Goal: Task Accomplishment & Management: Manage account settings

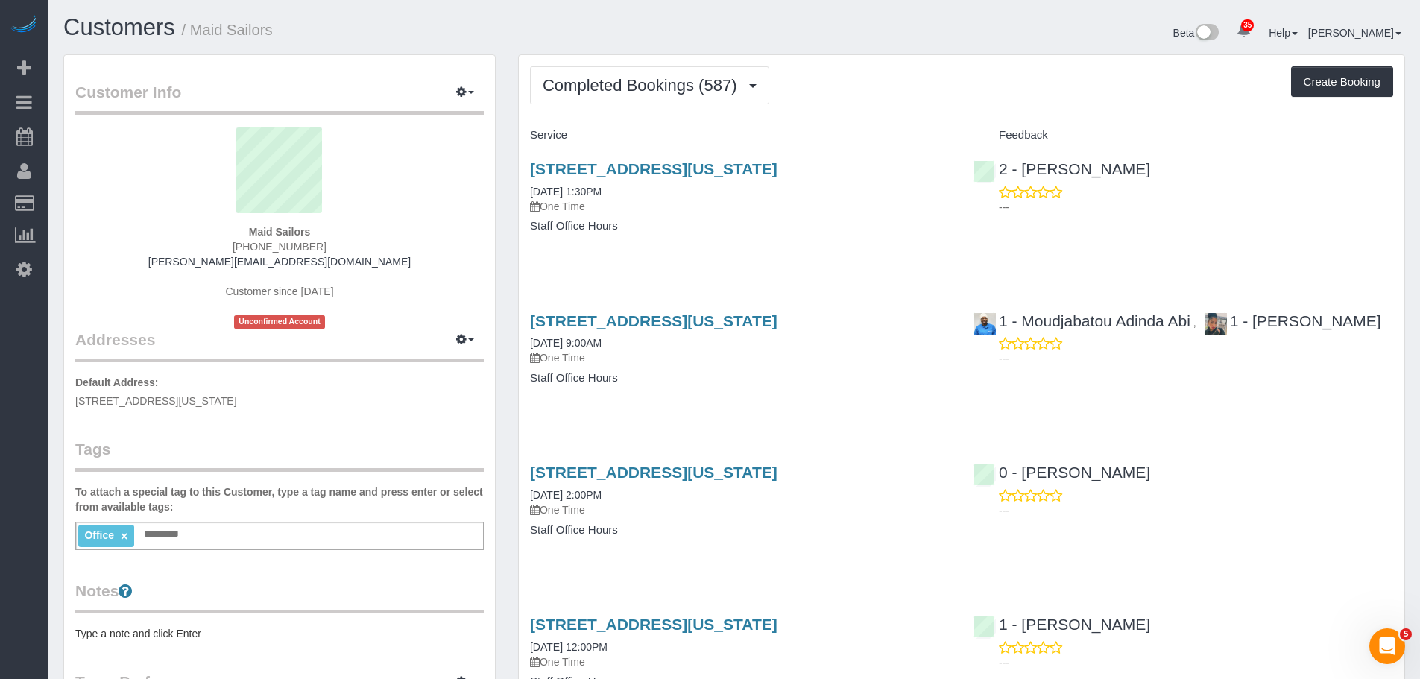
click at [915, 96] on div "Completed Bookings (587) Completed Bookings (587) Upcoming Bookings (0) Cancell…" at bounding box center [961, 85] width 863 height 38
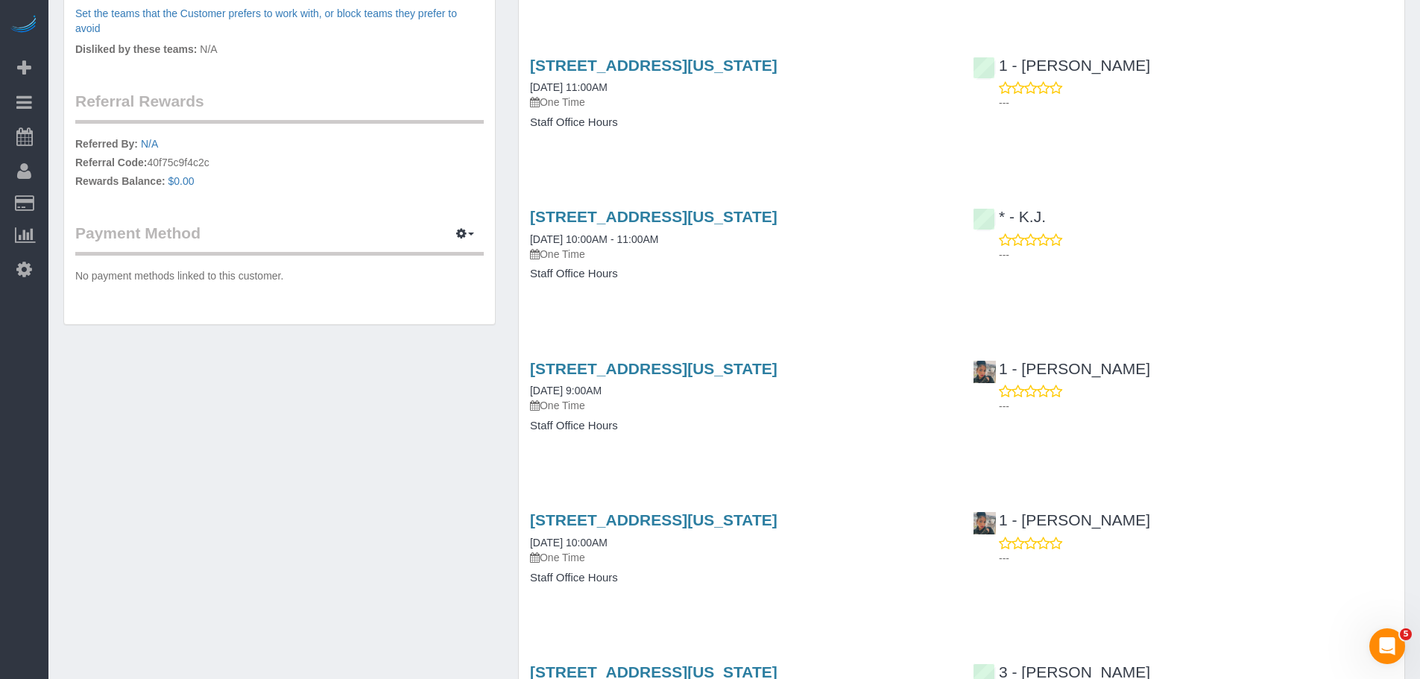
scroll to position [745, 0]
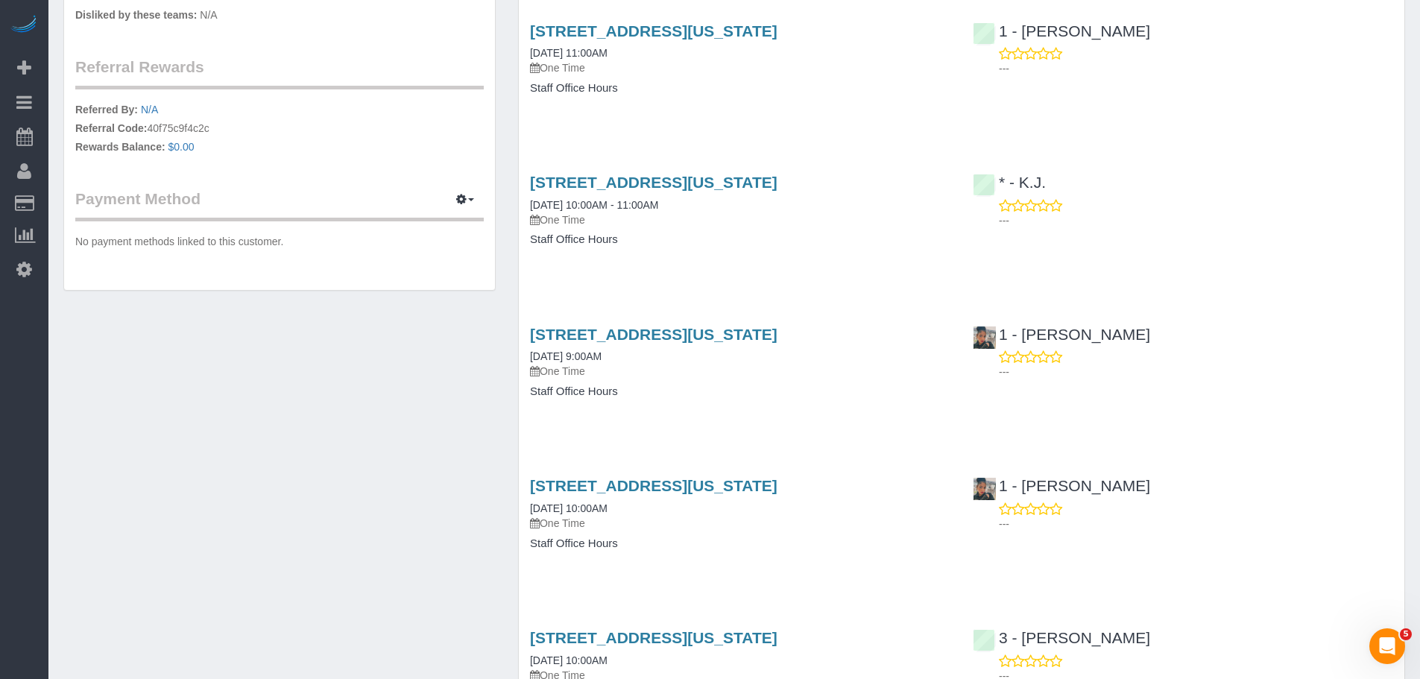
drag, startPoint x: 1077, startPoint y: 104, endPoint x: 1107, endPoint y: 104, distance: 29.8
click at [1078, 104] on div "333 West 39th Street, Suite. 405, New York, NY 10018 10/02/2025 11:00AM One Tim…" at bounding box center [962, 67] width 886 height 115
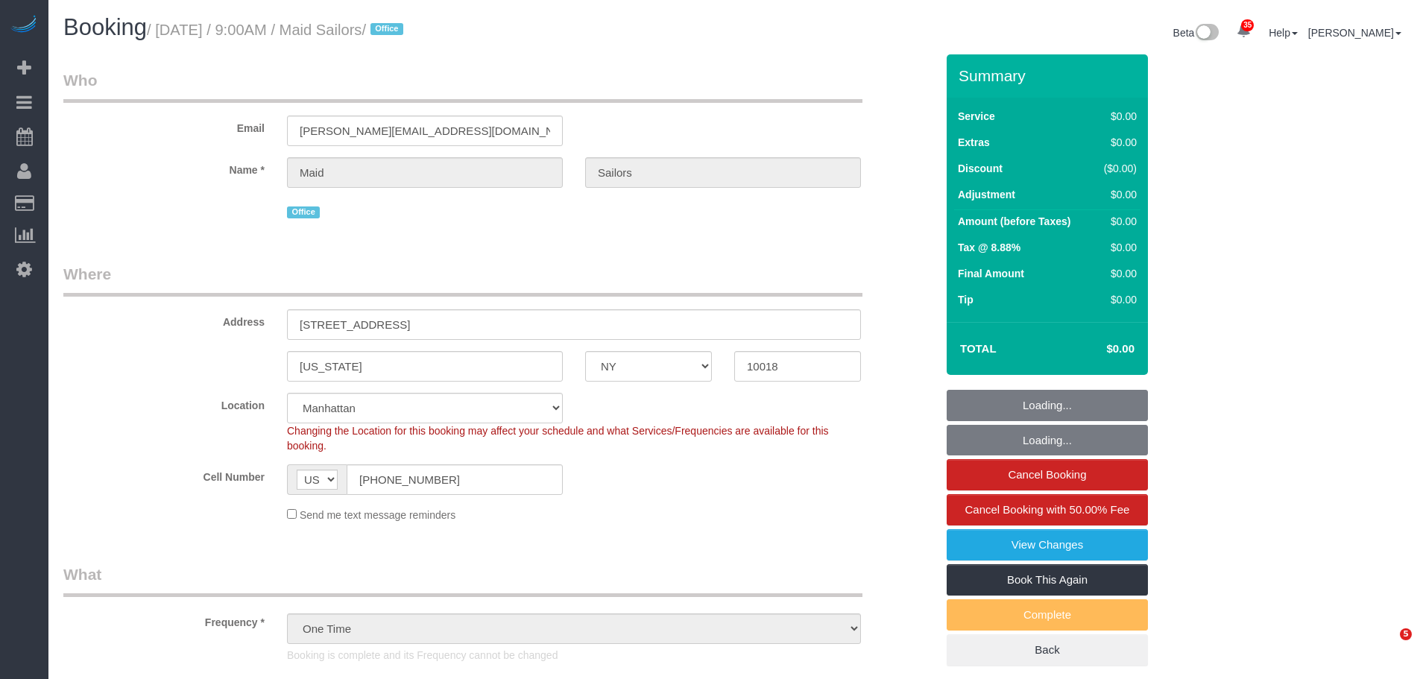
select select "NY"
select select "360"
select select "spot1"
select select "number:89"
select select "number:90"
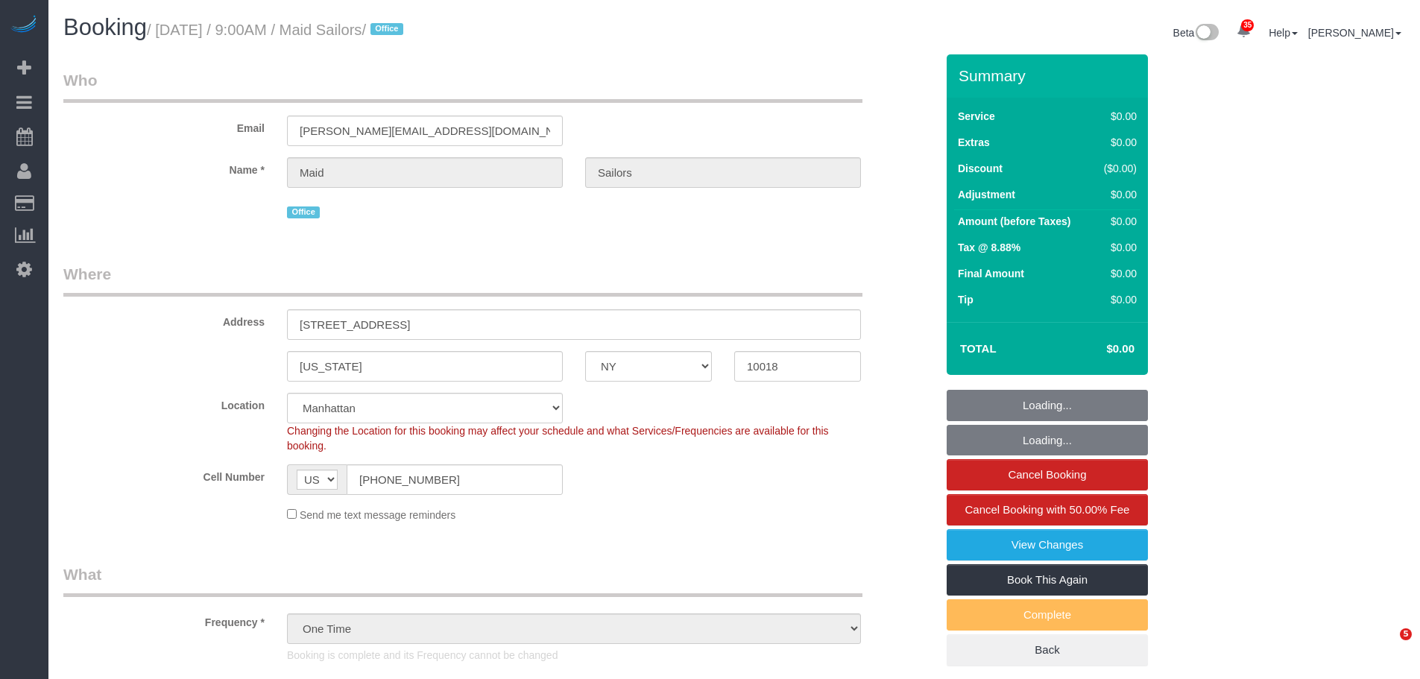
select select "number:15"
select select "number:5"
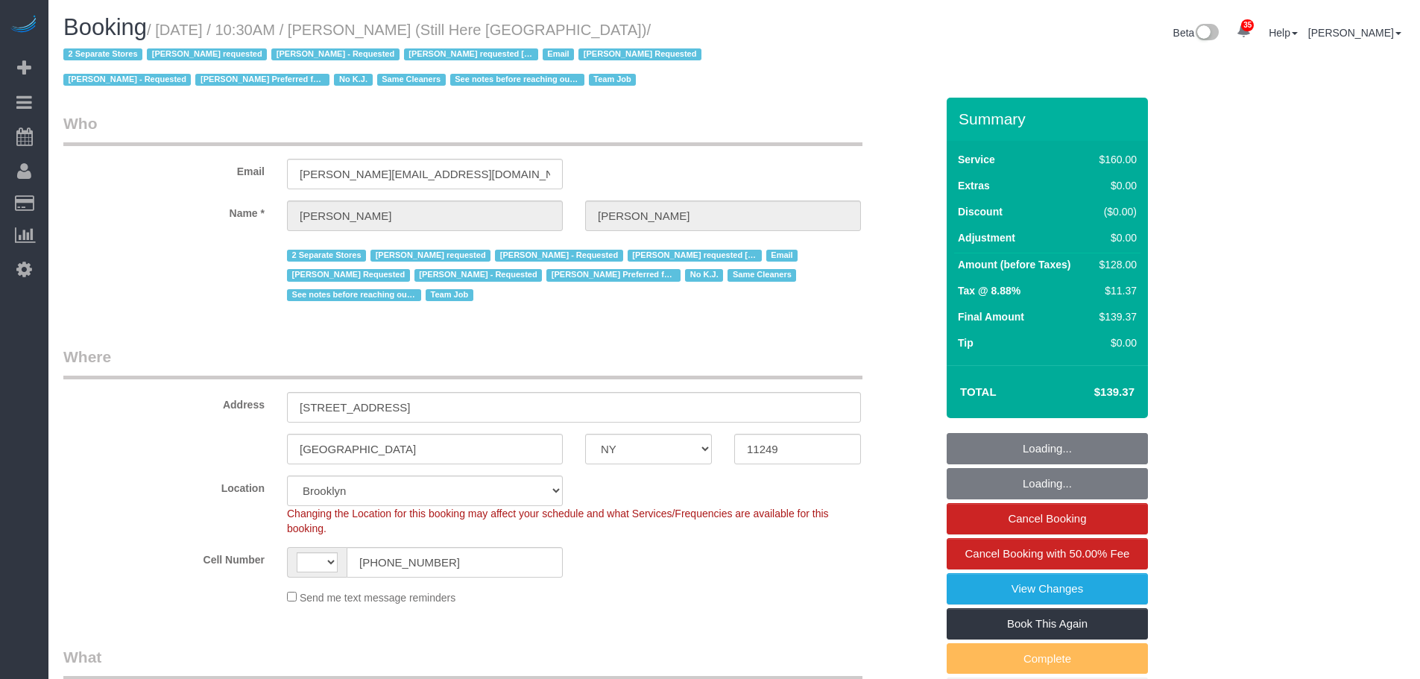
select select "NY"
select select "string:stripe-pm_1Oyz8t4VGloSiKo71skqOF54"
select select "number:89"
select select "number:90"
select select "number:15"
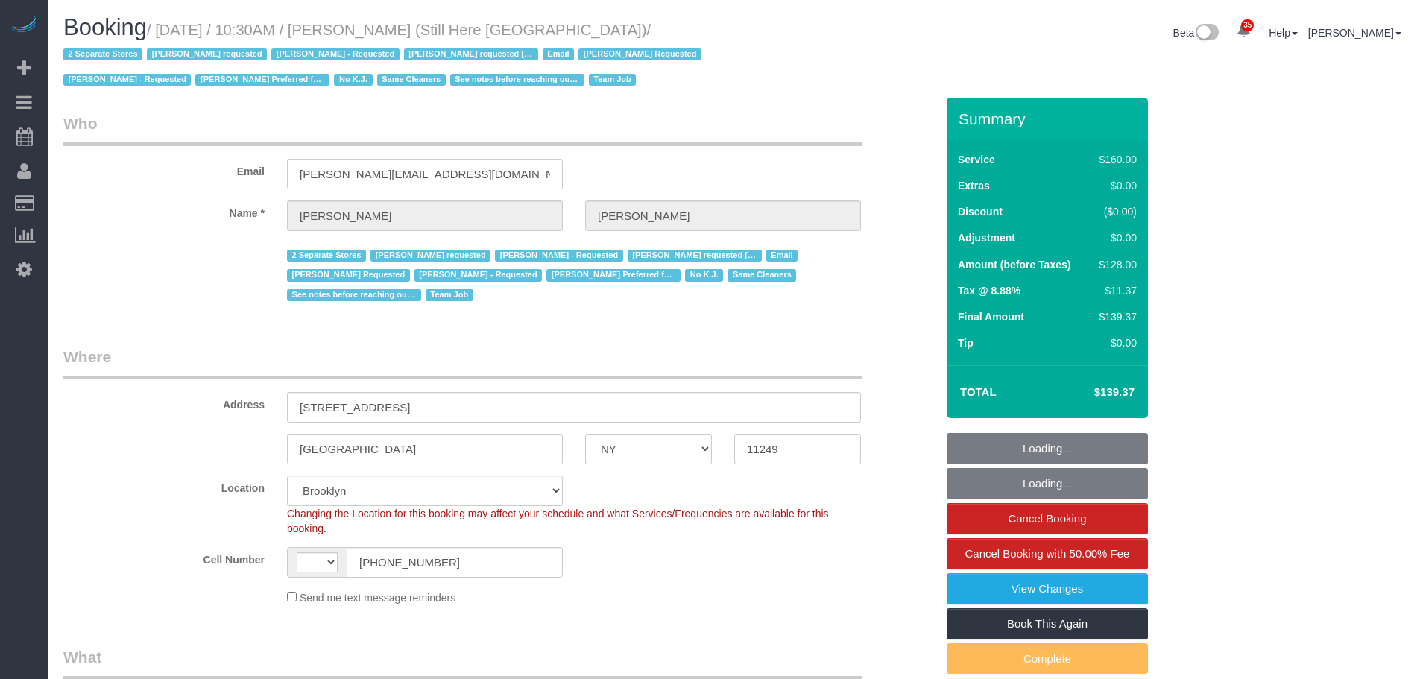
select select "number:5"
select select "object:1178"
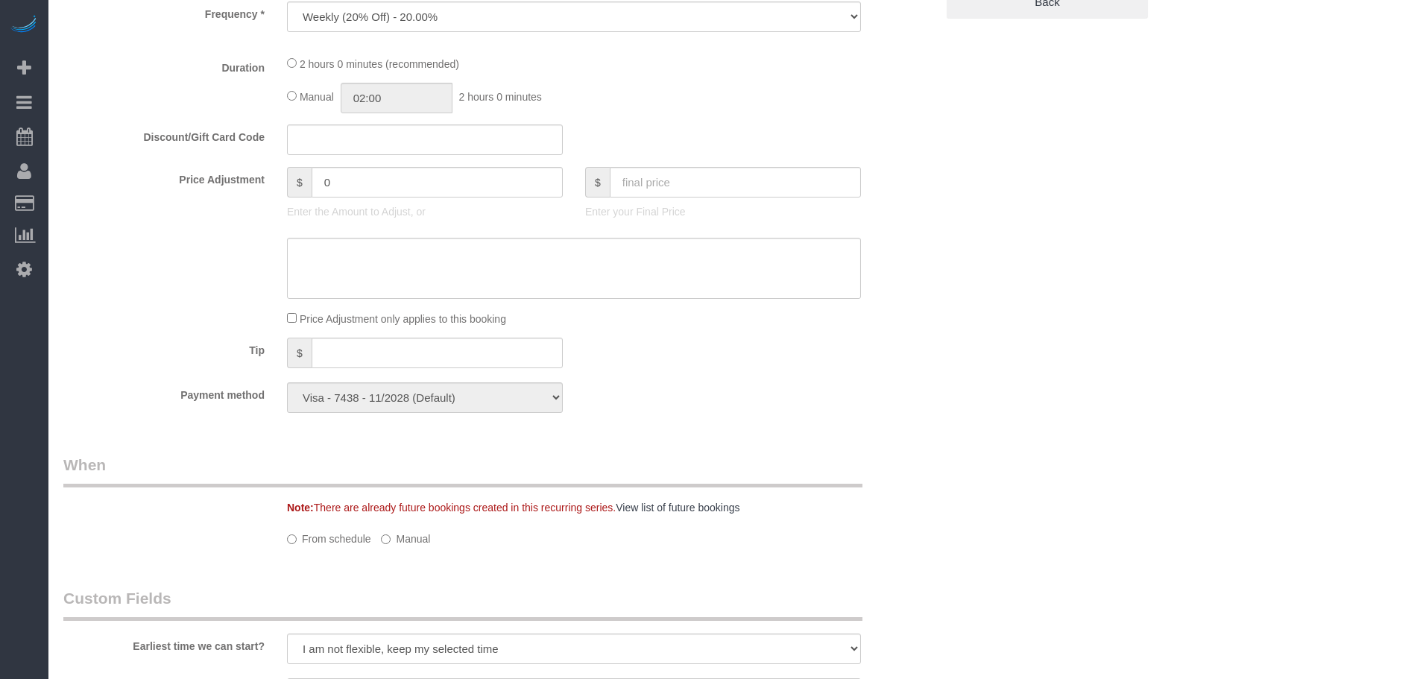
select select "string:US"
select select "120"
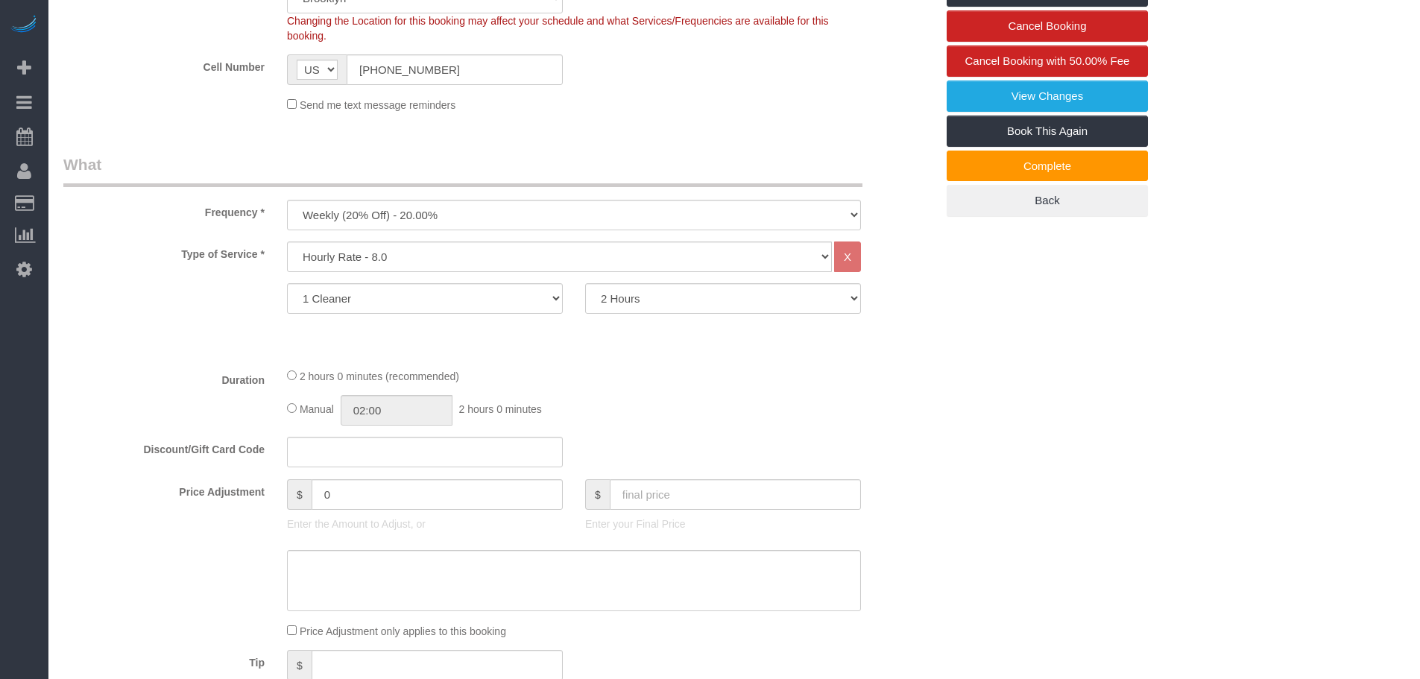
scroll to position [671, 0]
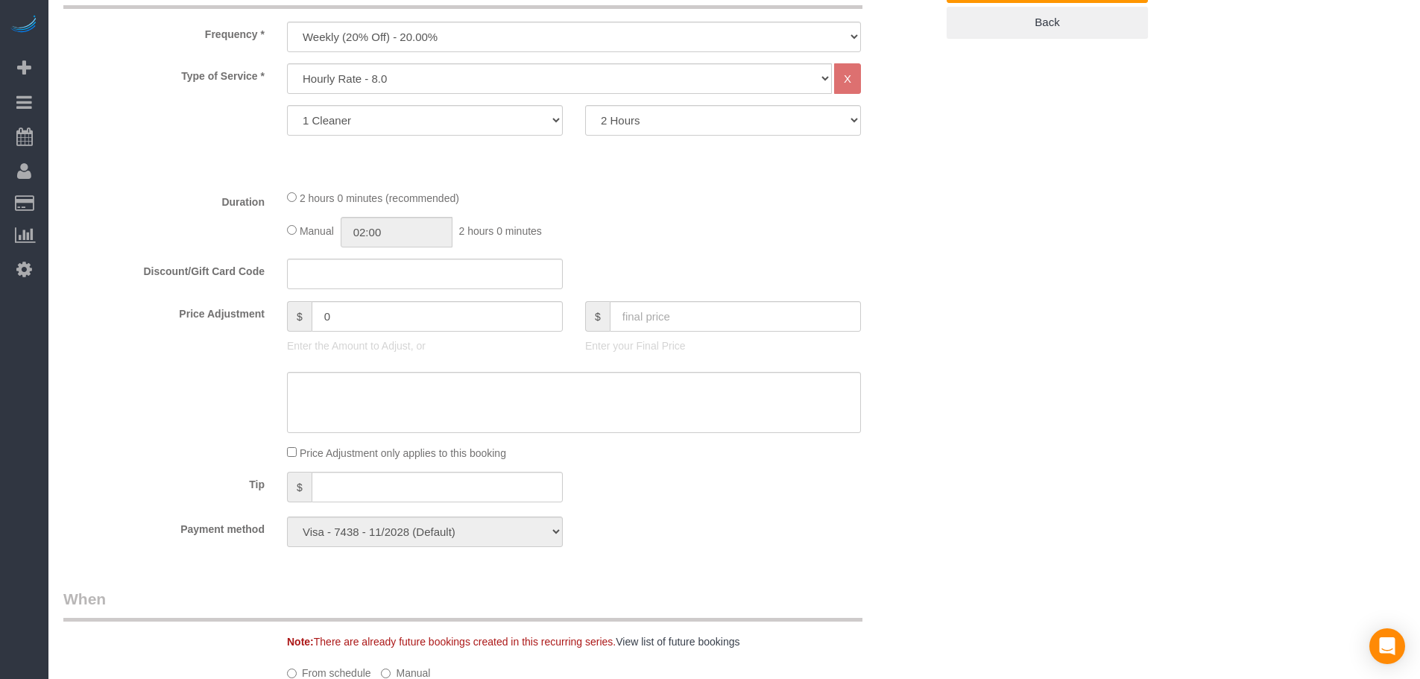
drag, startPoint x: 956, startPoint y: 309, endPoint x: 1417, endPoint y: 302, distance: 460.8
click at [957, 309] on div "Who Email francesca@stillhere.nyc Name * Francesca Racanelli 2 Separate Stores …" at bounding box center [734, 627] width 1342 height 2401
drag, startPoint x: 1315, startPoint y: 363, endPoint x: 1284, endPoint y: 365, distance: 30.6
click at [1315, 363] on div "Who Email francesca@stillhere.nyc Name * Francesca Racanelli 2 Separate Stores …" at bounding box center [734, 627] width 1342 height 2401
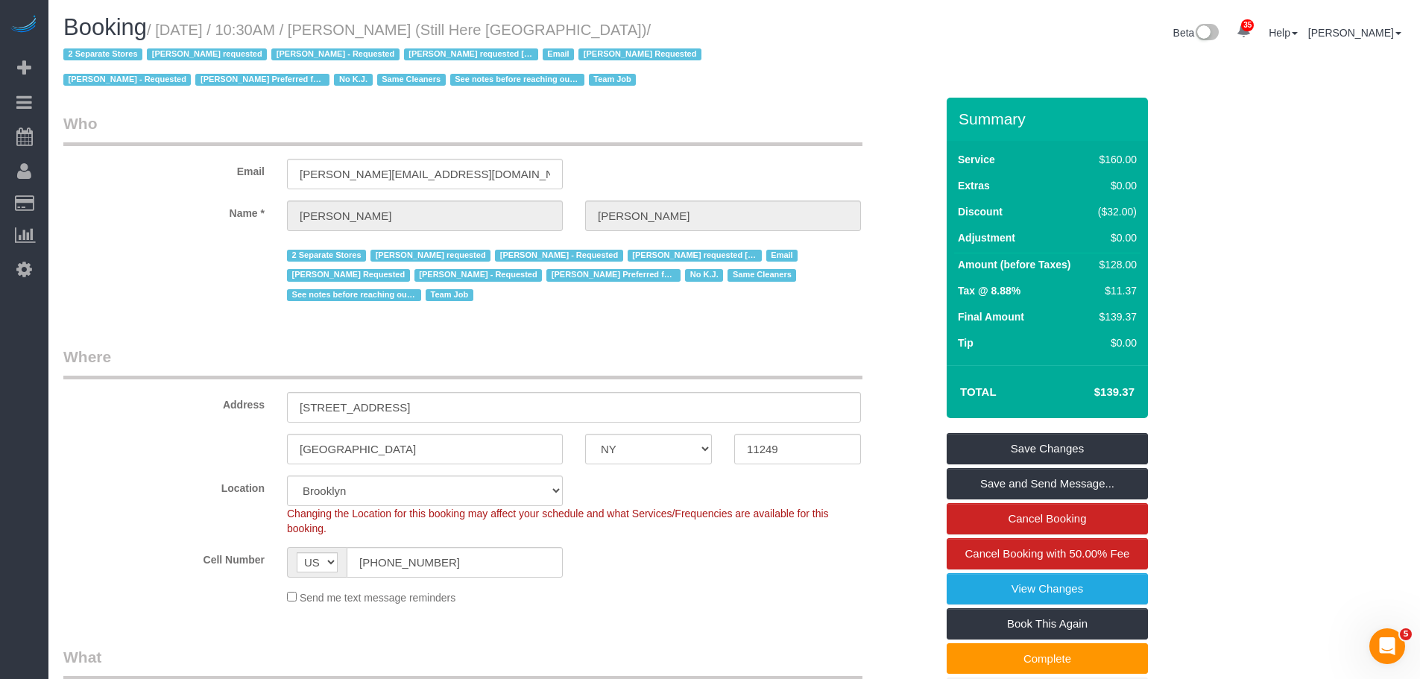
click at [802, 145] on legend "Who" at bounding box center [462, 130] width 799 height 34
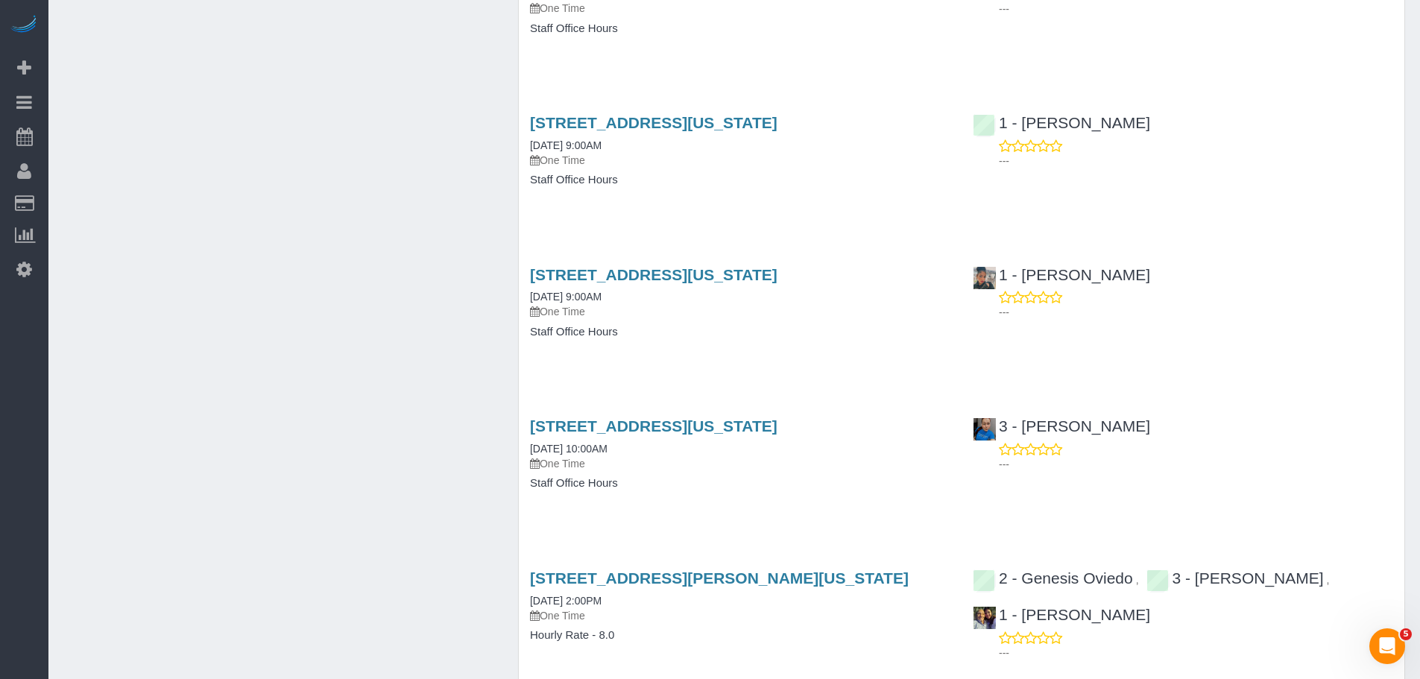
scroll to position [1566, 0]
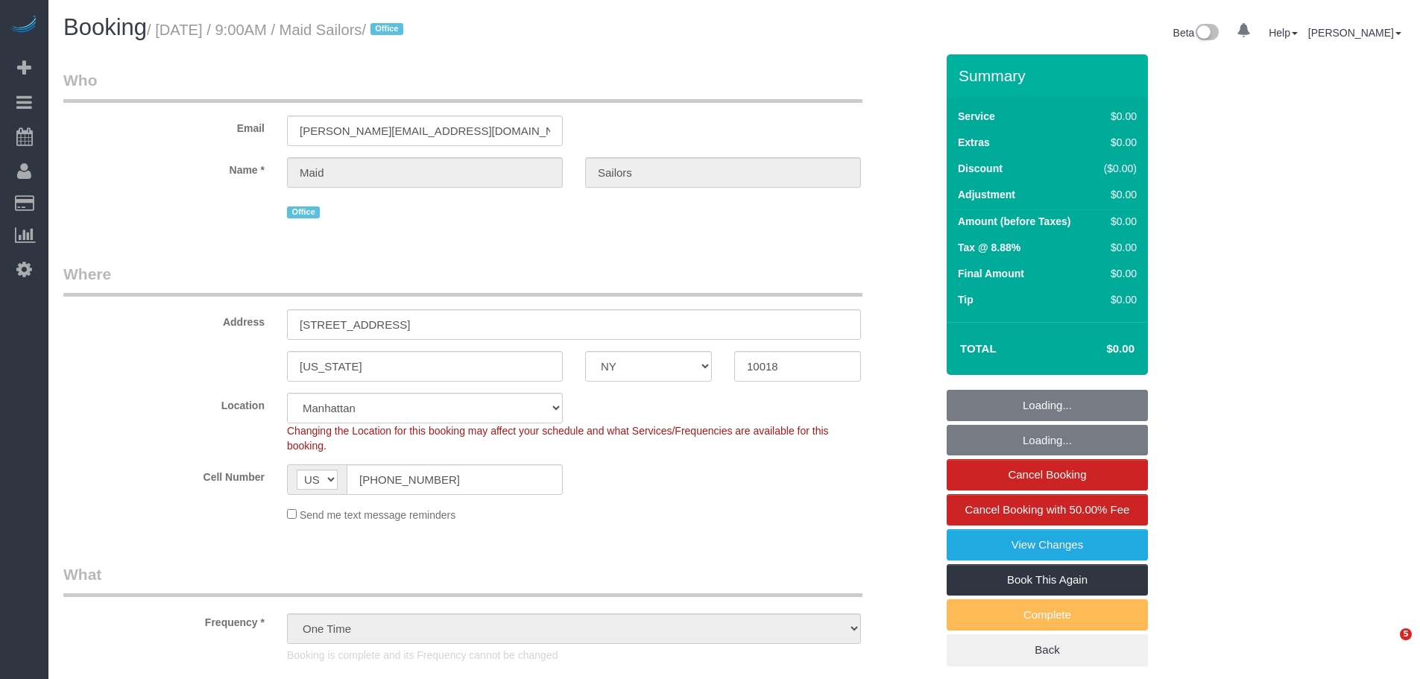
select select "NY"
select select "480"
select select "number:89"
select select "number:90"
select select "number:15"
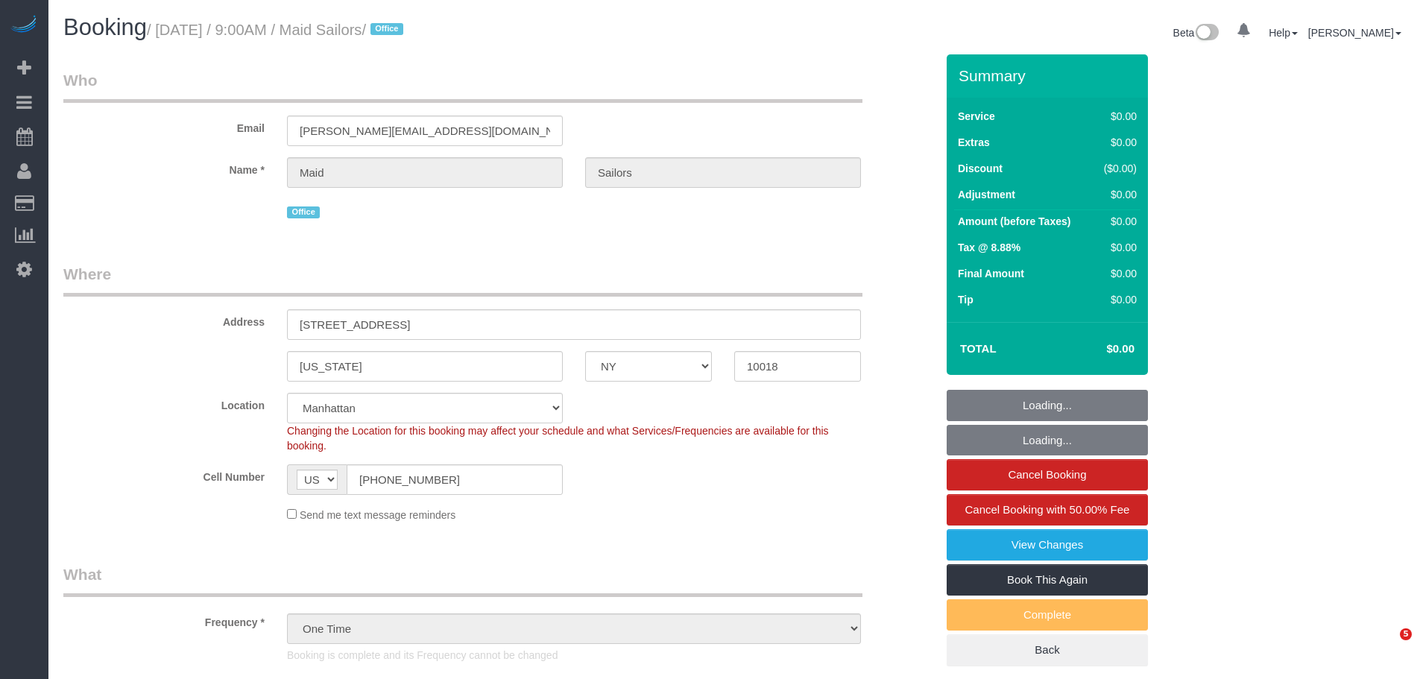
select select "number:5"
select select "spot1"
select select "object:1486"
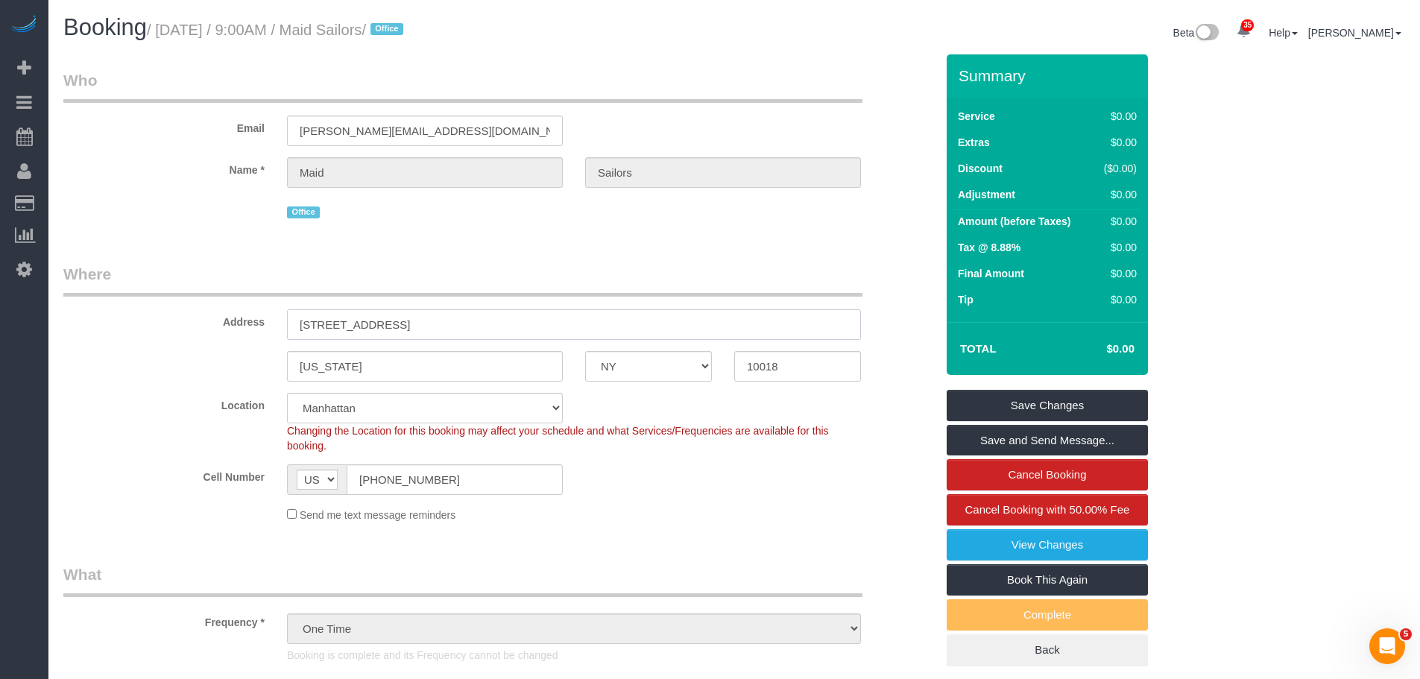
drag, startPoint x: 311, startPoint y: 317, endPoint x: 408, endPoint y: 324, distance: 97.1
click at [148, 317] on div "Address [STREET_ADDRESS]" at bounding box center [499, 301] width 895 height 77
paste input "[STREET_ADDRESS]"
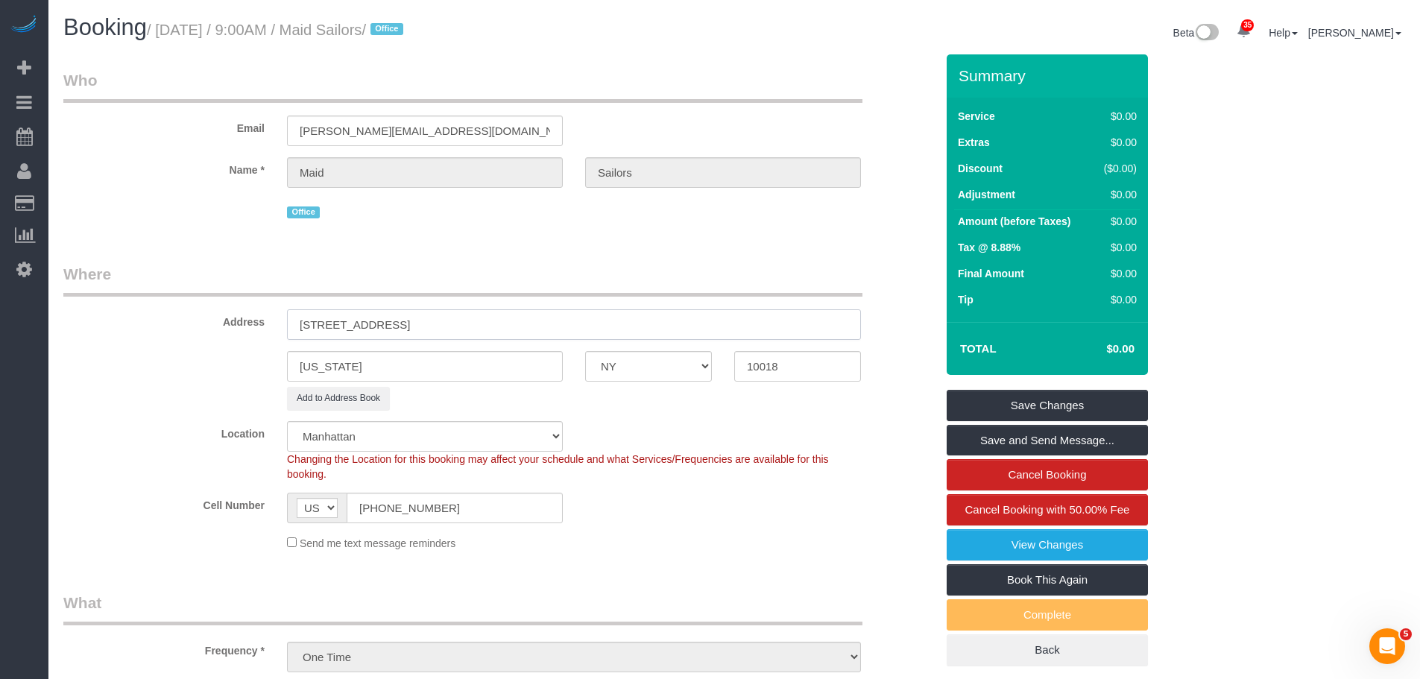
click at [508, 318] on input "1401 Flatbush Ave, Brooklyn, NY 11210, USA" at bounding box center [574, 324] width 574 height 31
drag, startPoint x: 495, startPoint y: 326, endPoint x: 640, endPoint y: 327, distance: 145.4
click at [640, 327] on input "1401 Flatbush Ave, Brooklyn, NY 11210, USA" at bounding box center [574, 324] width 574 height 31
click at [493, 323] on input "1401 Flatbush Ave, Brooklyn, NY 11210" at bounding box center [574, 324] width 574 height 31
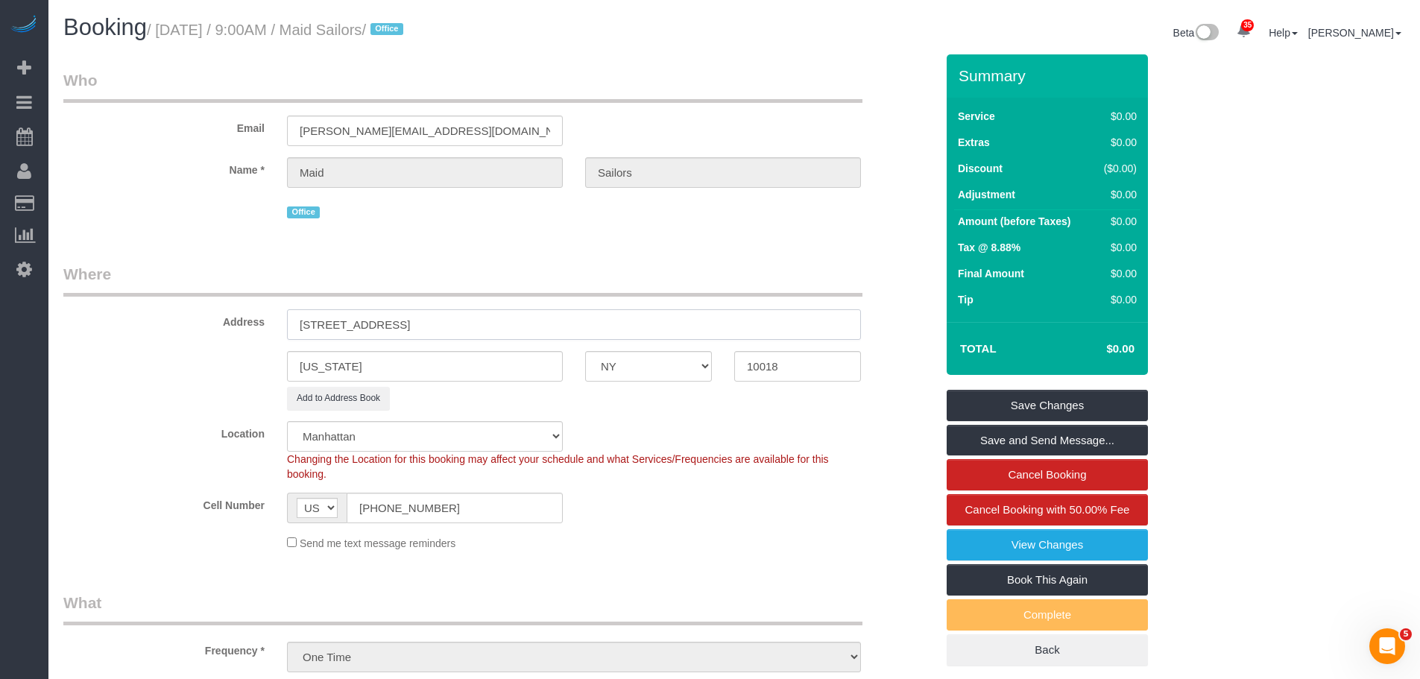
click at [493, 323] on input "1401 Flatbush Ave, Brooklyn, NY 11210" at bounding box center [574, 324] width 574 height 31
type input "1401 Flatbush Ave, Brooklyn, NY 11210"
click at [702, 362] on div "New York AK AL AR AZ CA CO CT DC DE FL GA HI IA ID IL IN KS KY LA MA MD ME MI M…" at bounding box center [499, 366] width 895 height 31
paste input "1210"
type input "11210"
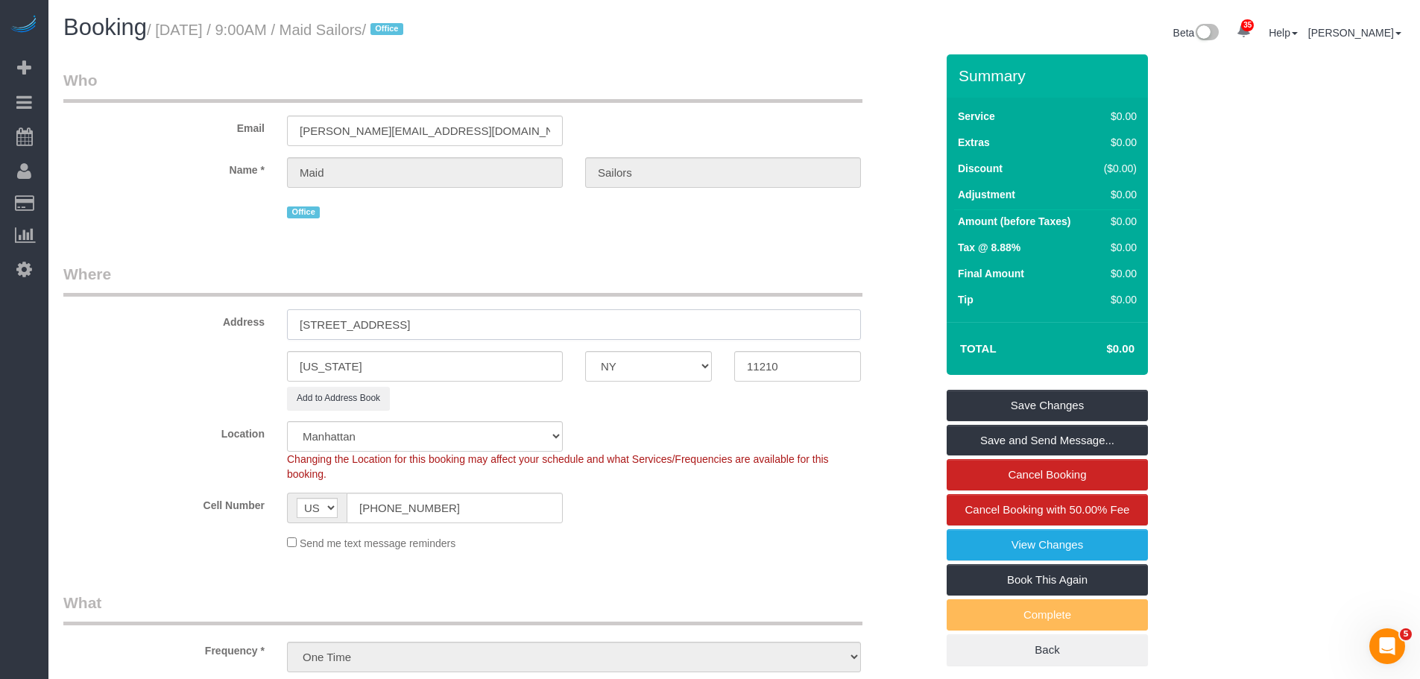
click at [415, 327] on input "1401 Flatbush Ave, Brooklyn, NY 11210" at bounding box center [574, 324] width 574 height 31
click at [126, 373] on div "New York AK AL AR AZ CA CO CT DC DE FL GA HI IA ID IL IN KS KY LA MA MD ME MI M…" at bounding box center [499, 366] width 895 height 31
paste input "Brooklyn"
type input "Brooklyn"
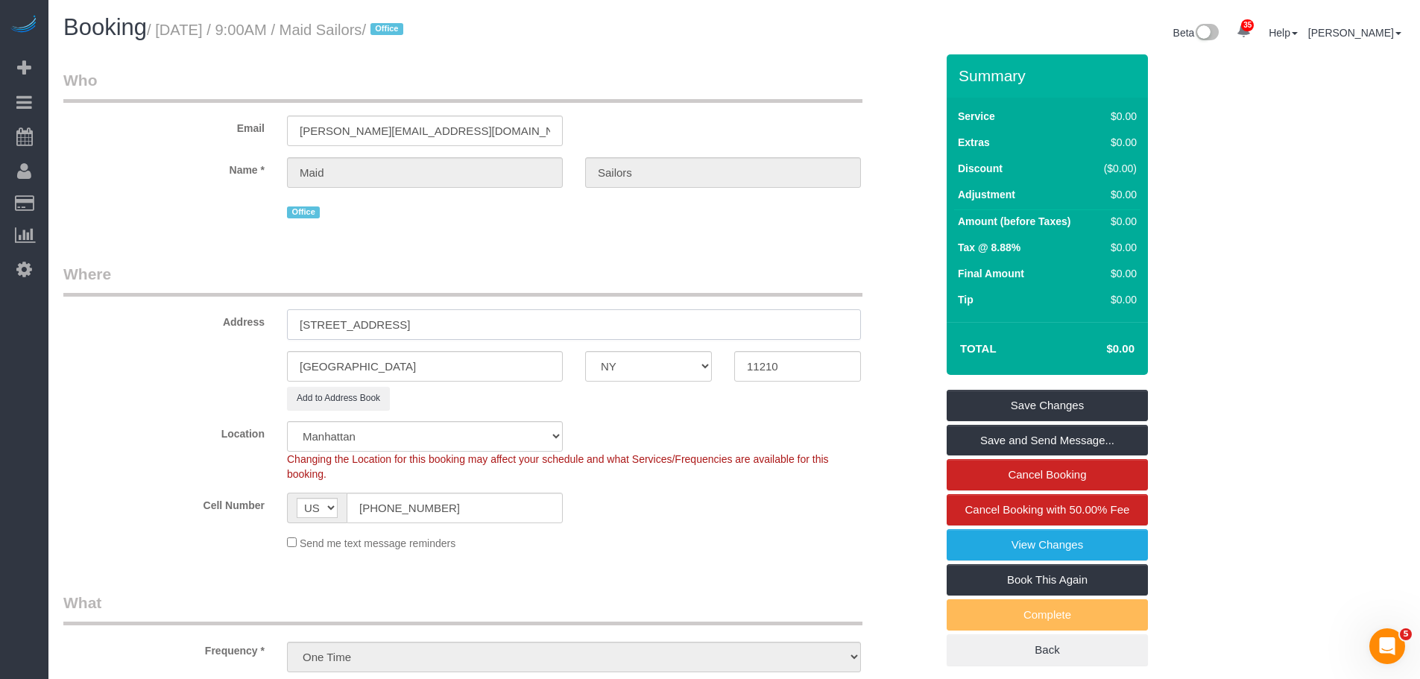
click at [391, 327] on input "1401 Flatbush Ave, Brooklyn, NY 11210" at bounding box center [574, 324] width 574 height 31
click at [541, 330] on input "1401 Flatbush Avenue, Brooklyn, NY 11210" at bounding box center [574, 324] width 574 height 31
type input "1401 Flatbush Avenue"
click at [603, 283] on legend "Where" at bounding box center [462, 280] width 799 height 34
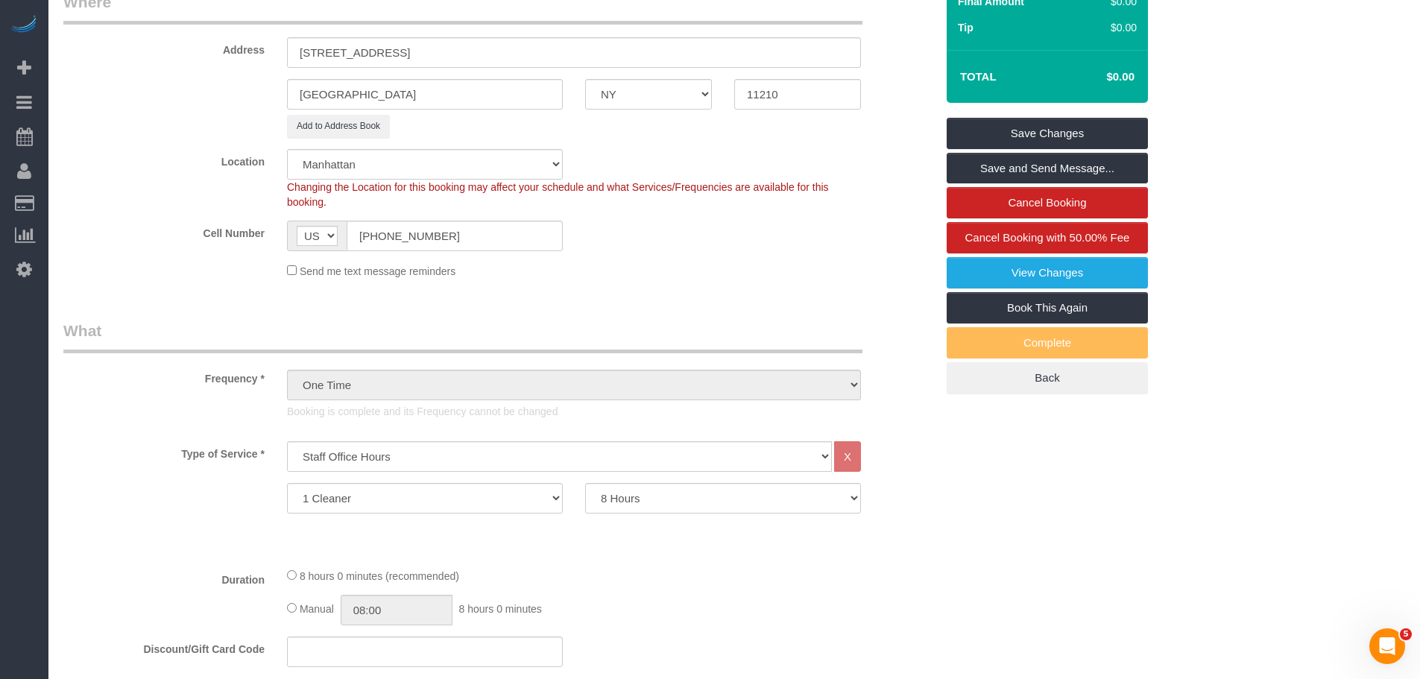
scroll to position [298, 0]
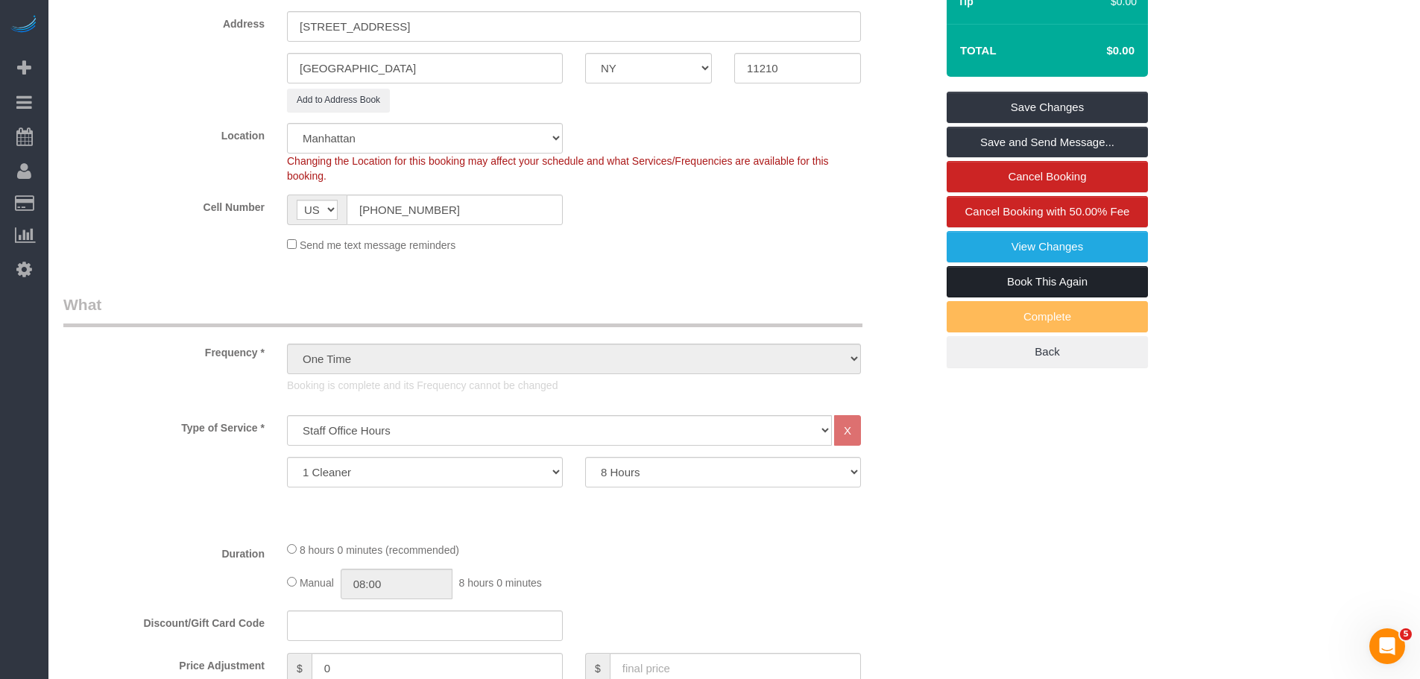
click at [1051, 282] on link "Book This Again" at bounding box center [1047, 281] width 201 height 31
select select "NY"
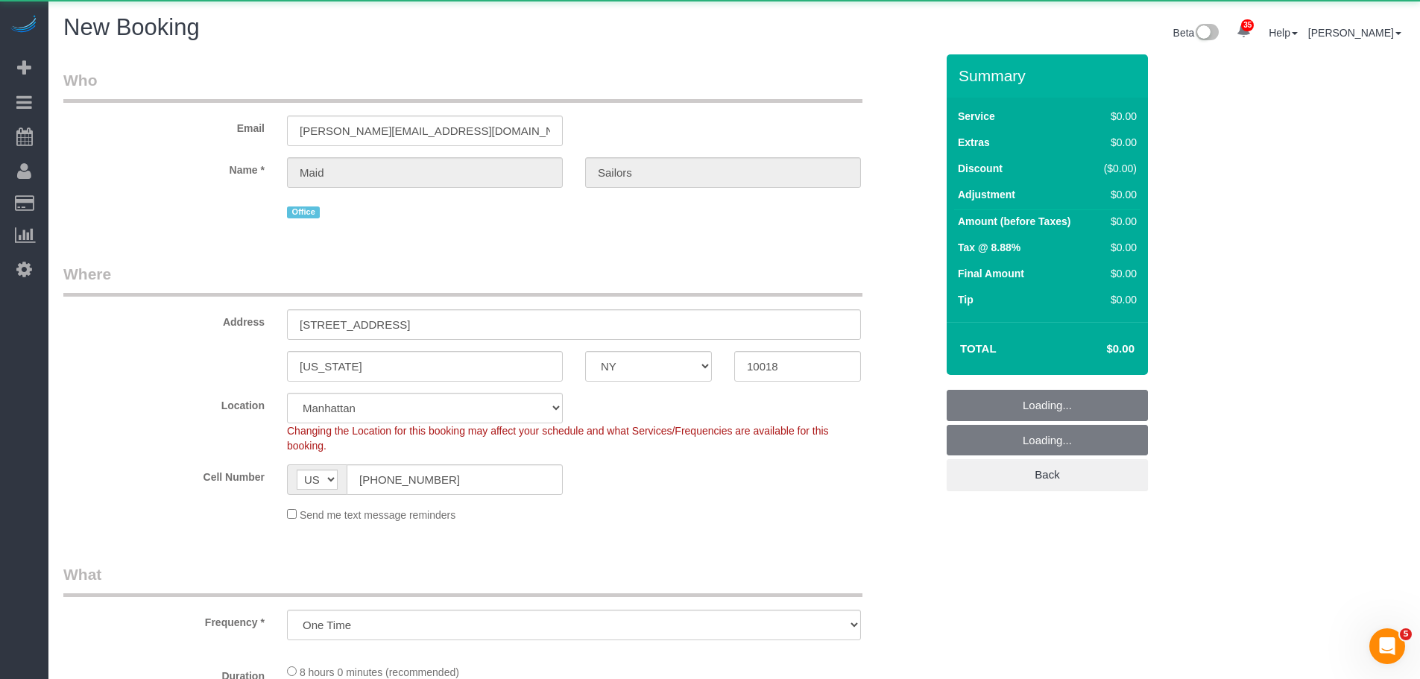
select select "object:2121"
select select "number:89"
select select "number:90"
select select "number:15"
select select "number:5"
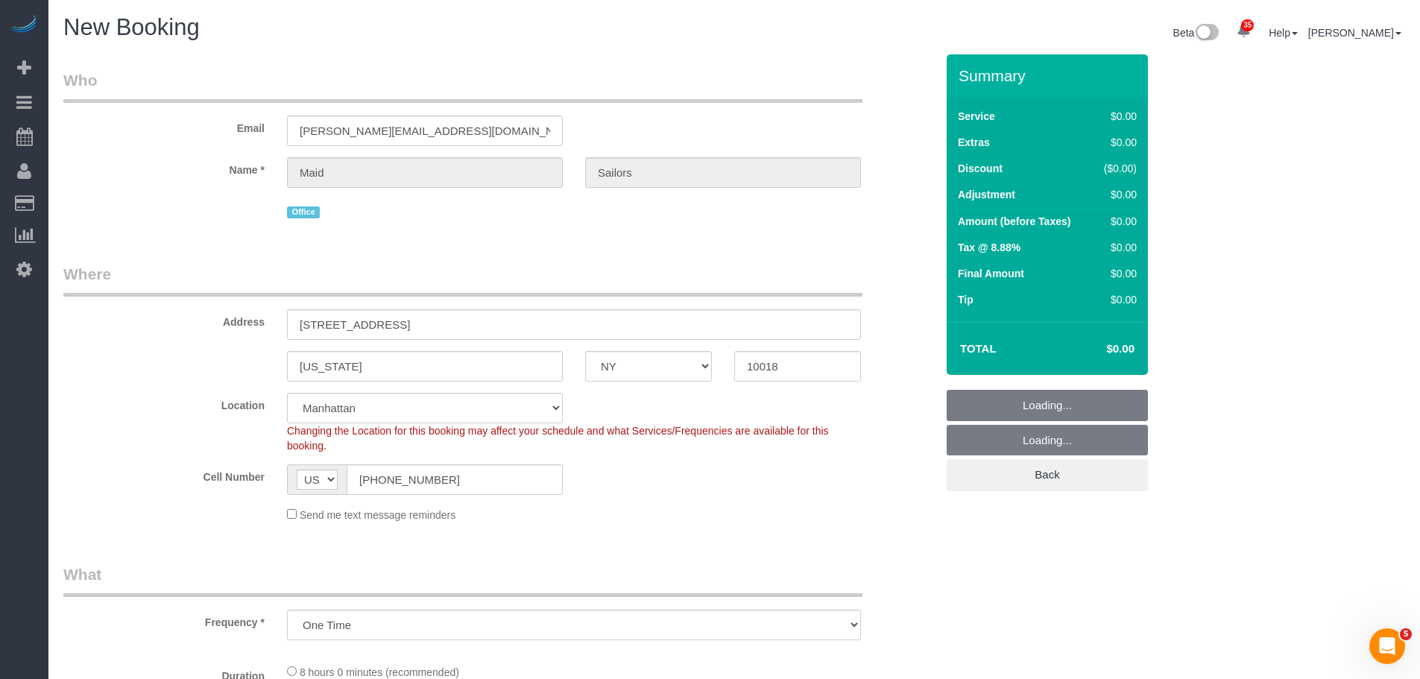
select select "string:stripe"
select select "480"
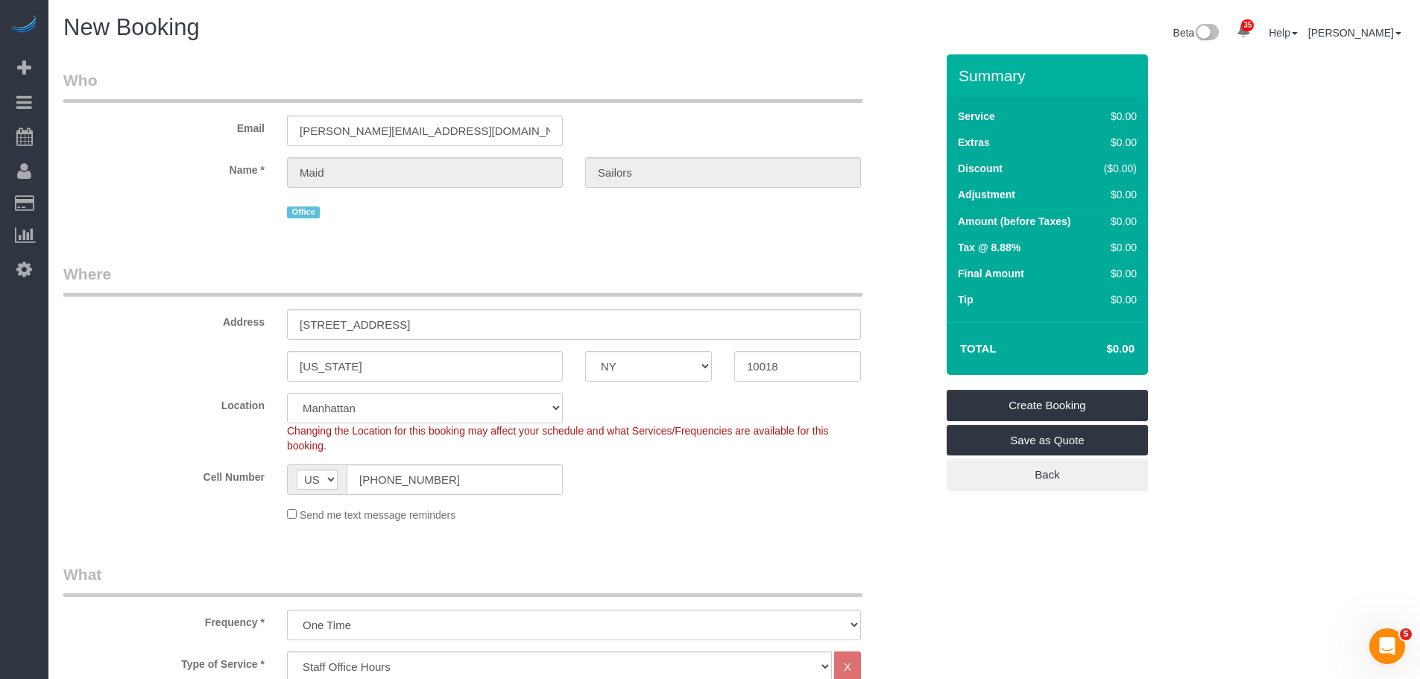
select select "object:2804"
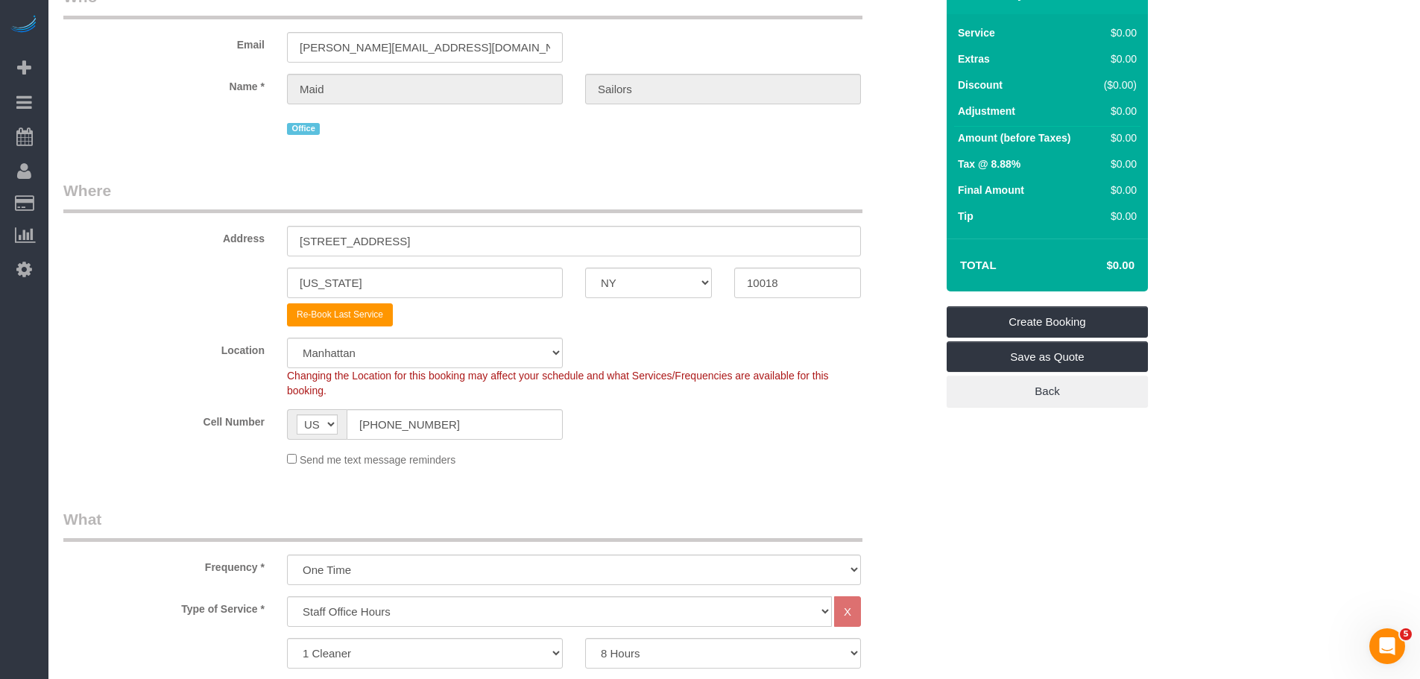
scroll to position [149, 0]
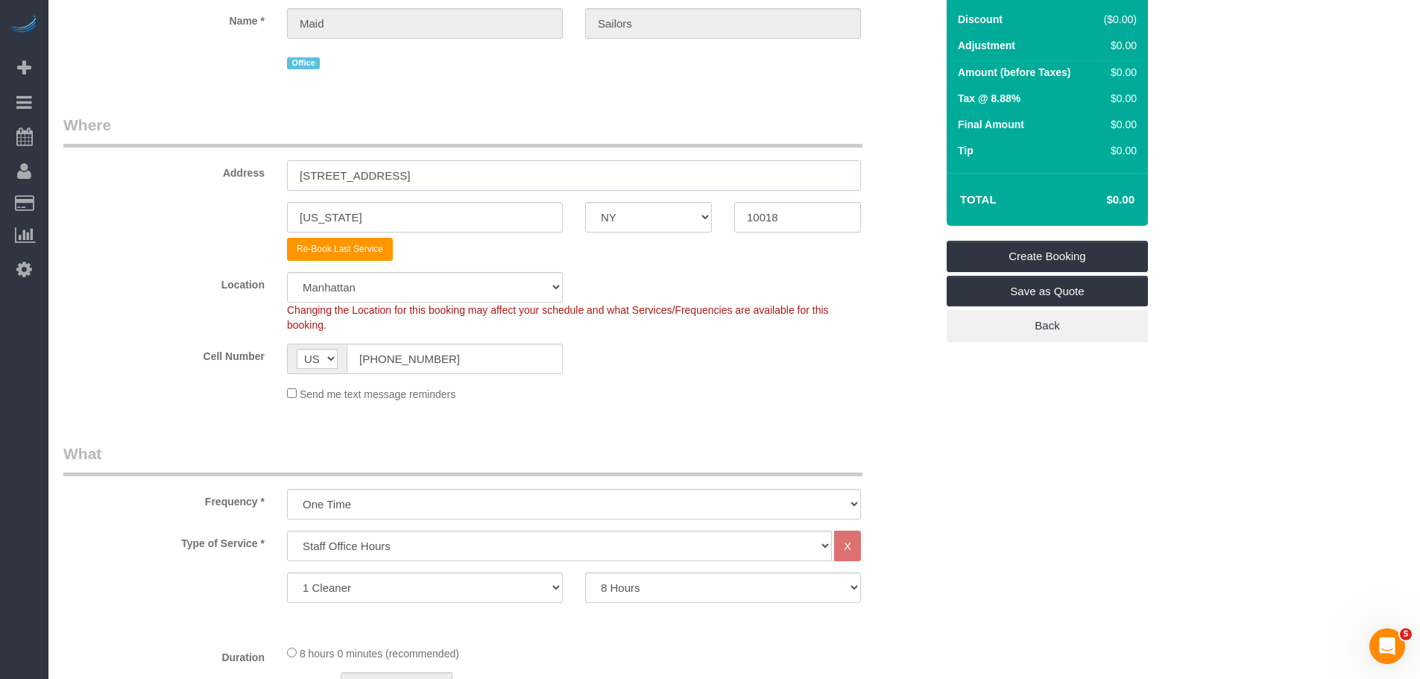
drag, startPoint x: 175, startPoint y: 176, endPoint x: 437, endPoint y: 185, distance: 261.8
click at [127, 182] on div "Address 333 West 39th Street, Suite. 405" at bounding box center [499, 152] width 895 height 77
paste input "Brooklyn"
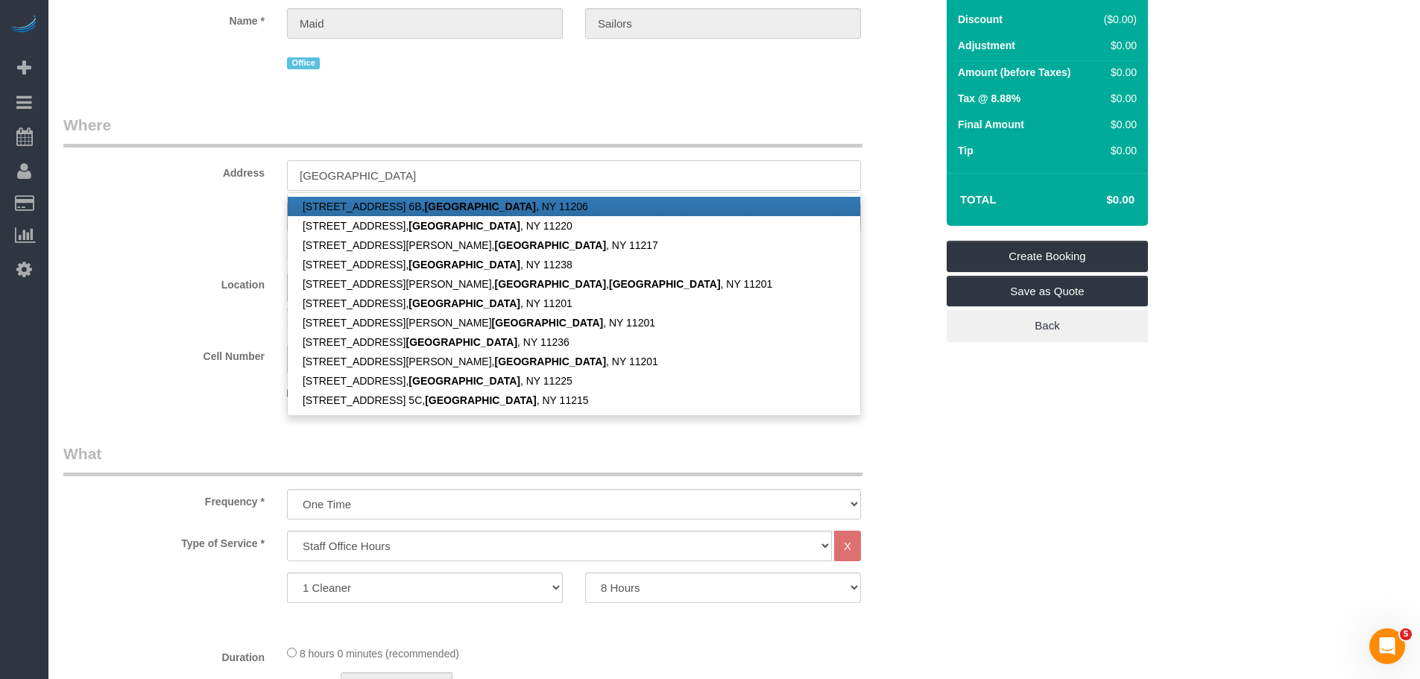
click at [441, 183] on input "Brooklyn" at bounding box center [574, 175] width 574 height 31
paste input "1401 Flatbush Ave, Brooklyn, NY 11210, USA"
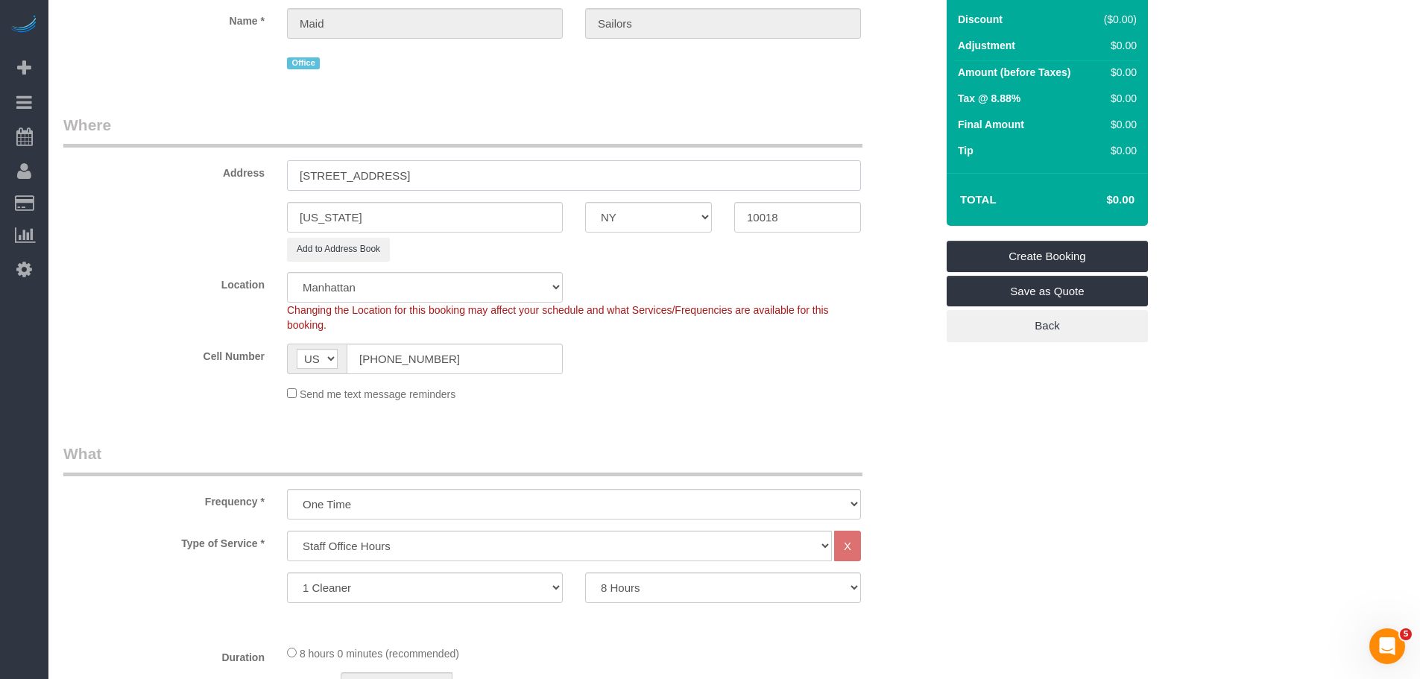
drag, startPoint x: 541, startPoint y: 175, endPoint x: 602, endPoint y: 176, distance: 61.1
click at [607, 174] on input "1401 Flatbush Ave, Brooklyn, NY 11210, USA" at bounding box center [574, 175] width 574 height 31
click at [495, 183] on input "1401 Flatbush Ave, Brooklyn, NY 11210" at bounding box center [574, 175] width 574 height 31
click at [490, 183] on input "1401 Flatbush Ave, Brooklyn, NY 11210" at bounding box center [574, 175] width 574 height 31
click at [488, 178] on input "1401 Flatbush Ave, Brooklyn, NY 11210" at bounding box center [574, 175] width 574 height 31
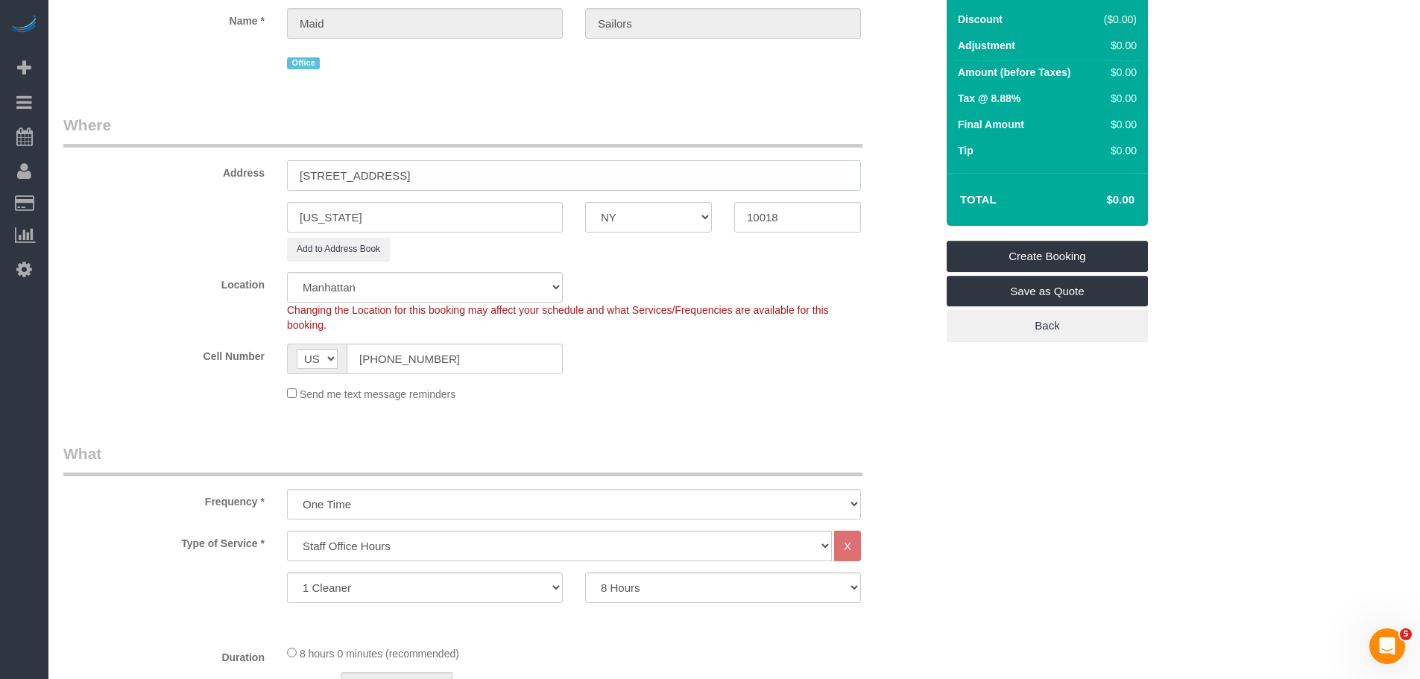
click at [488, 178] on input "1401 Flatbush Ave, Brooklyn, NY 11210" at bounding box center [574, 175] width 574 height 31
type input "1401 Flatbush Ave, Brooklyn, NY 11210"
drag, startPoint x: 713, startPoint y: 222, endPoint x: 649, endPoint y: 224, distance: 64.1
click at [662, 226] on div "New York AK AL AR AZ CA CO CT DC DE FL GA HI IA ID IL IN KS KY LA MA MD ME MI M…" at bounding box center [499, 217] width 895 height 31
paste input "1210"
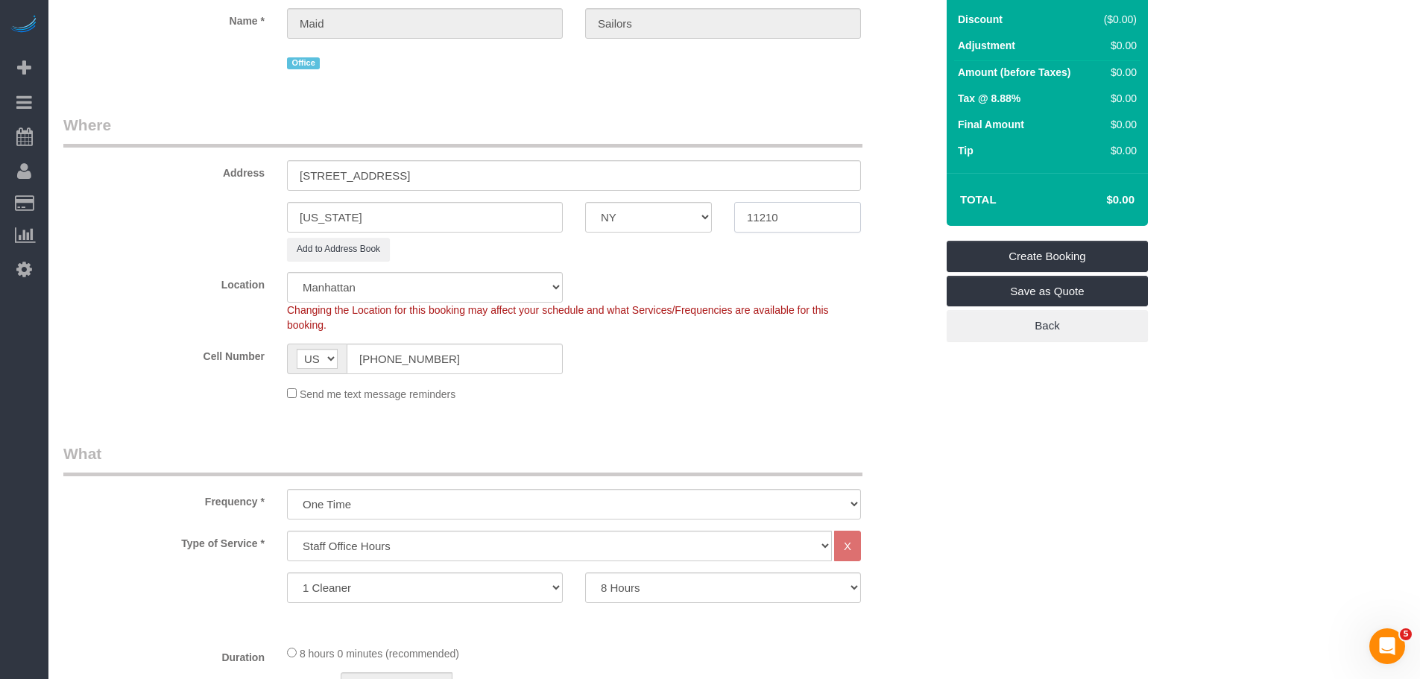
type input "11210"
click at [417, 176] on input "1401 Flatbush Ave, Brooklyn, NY 11210" at bounding box center [574, 175] width 574 height 31
drag, startPoint x: 352, startPoint y: 224, endPoint x: 290, endPoint y: 227, distance: 61.9
click at [290, 227] on input "New York" at bounding box center [425, 217] width 276 height 31
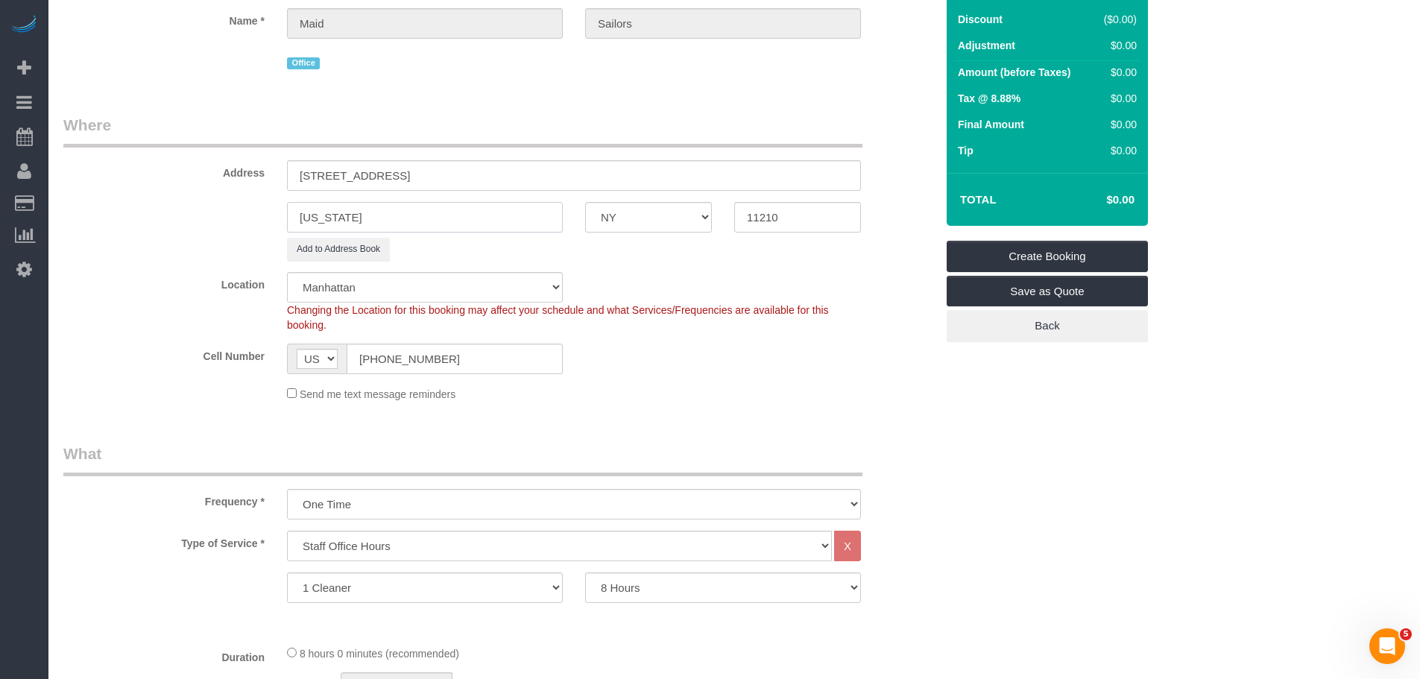
paste input "Brooklyn"
type input "Brooklyn"
click at [399, 174] on input "1401 Flatbush Ave, Brooklyn, NY 11210" at bounding box center [574, 175] width 574 height 31
click at [593, 165] on input "1401 Flatbush Avenue Brooklyn, NY 11210" at bounding box center [574, 175] width 574 height 31
type input "1401 Flatbush Avenue"
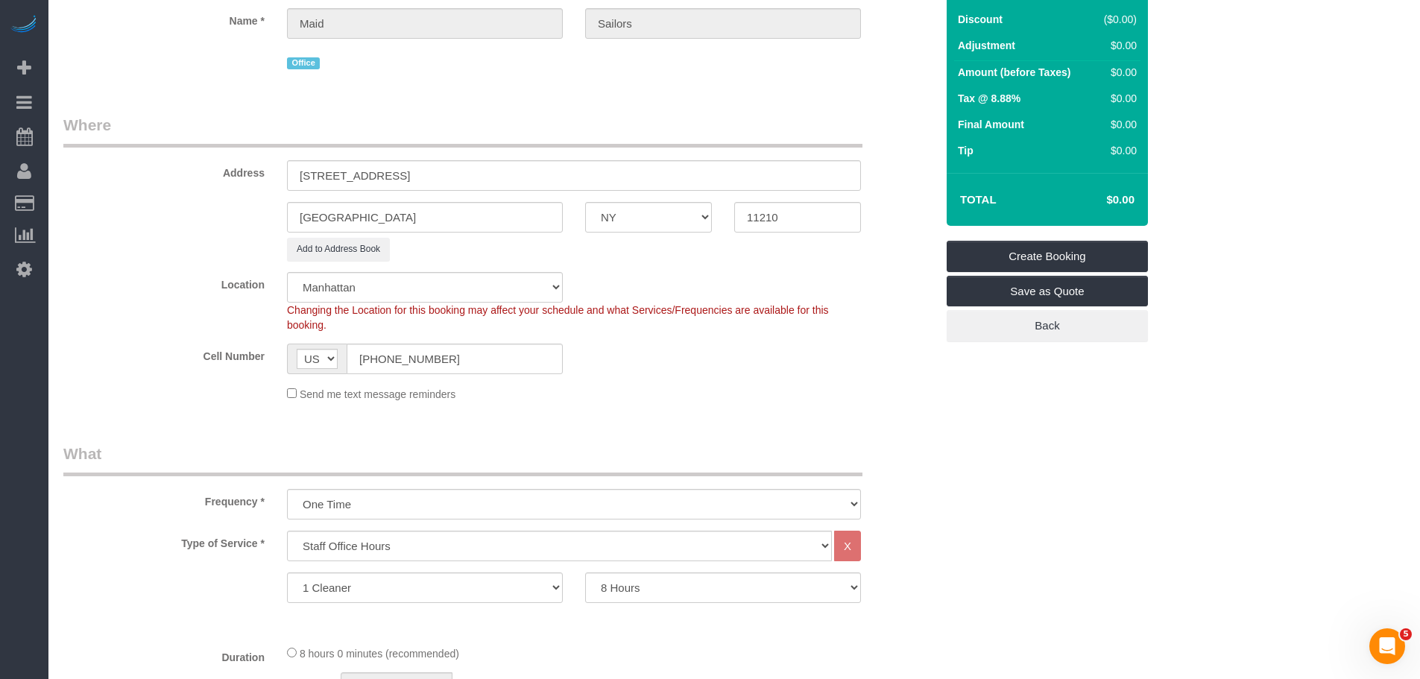
click at [684, 118] on legend "Where" at bounding box center [462, 131] width 799 height 34
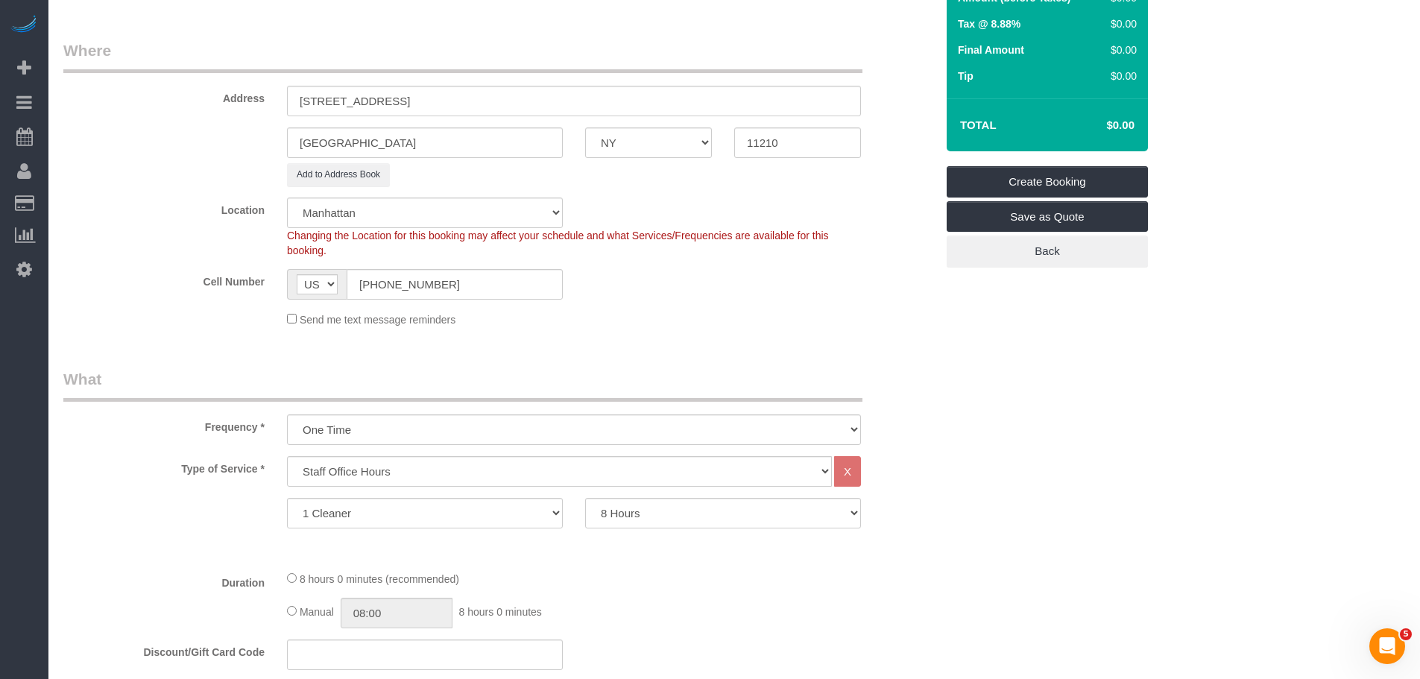
scroll to position [0, 0]
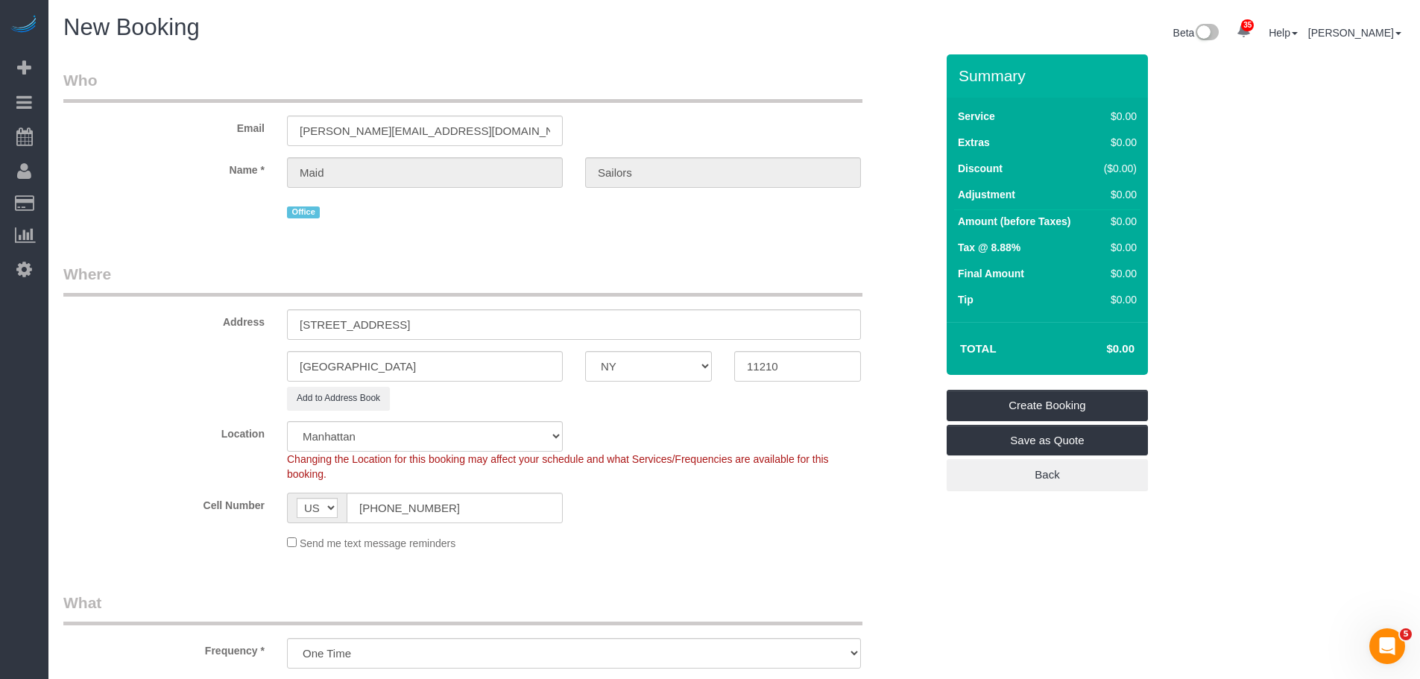
click at [675, 121] on div "Email brendan+officecleaning@maidsailors.com" at bounding box center [499, 107] width 895 height 77
click at [692, 77] on legend "Who" at bounding box center [462, 86] width 799 height 34
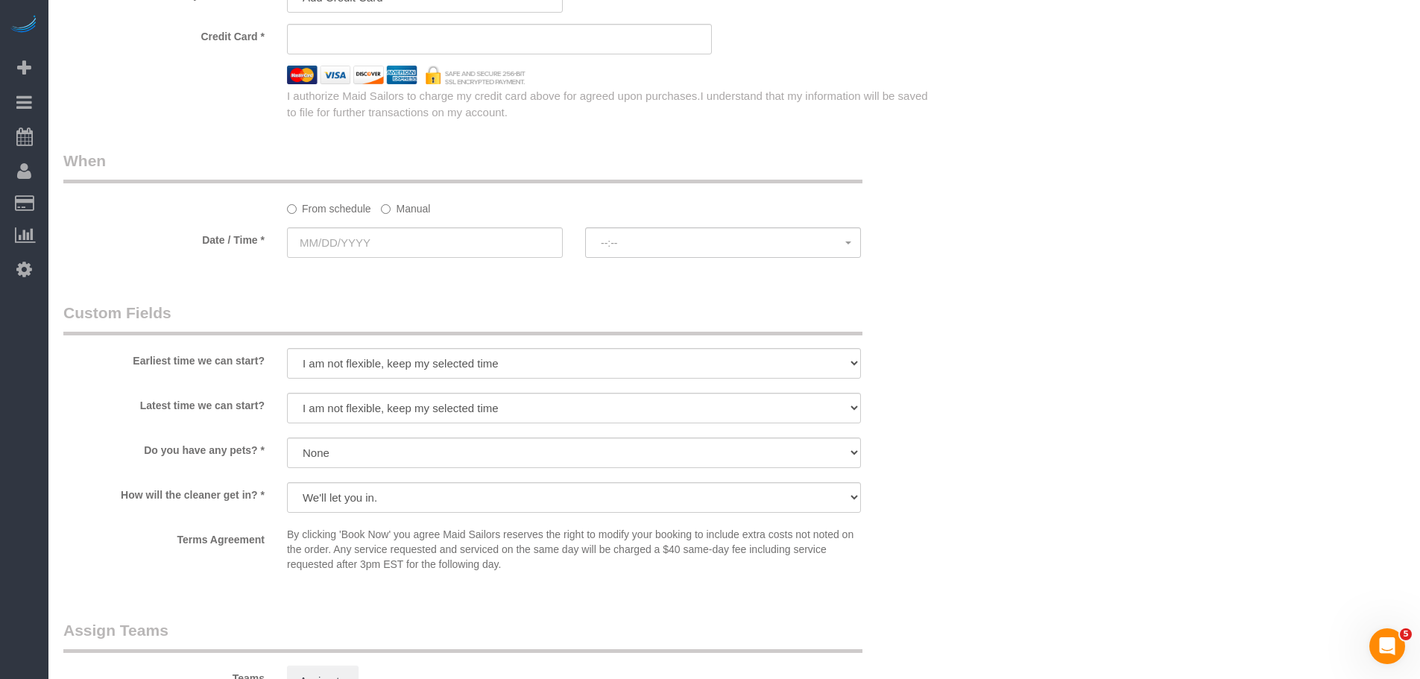
scroll to position [1138, 0]
click at [390, 195] on div "From schedule Manual" at bounding box center [499, 184] width 895 height 66
click at [395, 209] on label "Manual" at bounding box center [405, 207] width 49 height 20
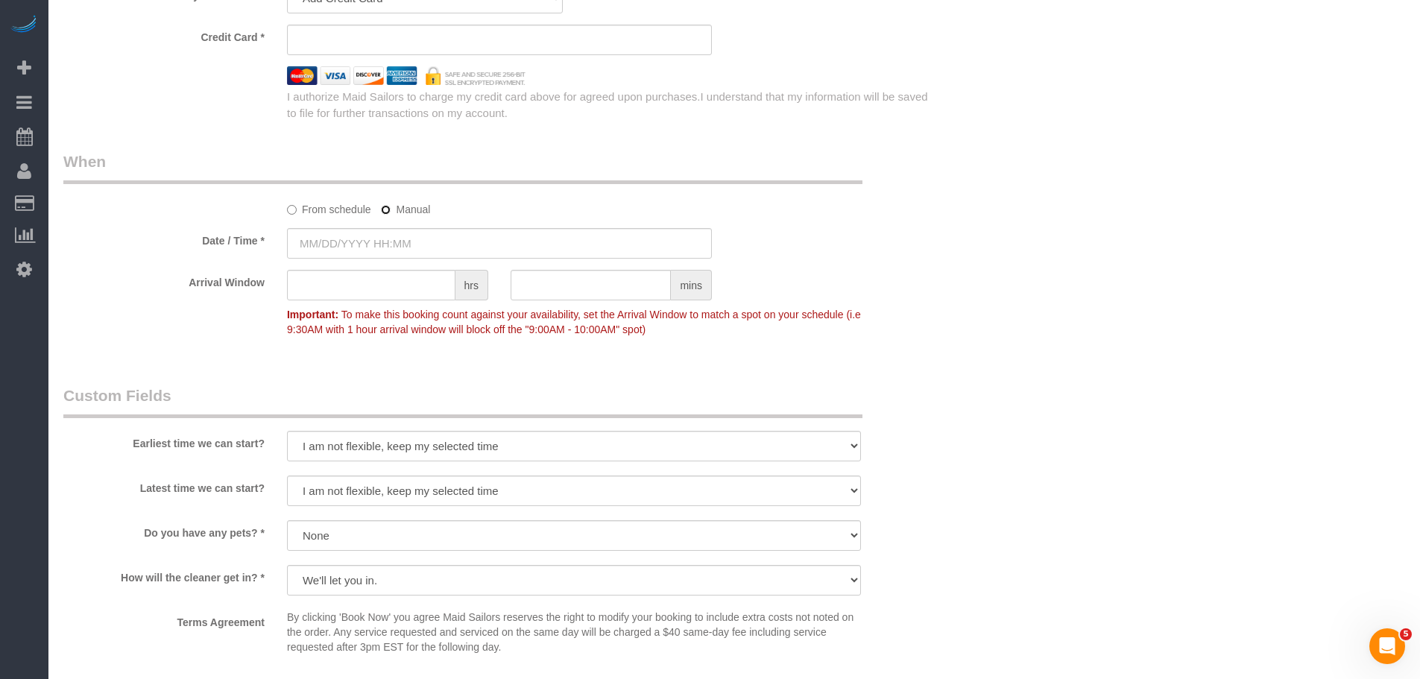
type input "10/06/2025 8:00AM"
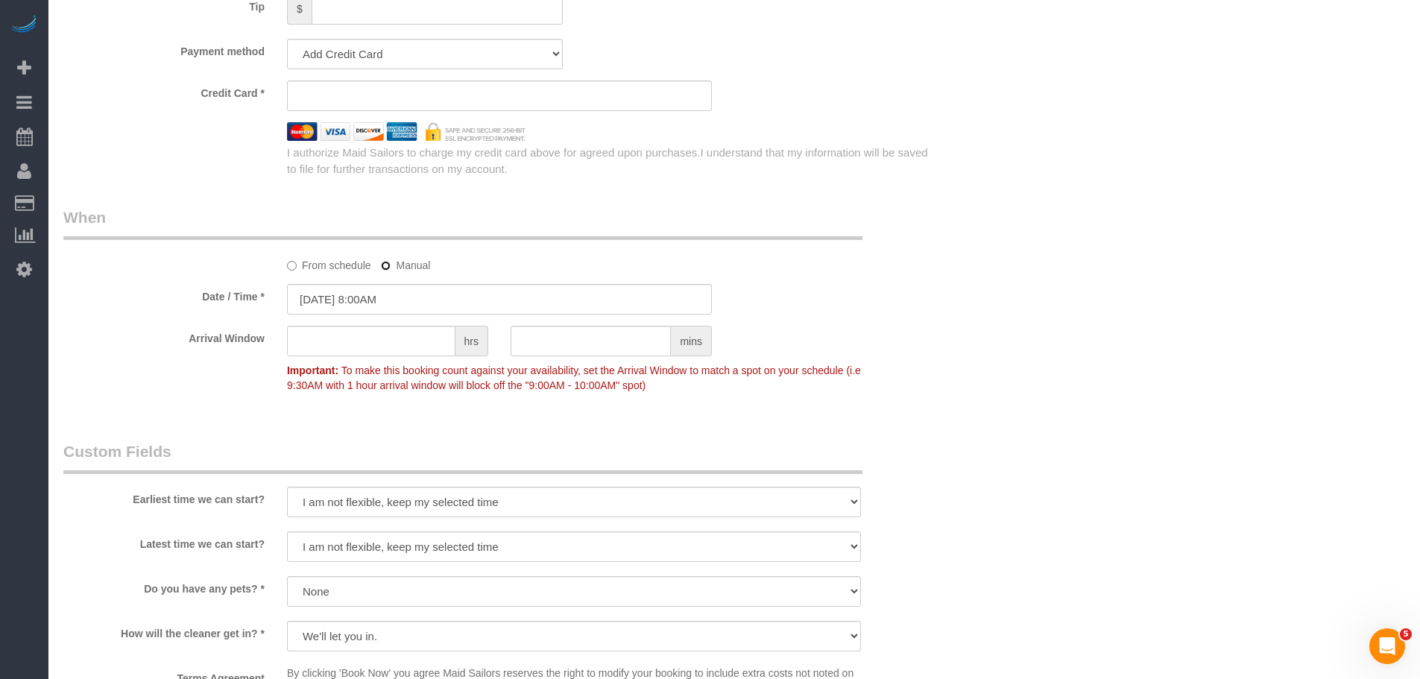
scroll to position [989, 0]
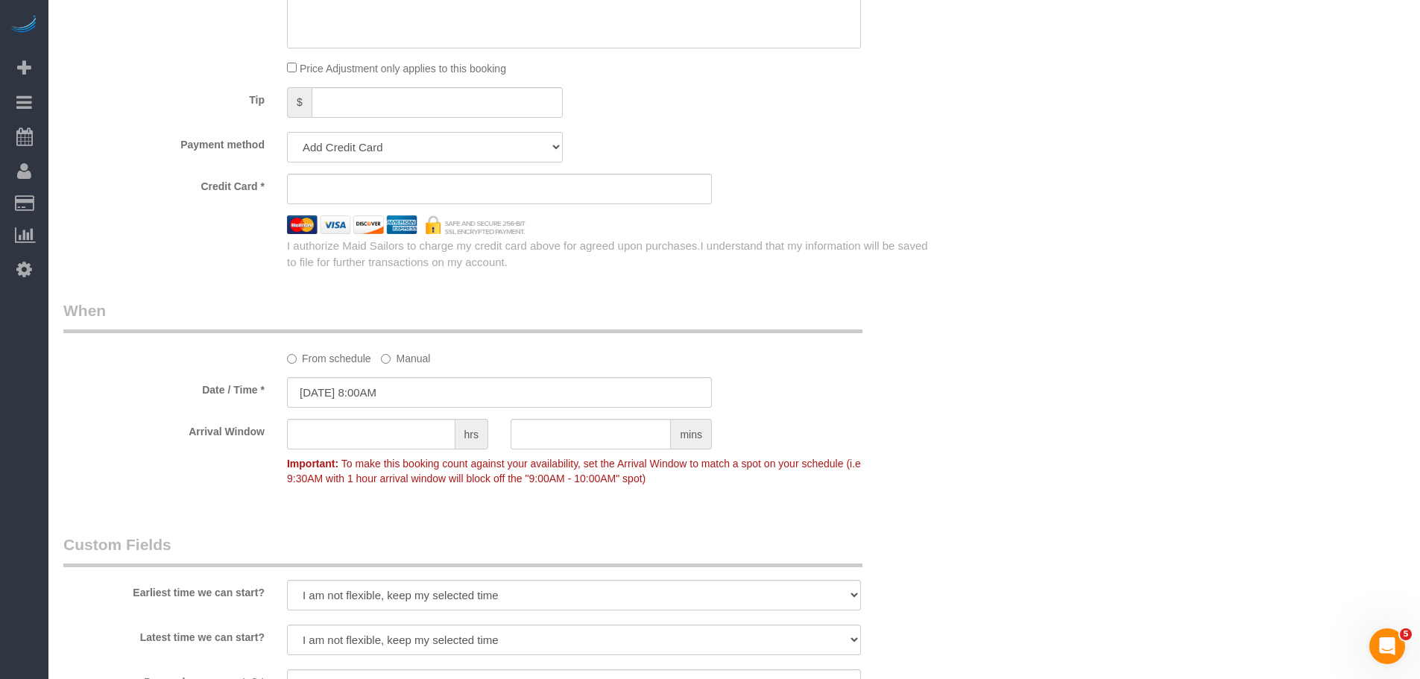
drag, startPoint x: 435, startPoint y: 145, endPoint x: 433, endPoint y: 161, distance: 15.8
click at [435, 145] on select "Add Credit Card Cash Check Paypal" at bounding box center [425, 147] width 276 height 31
select select "string:cash"
click at [287, 132] on select "Add Credit Card Cash Check Paypal" at bounding box center [425, 147] width 276 height 31
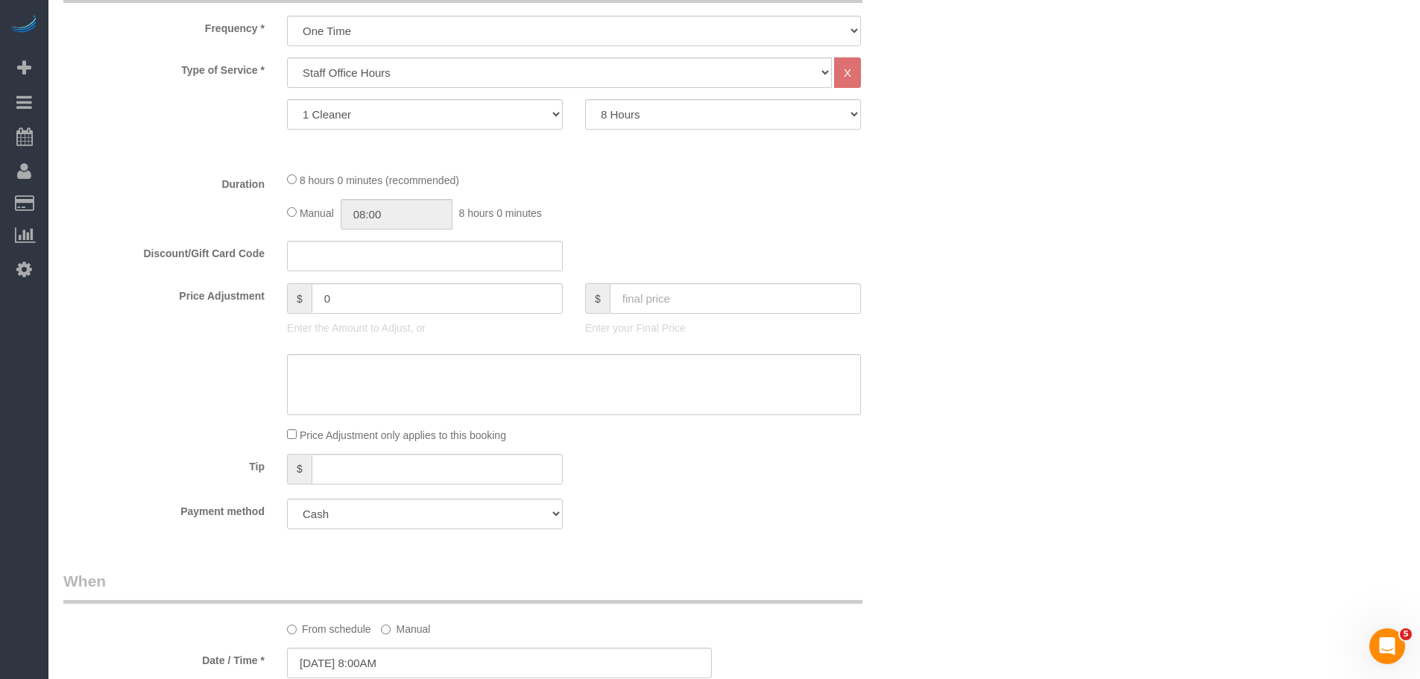
scroll to position [542, 0]
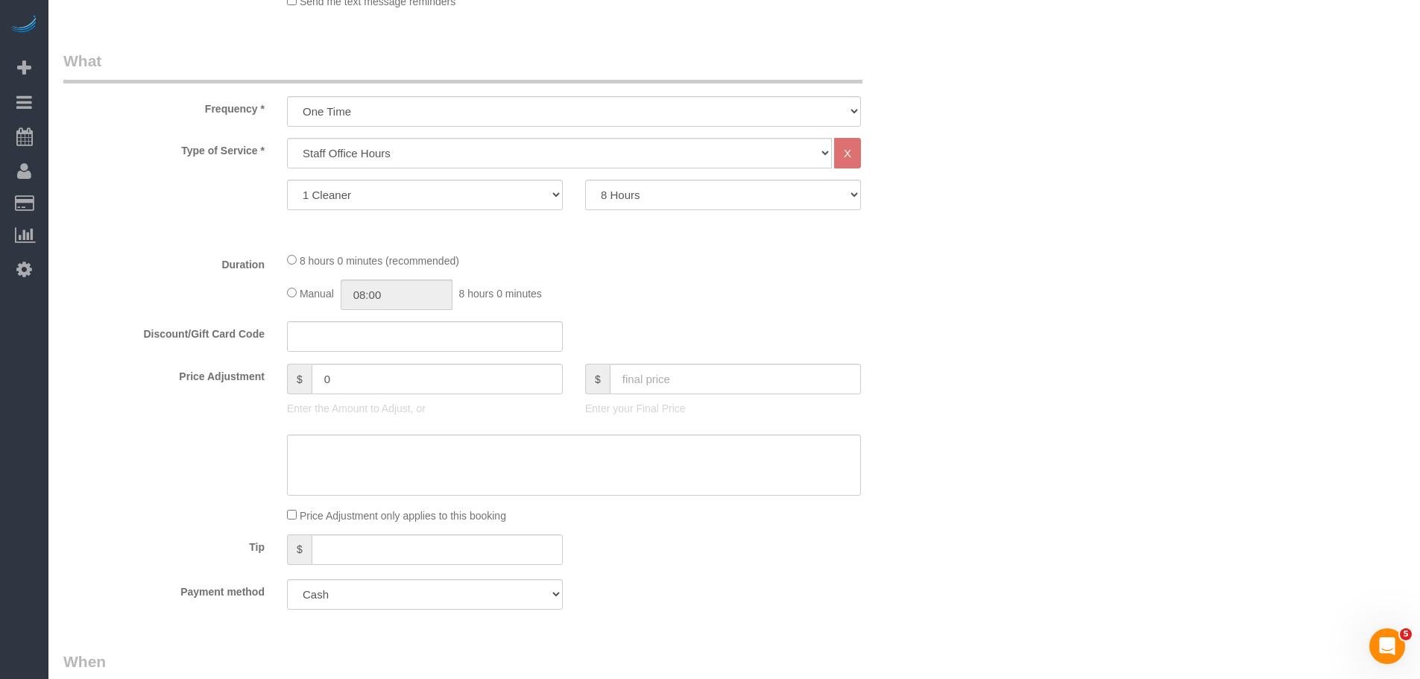
click at [836, 338] on div "Discount/Gift Card Code" at bounding box center [499, 336] width 895 height 31
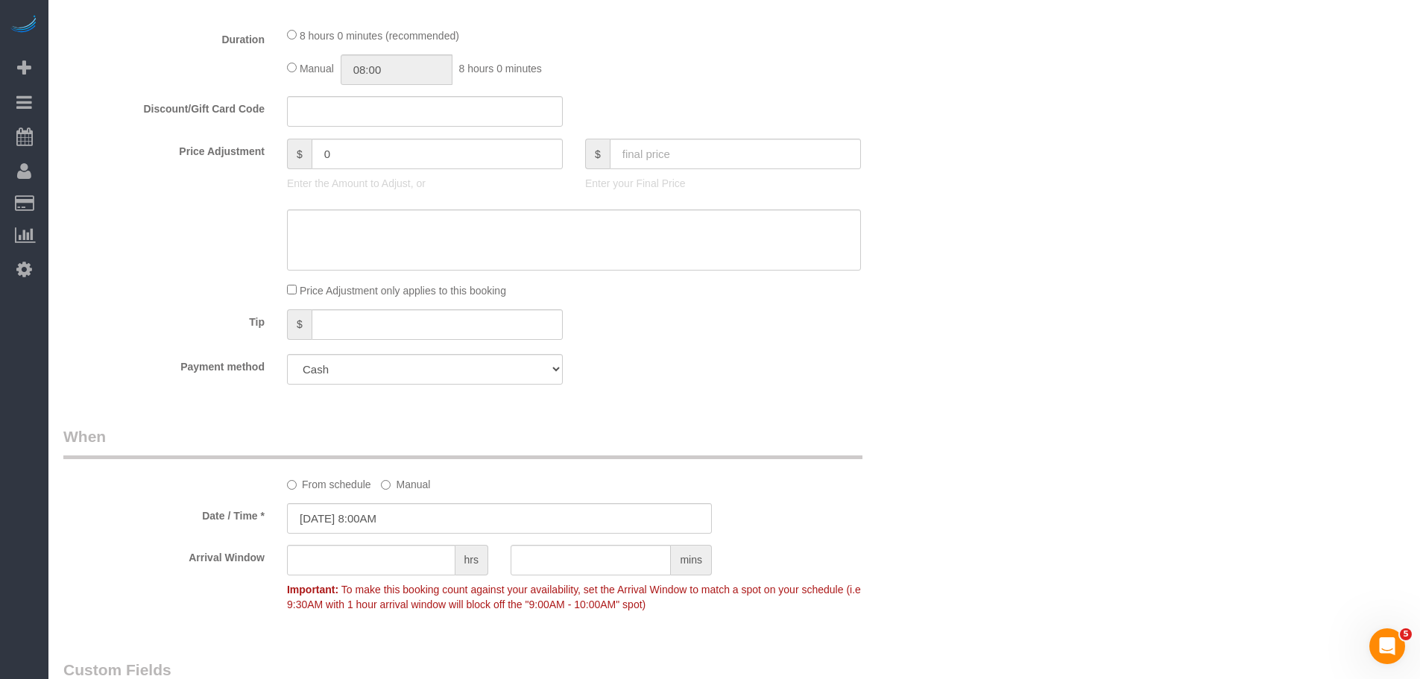
scroll to position [840, 0]
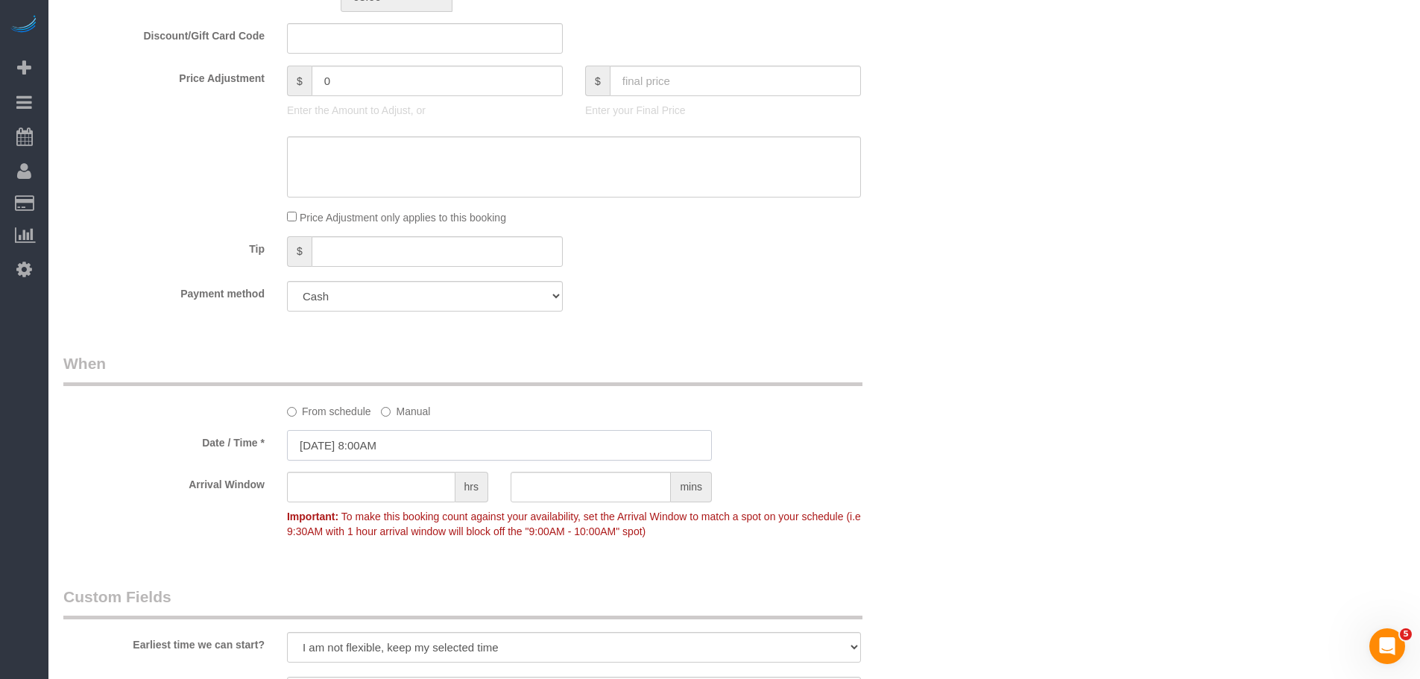
click at [487, 450] on input "10/06/2025 8:00AM" at bounding box center [499, 445] width 425 height 31
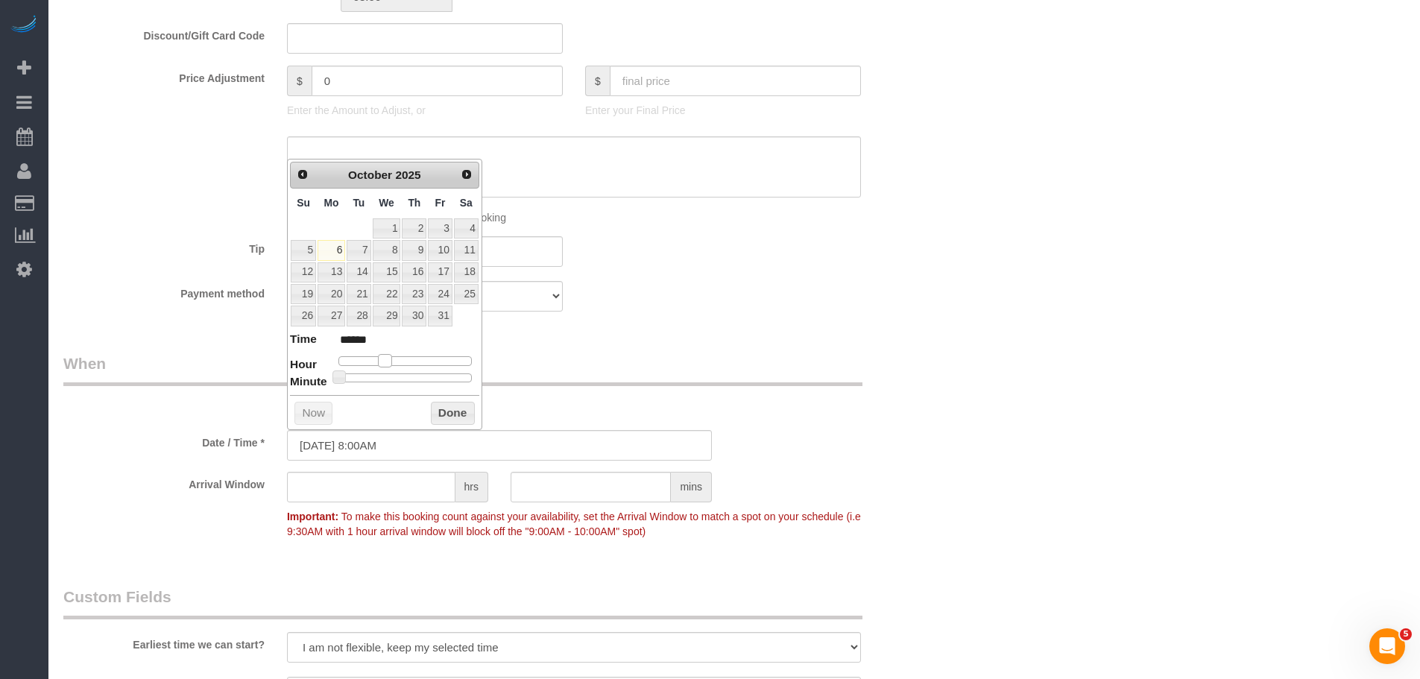
click at [384, 360] on span at bounding box center [384, 360] width 13 height 13
type input "10/06/2025 9:00AM"
type input "******"
type input "10/06/2025 10:00AM"
type input "*******"
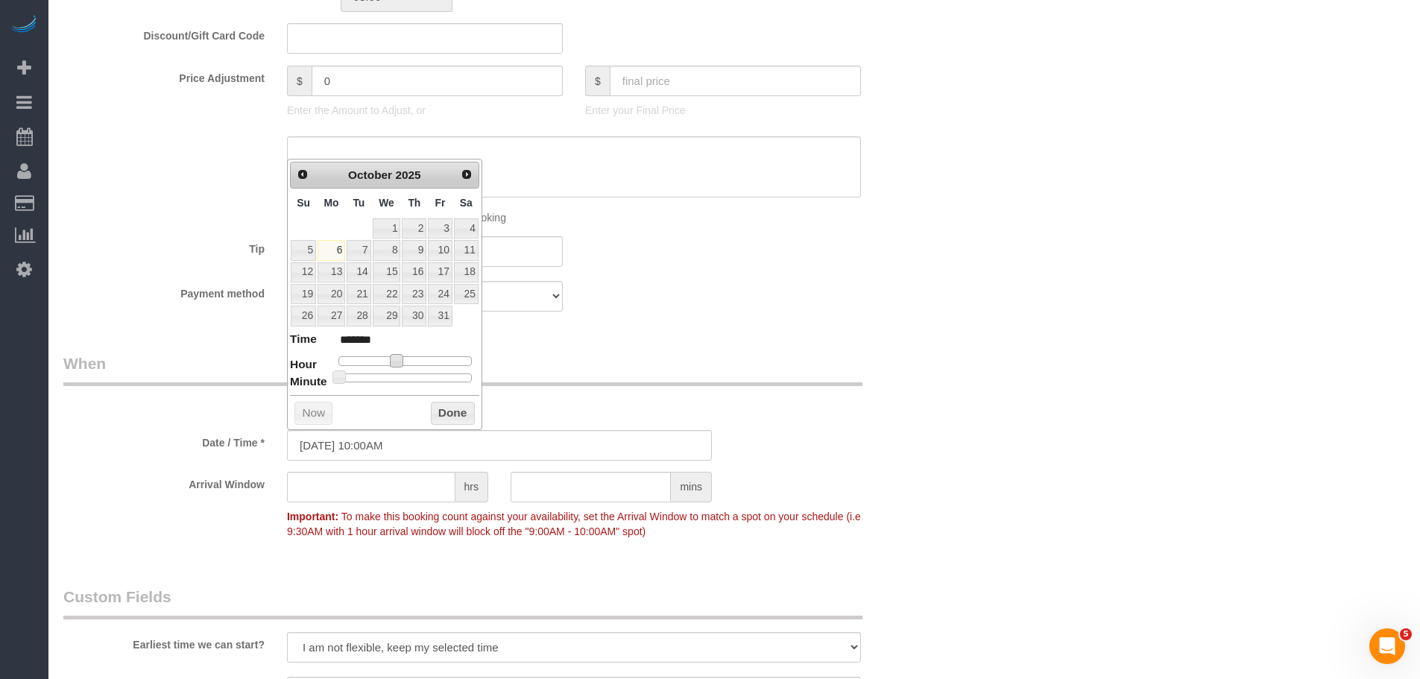
type input "10/06/2025 10:45AM"
type input "*******"
click at [448, 379] on div at bounding box center [404, 377] width 133 height 9
click at [450, 409] on button "Done" at bounding box center [453, 414] width 44 height 24
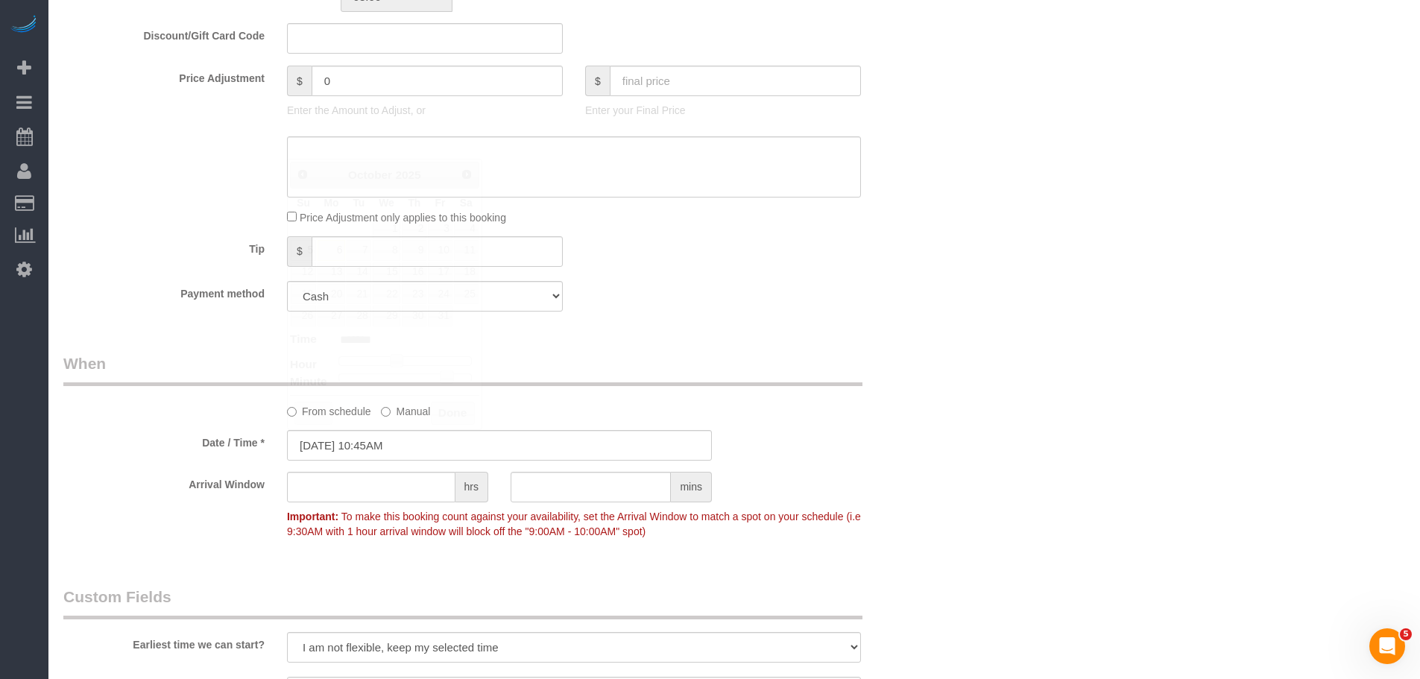
click at [847, 350] on div "Who Email brendan+officecleaning@maidsailors.com Name * Maid Sailors Office Whe…" at bounding box center [499, 286] width 895 height 2144
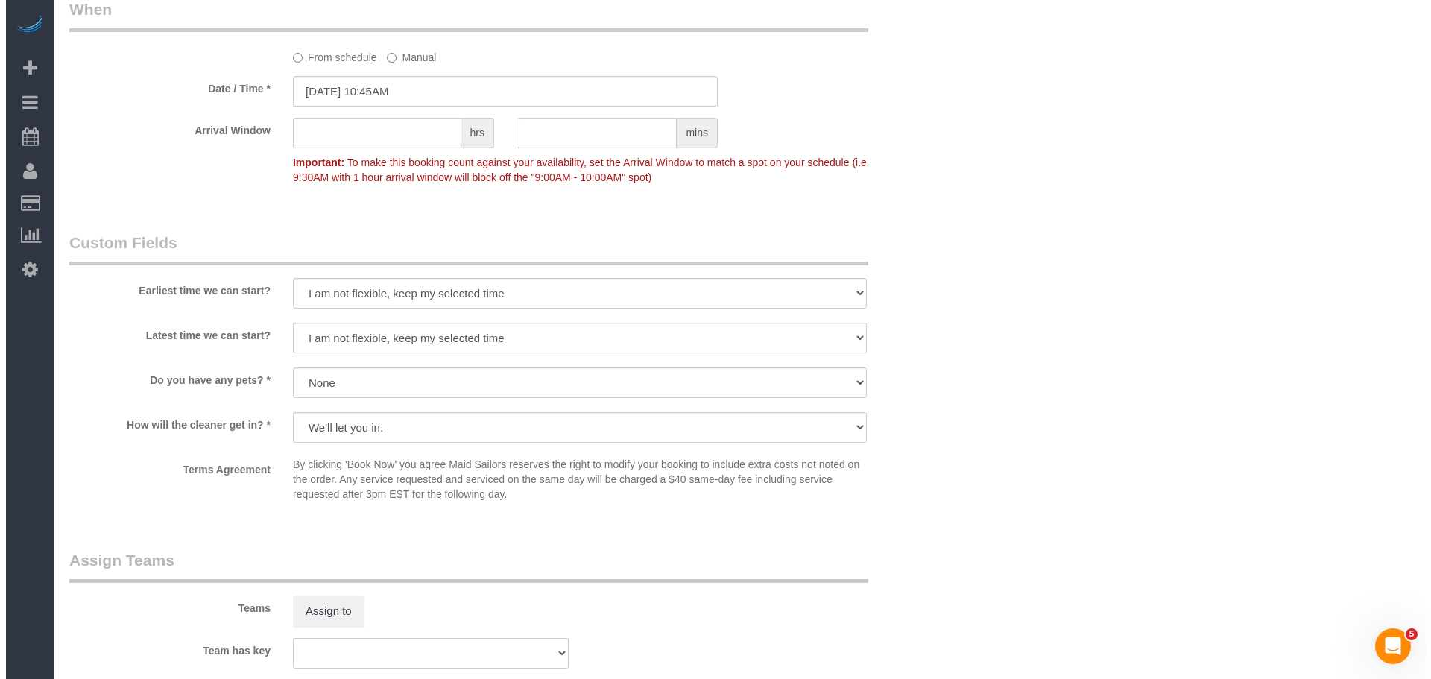
scroll to position [1287, 0]
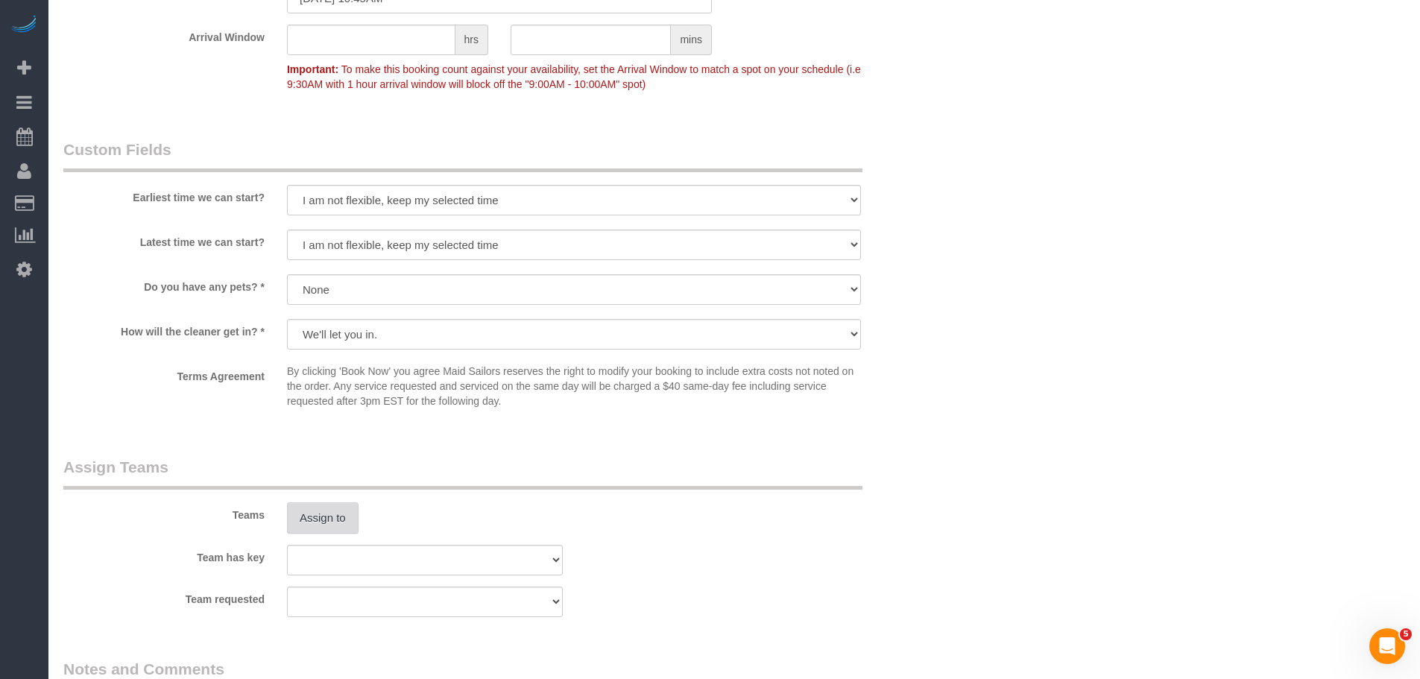
click at [336, 523] on button "Assign to" at bounding box center [323, 517] width 72 height 31
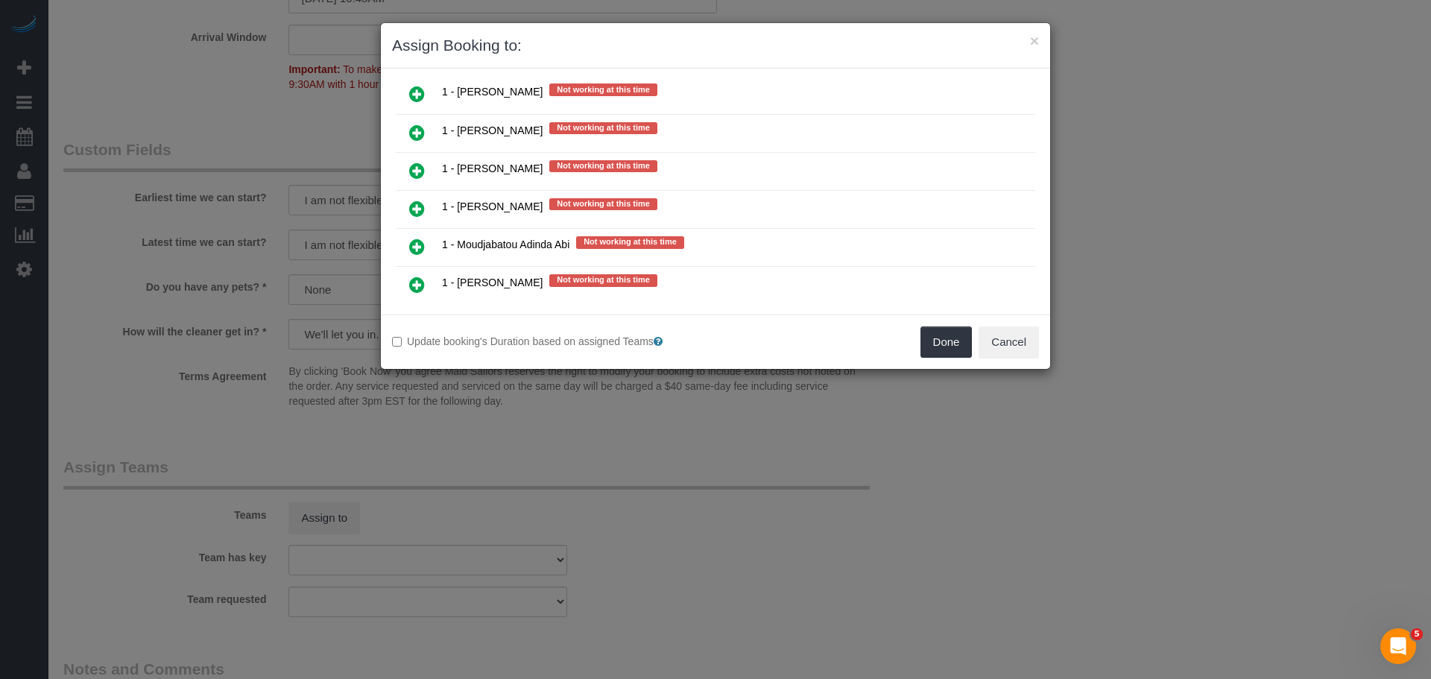
scroll to position [1640, 0]
click at [409, 207] on icon at bounding box center [417, 208] width 16 height 18
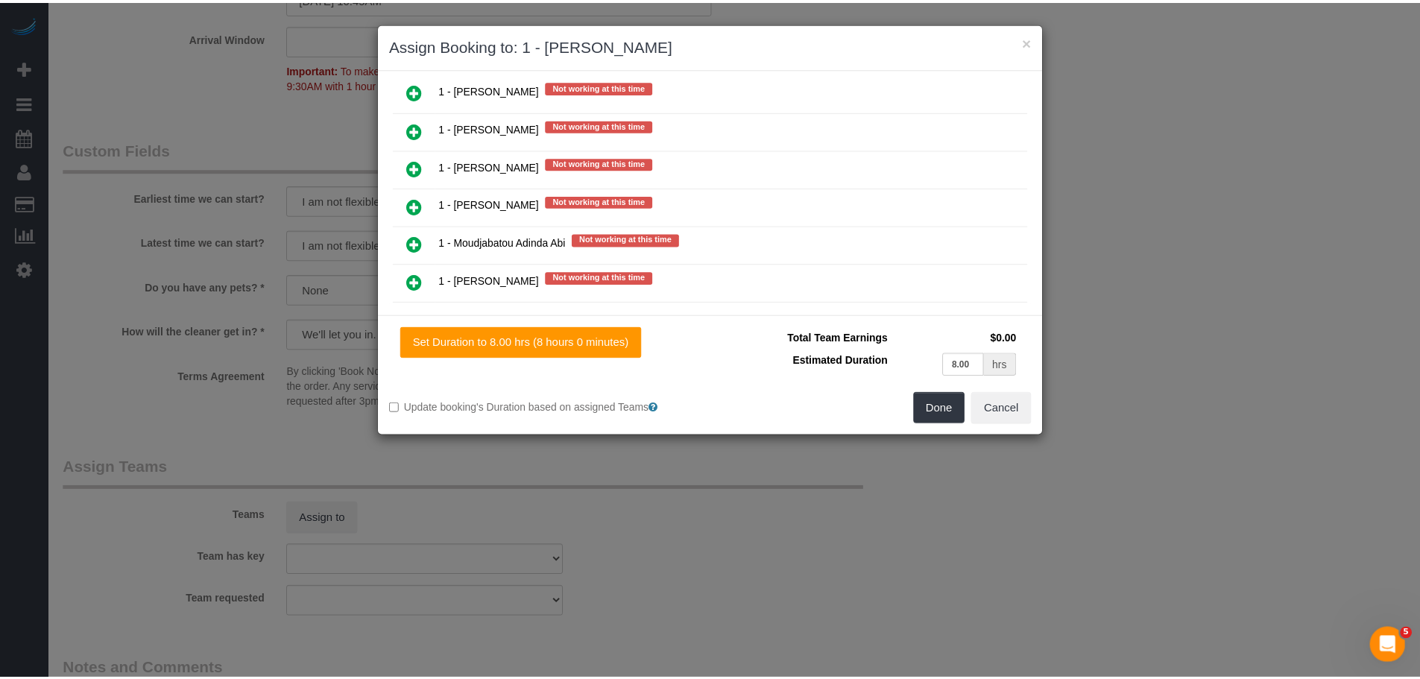
scroll to position [1677, 0]
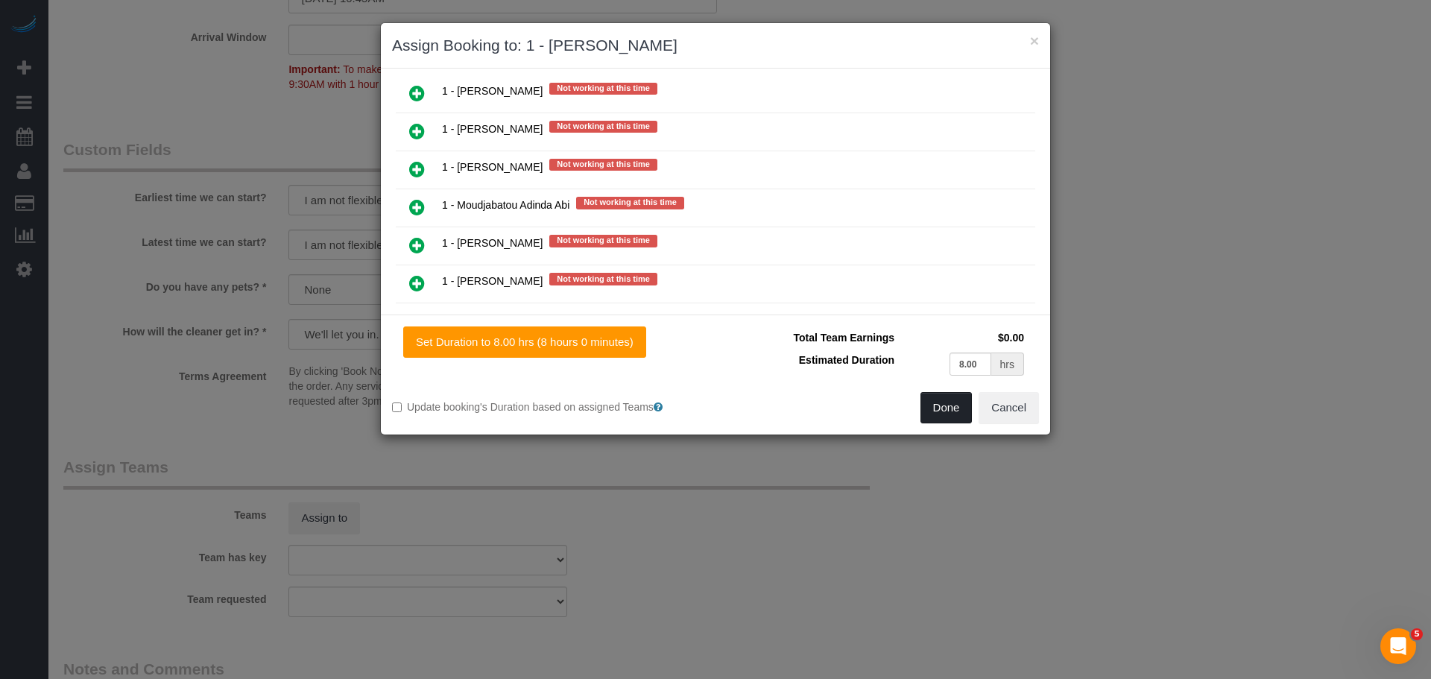
click at [933, 408] on button "Done" at bounding box center [947, 407] width 52 height 31
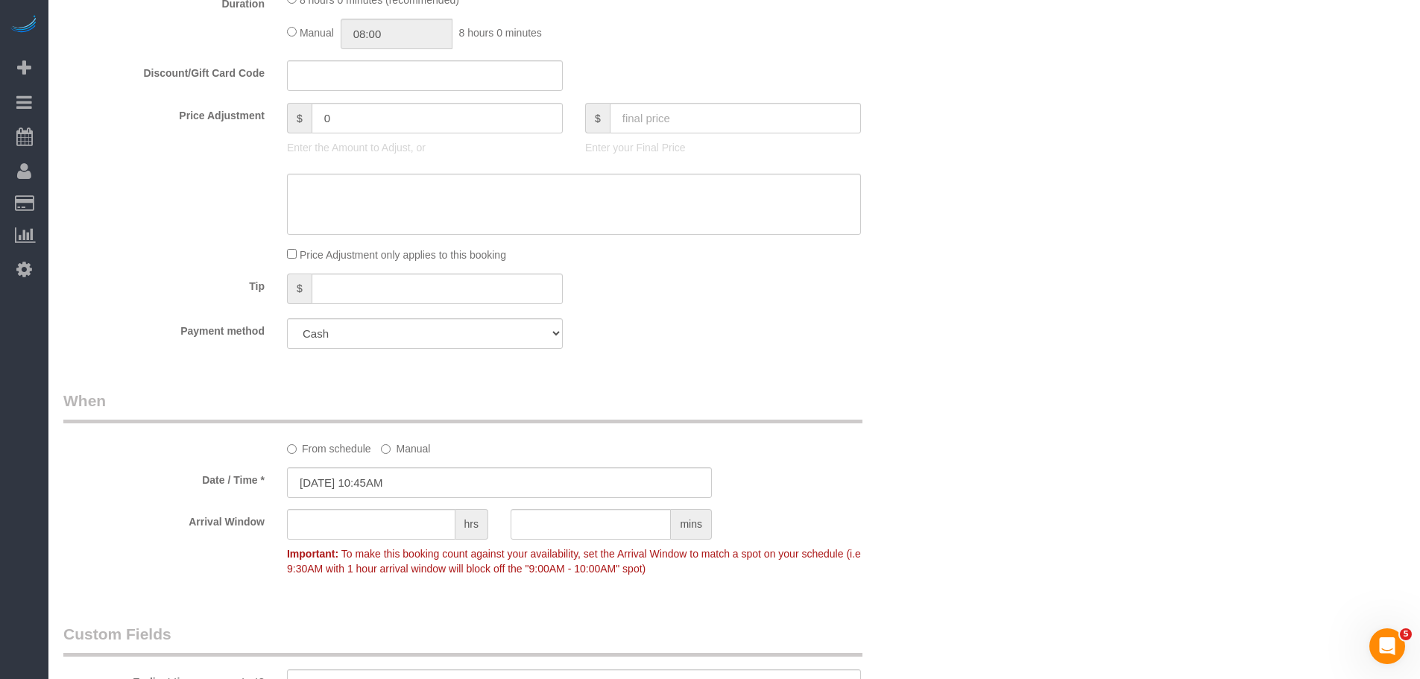
scroll to position [671, 0]
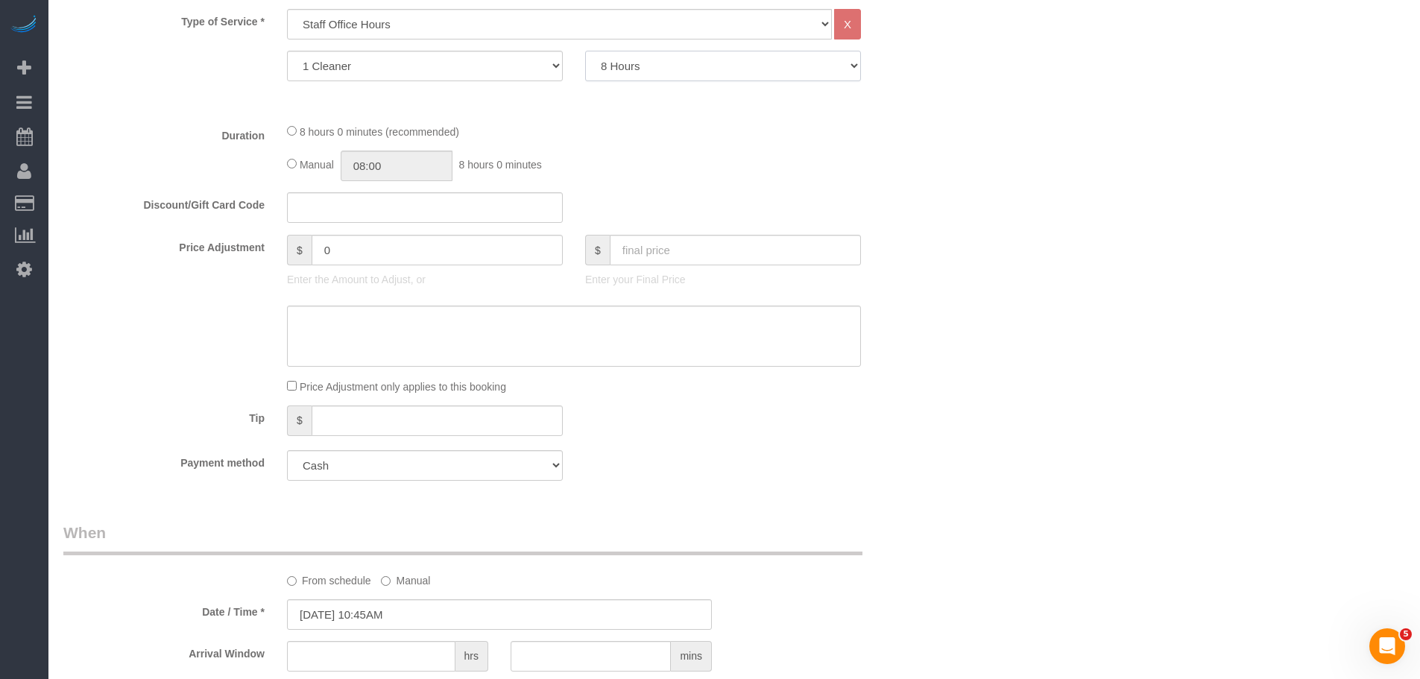
click at [669, 60] on select "0.5 Hours 1 Hour 1.5 Hour 2 Hours 2.5 Hours 3 Hours 3.5 Hours 4 Hours 4.5 Hours…" at bounding box center [723, 66] width 276 height 31
select select "180"
click at [585, 51] on select "0.5 Hours 1 Hour 1.5 Hour 2 Hours 2.5 Hours 3 Hours 3.5 Hours 4 Hours 4.5 Hours…" at bounding box center [723, 66] width 276 height 31
click at [900, 189] on fieldset "What Frequency * One Time Weekly (20% Off) - 20.00% Every 2 Weeks (15% Off) - 1…" at bounding box center [499, 206] width 872 height 571
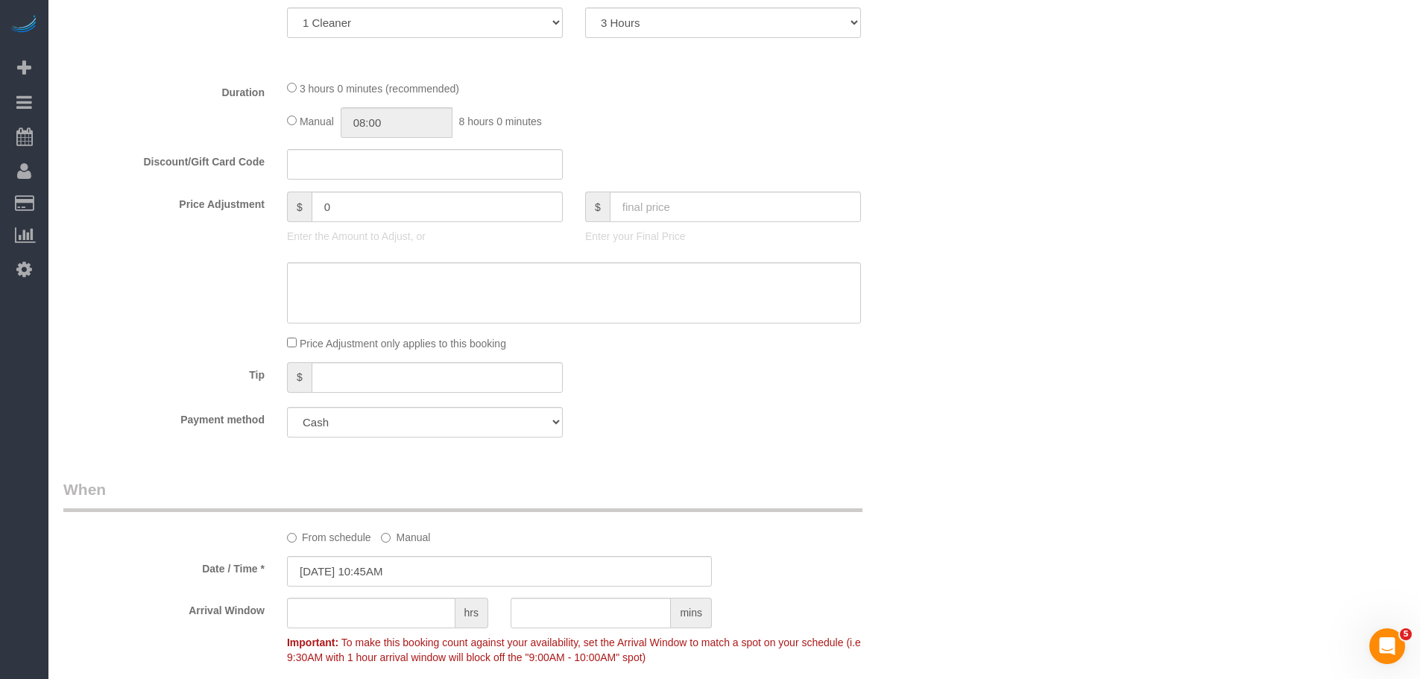
scroll to position [820, 0]
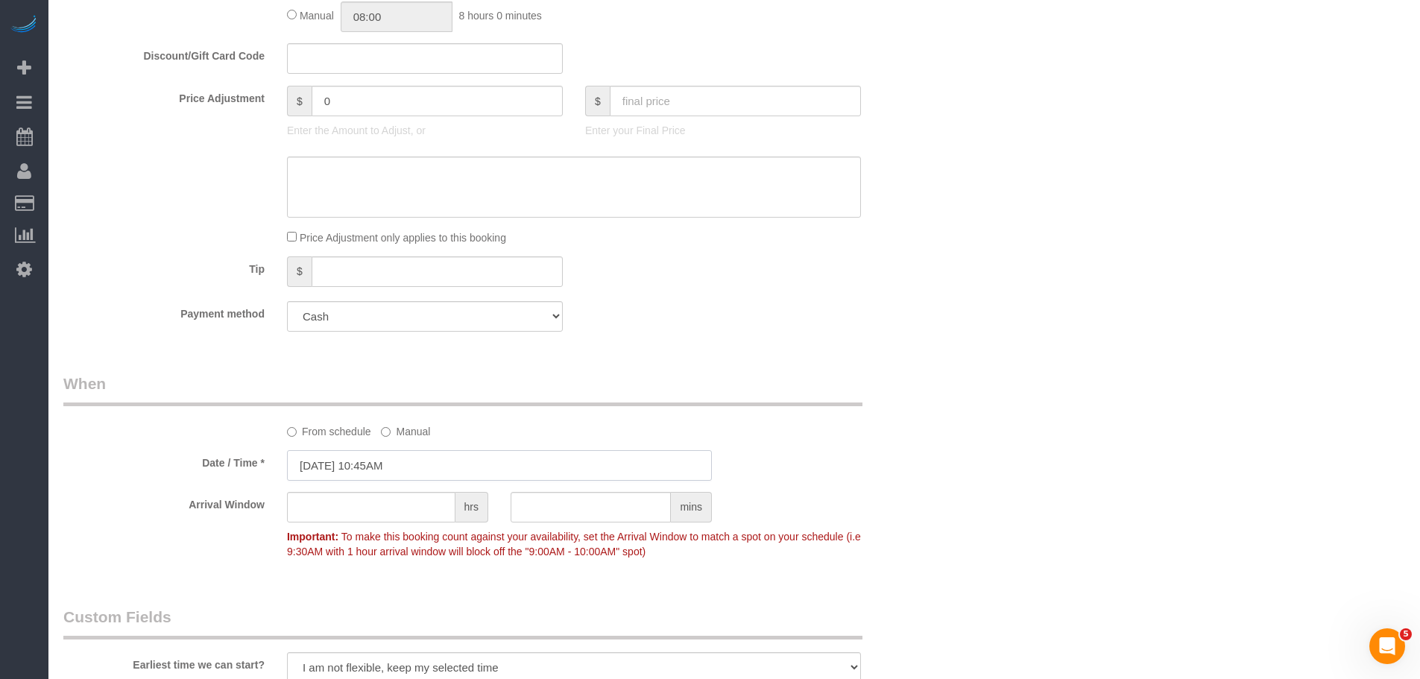
click at [511, 468] on input "10/06/2025 10:45AM" at bounding box center [499, 465] width 425 height 31
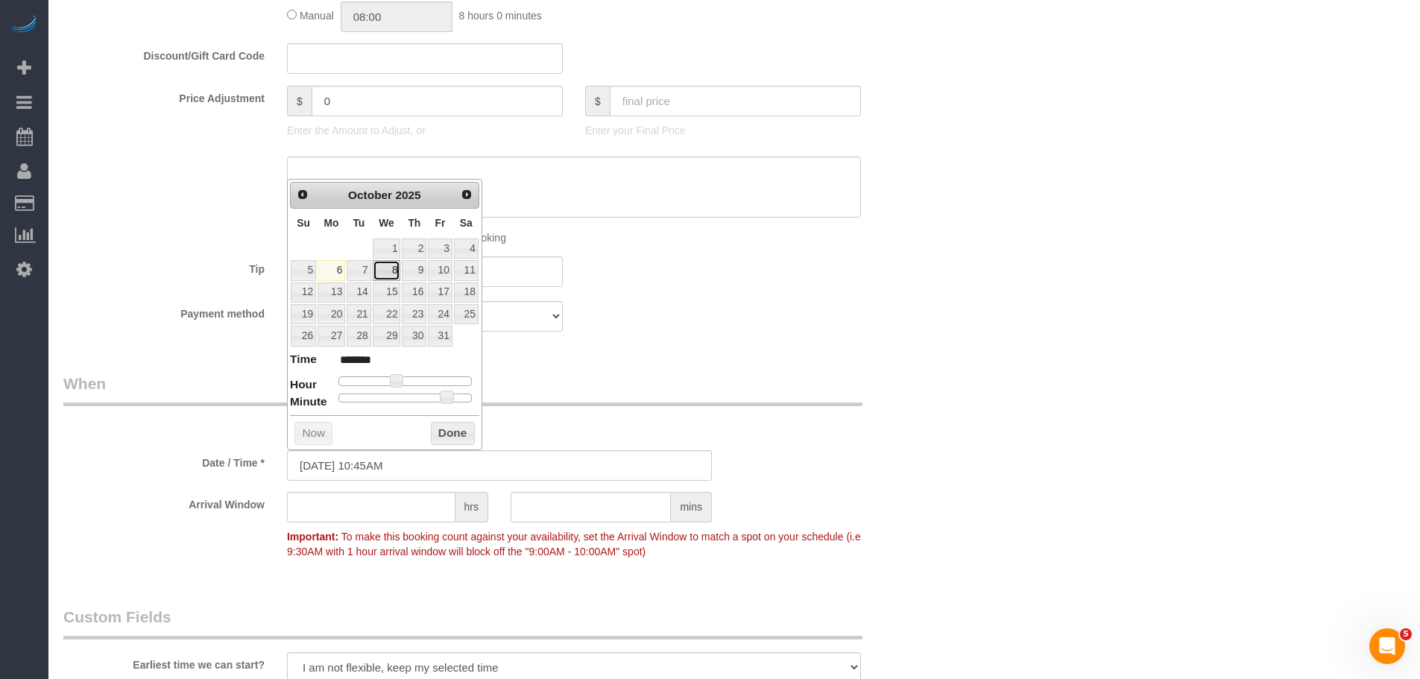
click at [387, 271] on link "8" at bounding box center [387, 270] width 28 height 20
type input "10/08/2025 10:45AM"
click at [453, 432] on button "Done" at bounding box center [453, 434] width 44 height 24
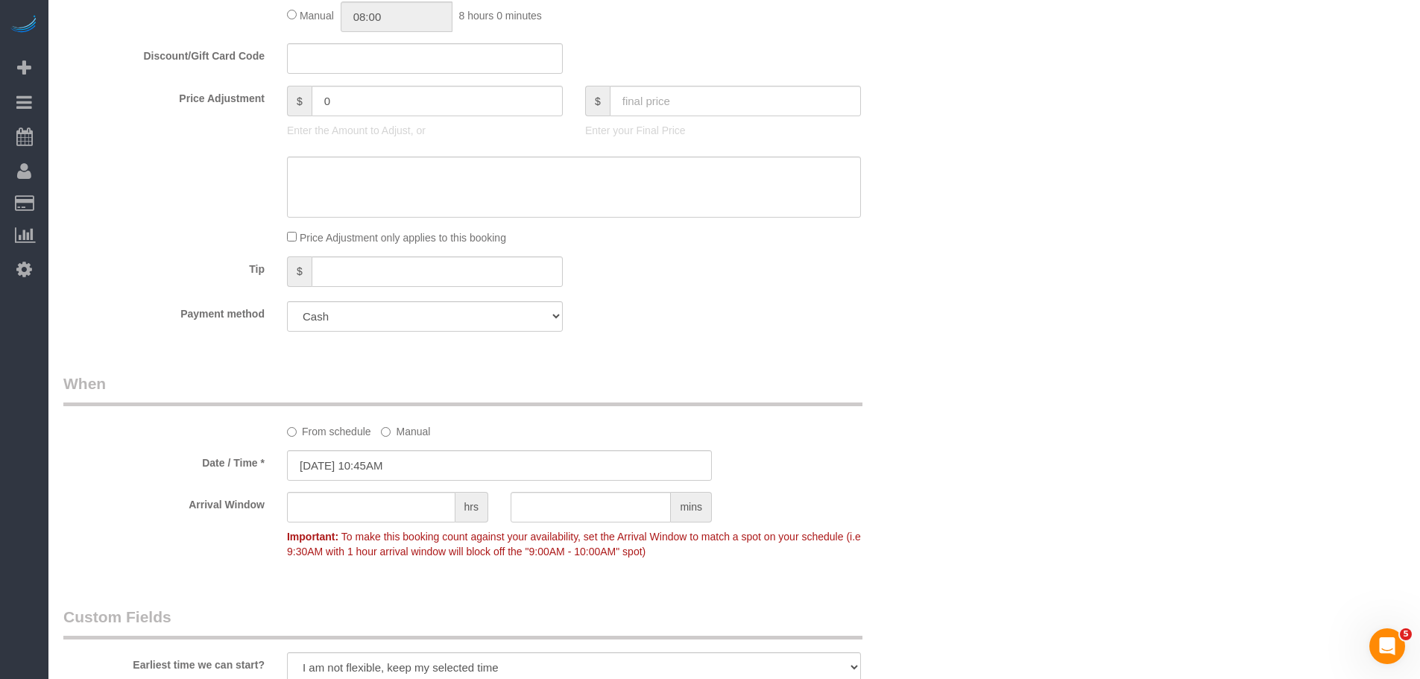
click at [956, 366] on div "Who Email brendan+officecleaning@maidsailors.com Name * Maid Sailors Office Whe…" at bounding box center [734, 306] width 1342 height 2144
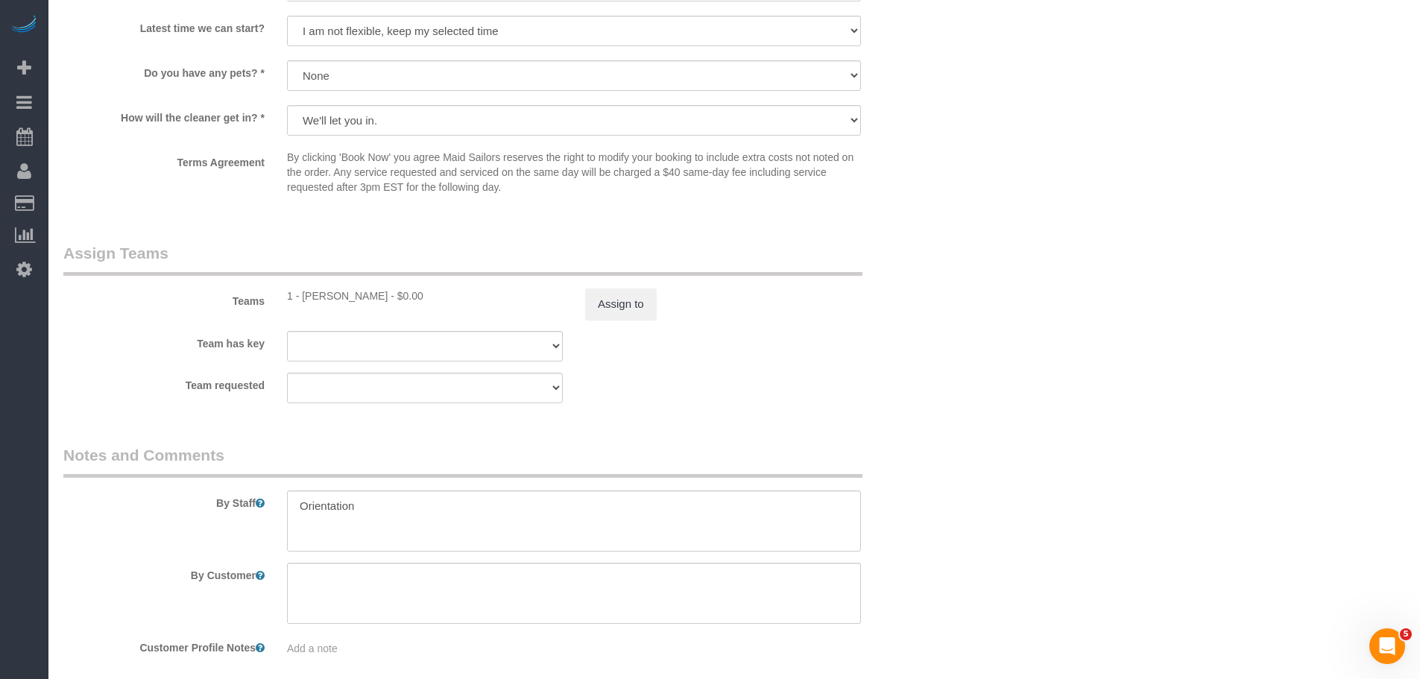
scroll to position [1571, 0]
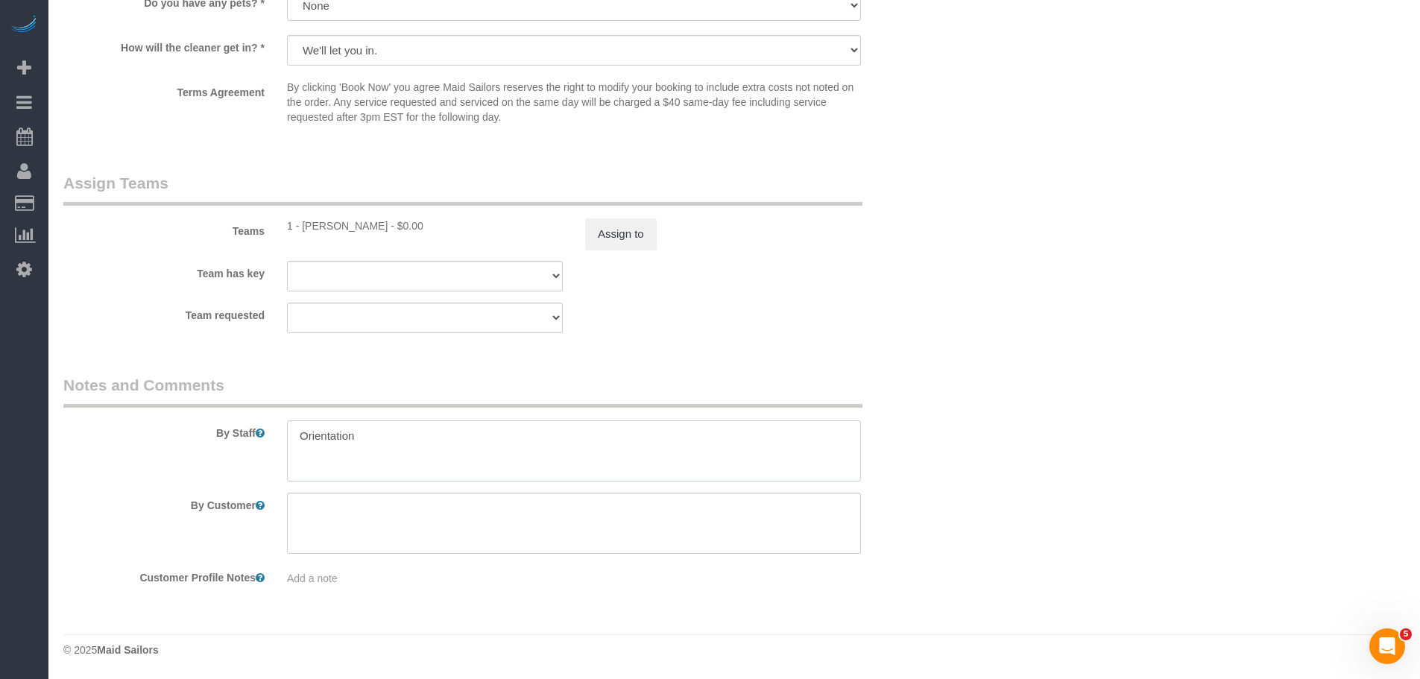
drag, startPoint x: 467, startPoint y: 438, endPoint x: 151, endPoint y: 442, distance: 315.4
paste textarea "DOL Hiring Event"
click at [295, 449] on textarea at bounding box center [574, 450] width 574 height 61
click at [414, 433] on textarea at bounding box center [574, 450] width 574 height 61
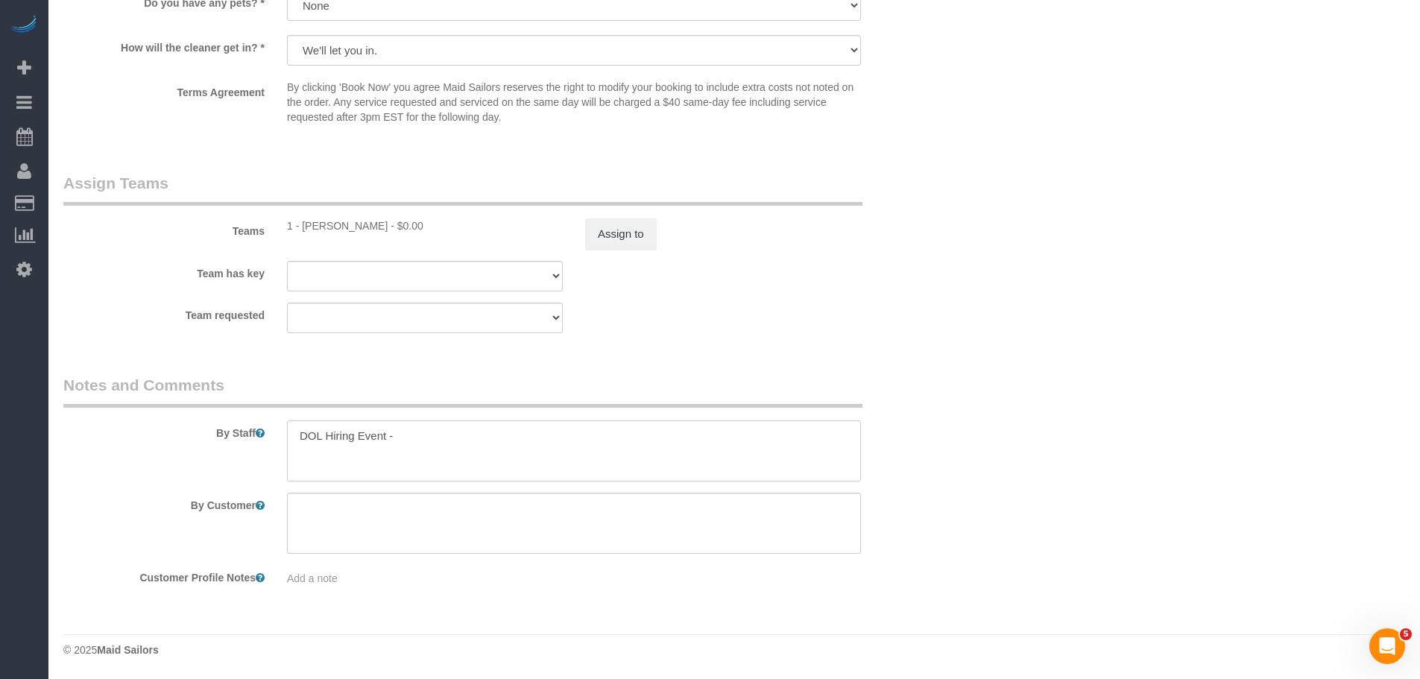
paste textarea "DOL Hiring Event"
click at [439, 422] on textarea at bounding box center [574, 450] width 574 height 61
paste textarea "DOL Hiring Event"
paste textarea "Flatbush YMCA"
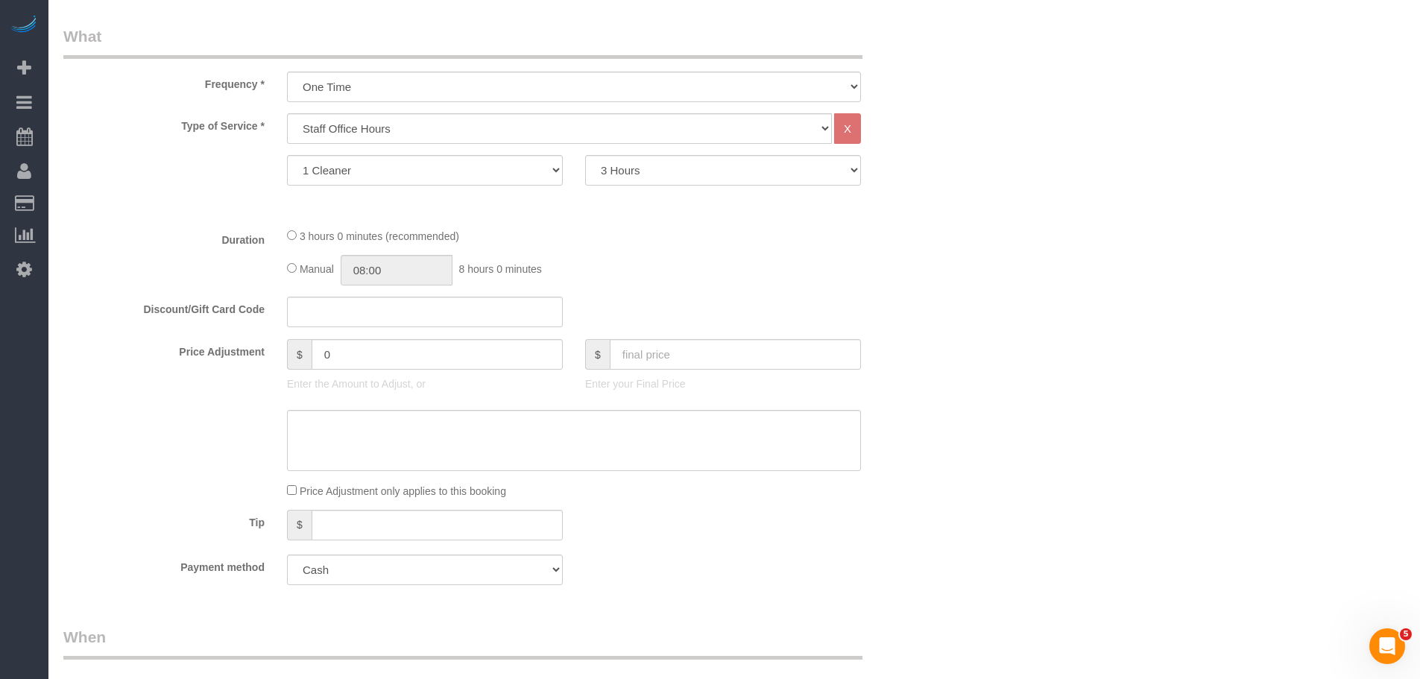
scroll to position [453, 0]
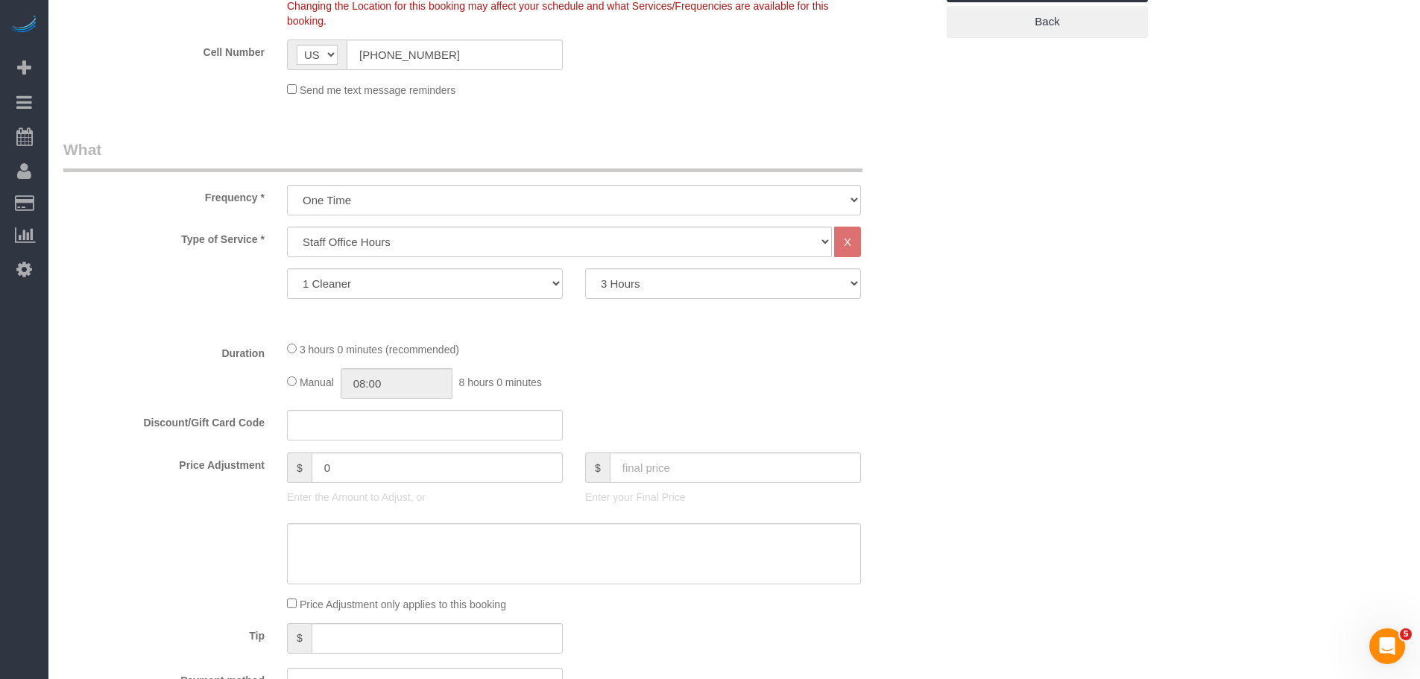
type textarea "DOL Hiring Event - Flatbush YMCA"
click at [663, 287] on select "0.5 Hours 1 Hour 1.5 Hour 2 Hours 2.5 Hours 3 Hours 3.5 Hours 4 Hours 4.5 Hours…" at bounding box center [723, 283] width 276 height 31
select select "210"
click at [585, 268] on select "0.5 Hours 1 Hour 1.5 Hour 2 Hours 2.5 Hours 3 Hours 3.5 Hours 4 Hours 4.5 Hours…" at bounding box center [723, 283] width 276 height 31
click at [1006, 266] on div "Who Email brendan+officecleaning@maidsailors.com Name * Maid Sailors Office Whe…" at bounding box center [734, 673] width 1342 height 2144
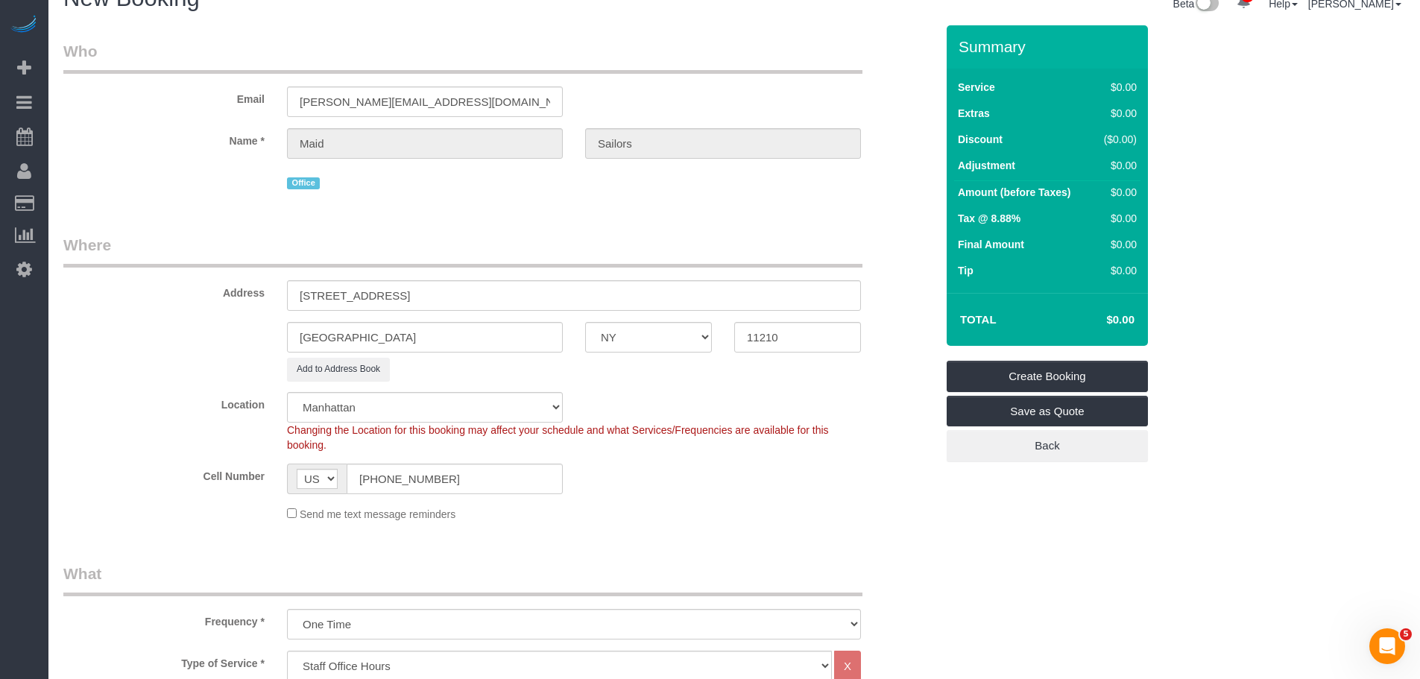
scroll to position [6, 0]
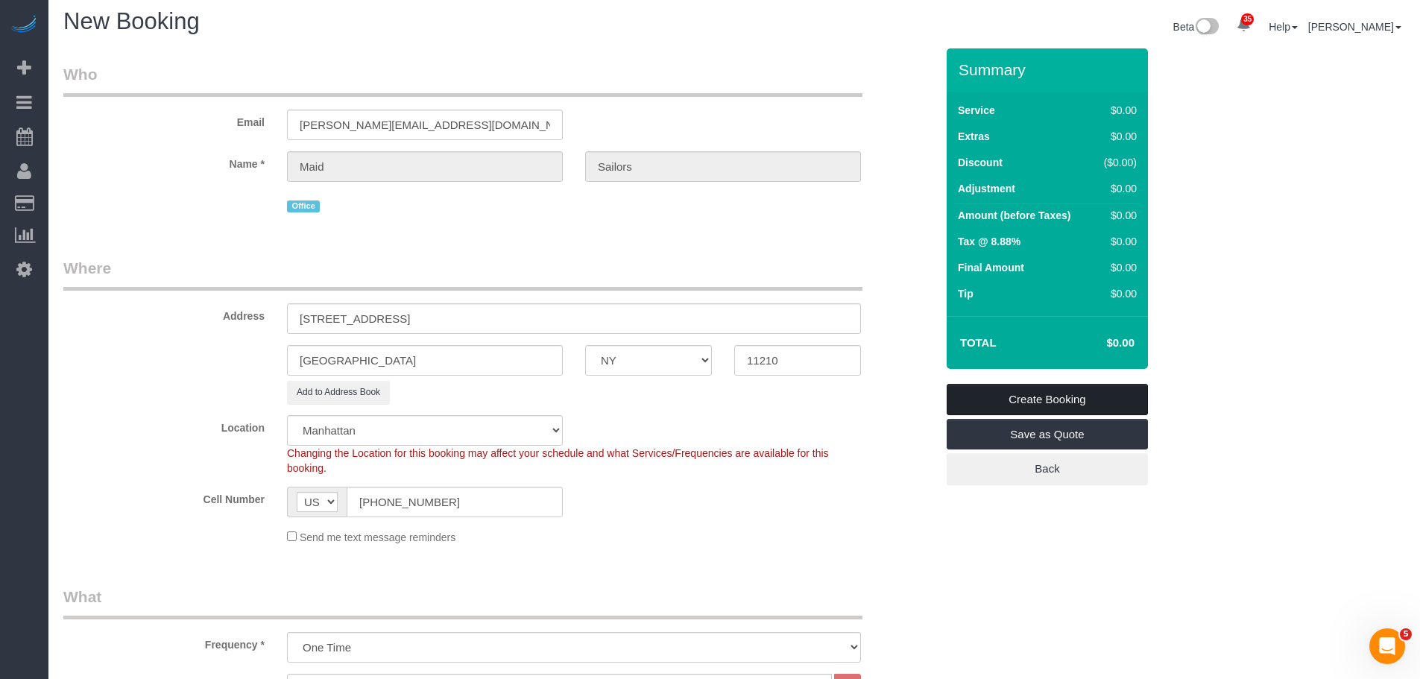
click at [1055, 402] on link "Create Booking" at bounding box center [1047, 399] width 201 height 31
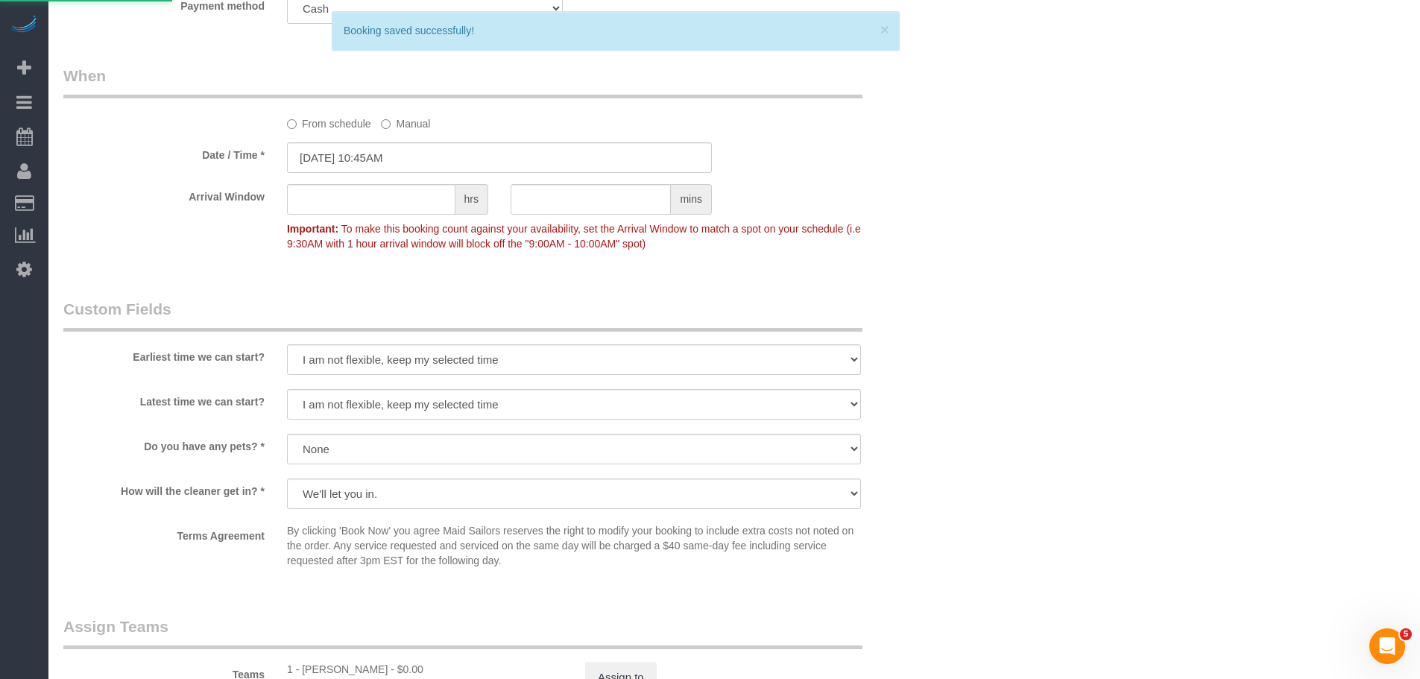
scroll to position [1124, 0]
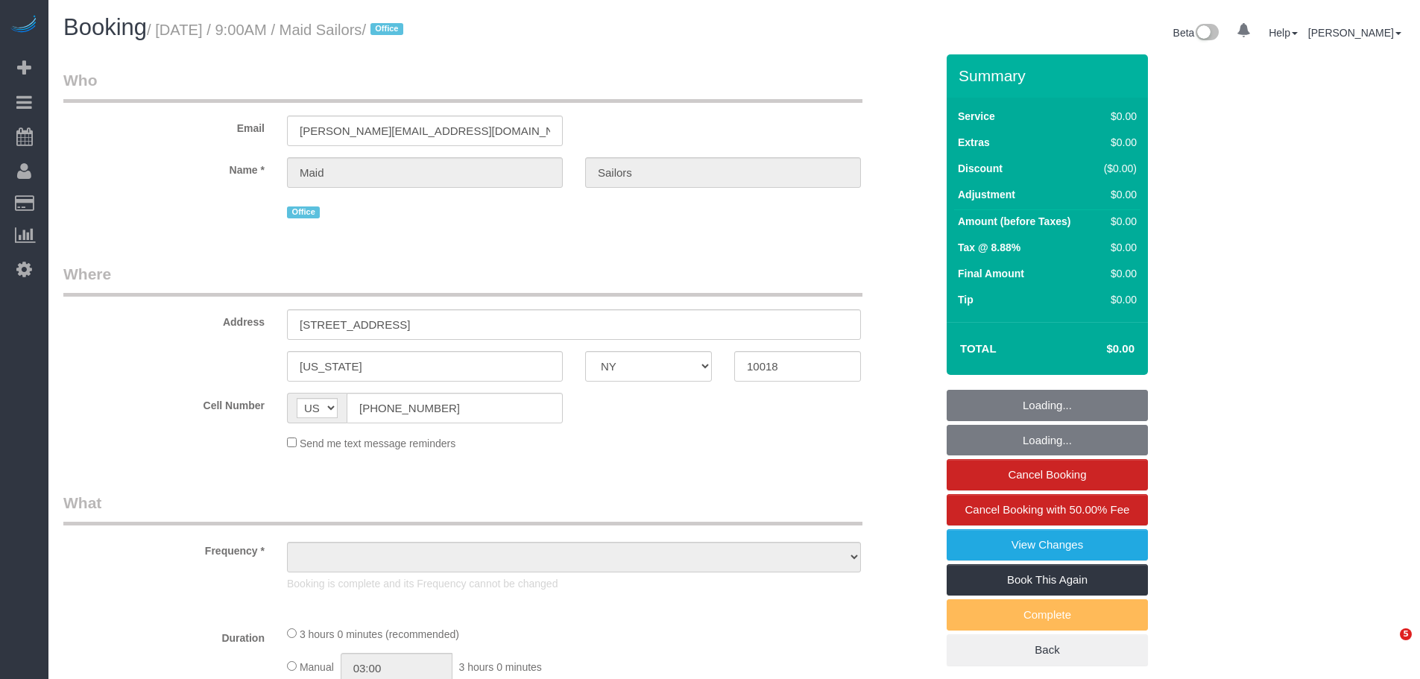
select select "NY"
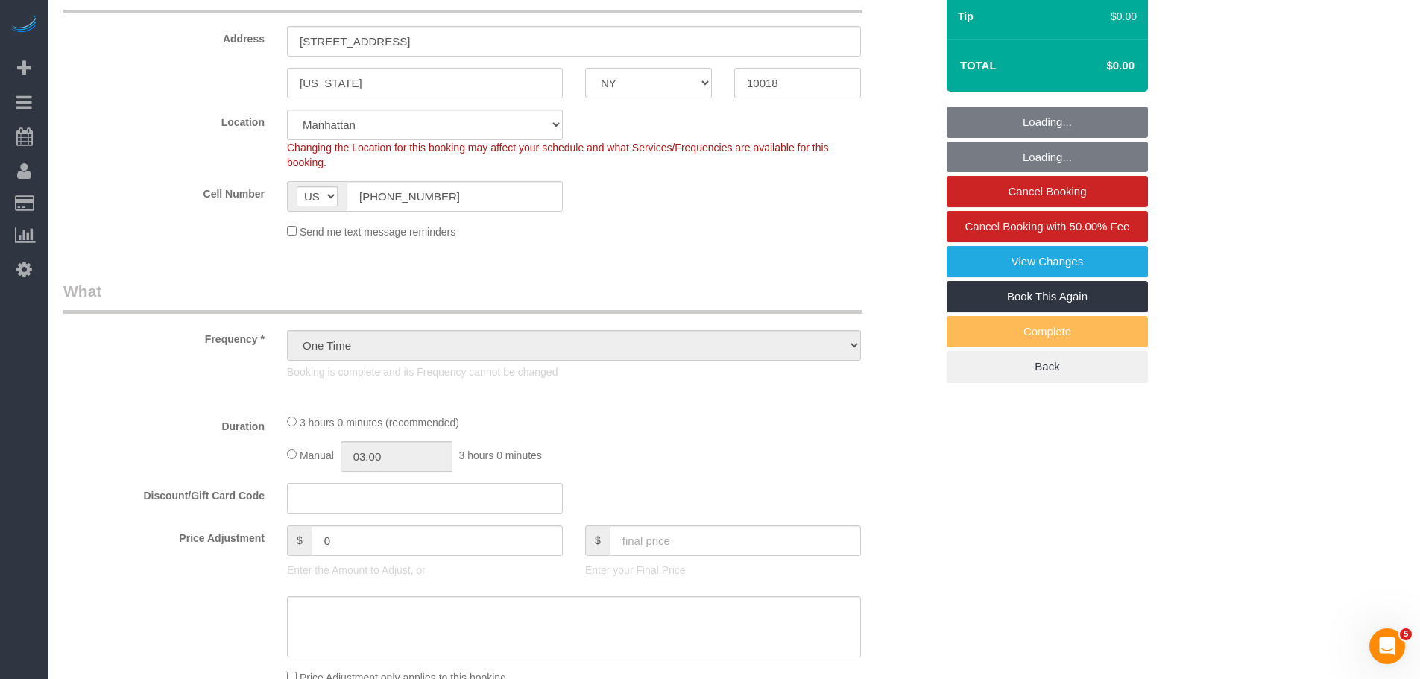
scroll to position [373, 0]
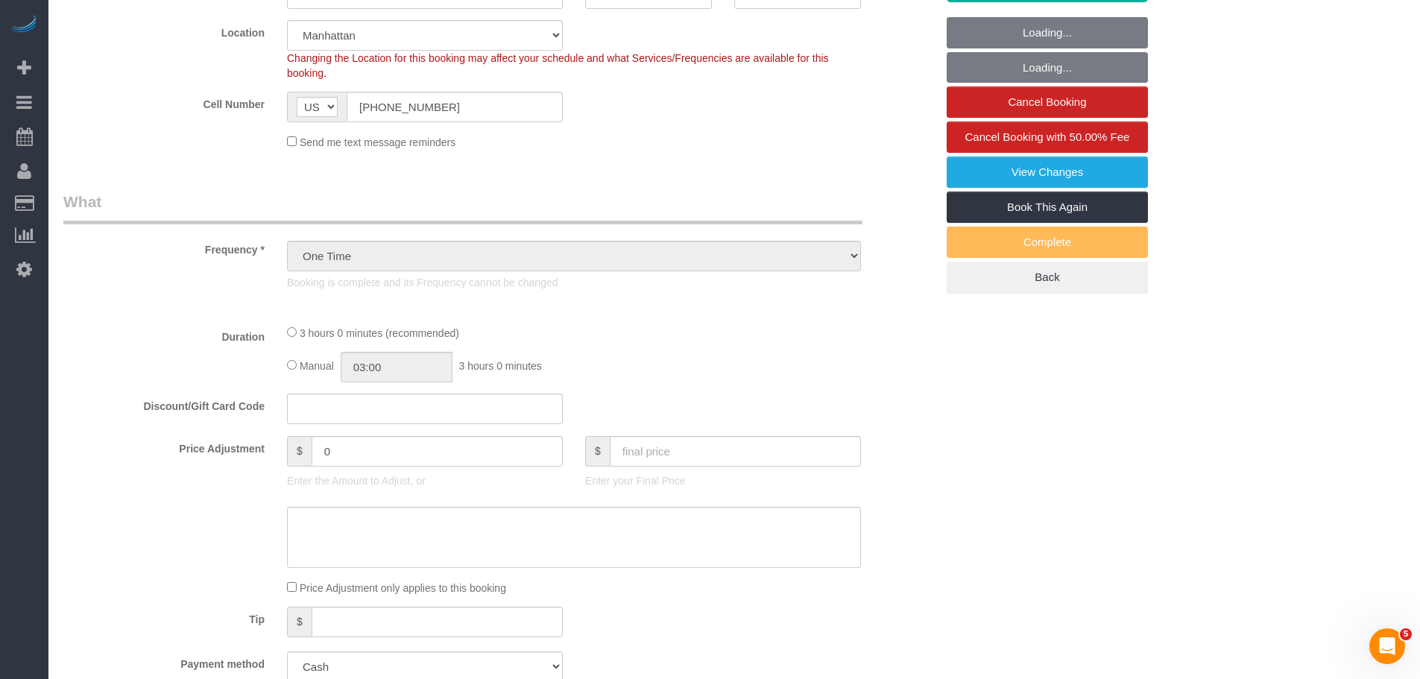
select select "object:817"
select select "180"
select select "number:89"
select select "number:90"
select select "number:15"
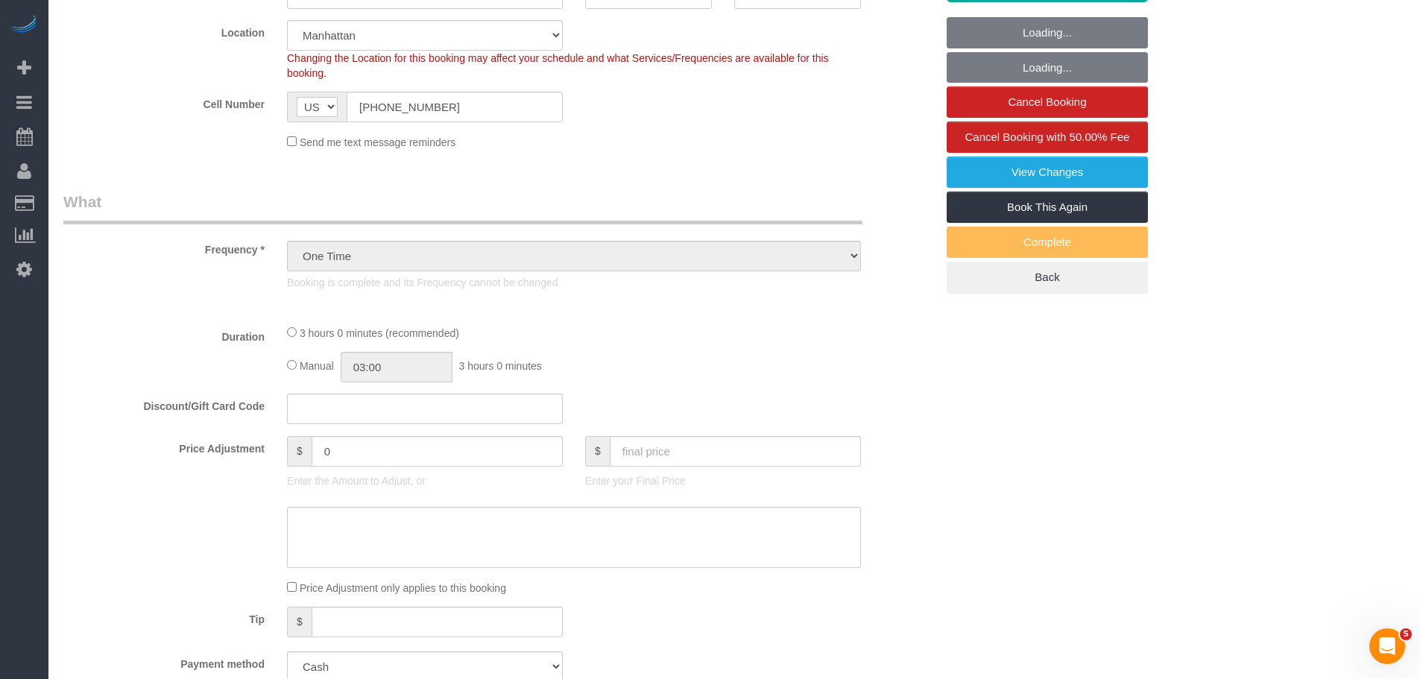
select select "number:5"
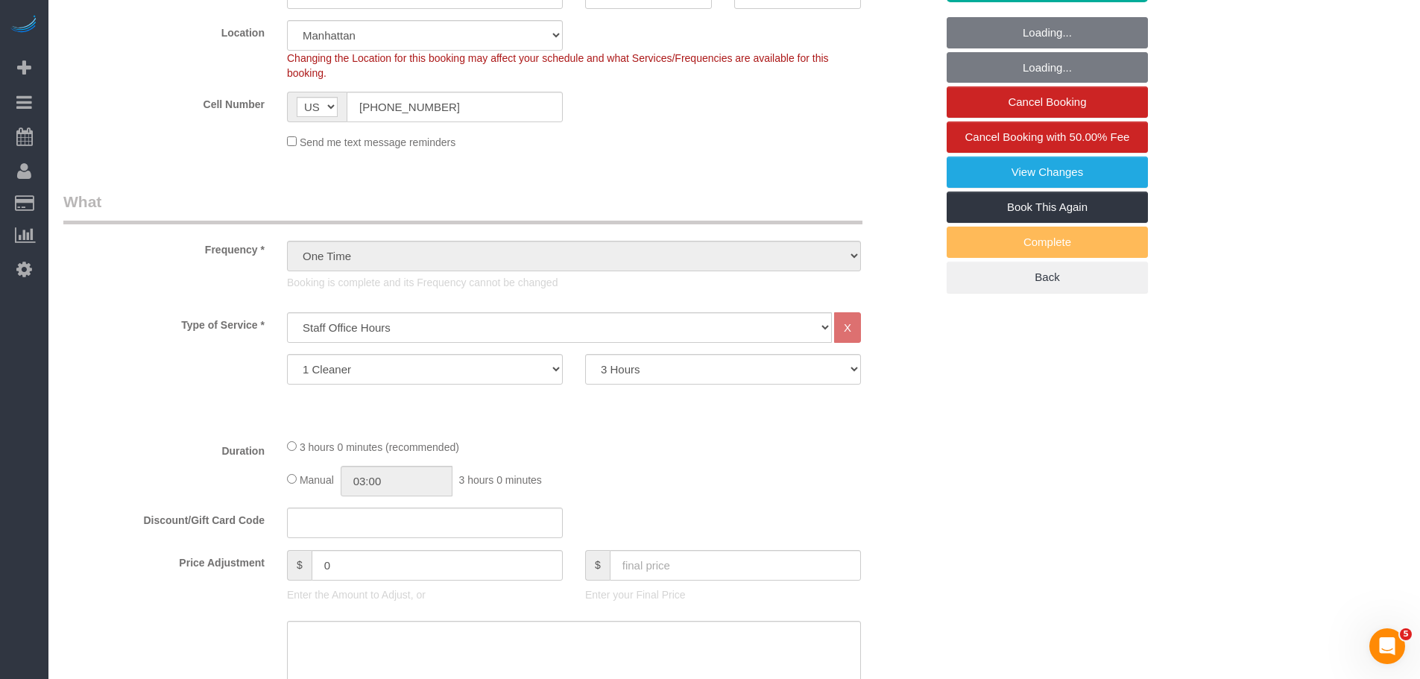
select select "spot1"
click at [1100, 198] on link "Book This Again" at bounding box center [1047, 207] width 201 height 31
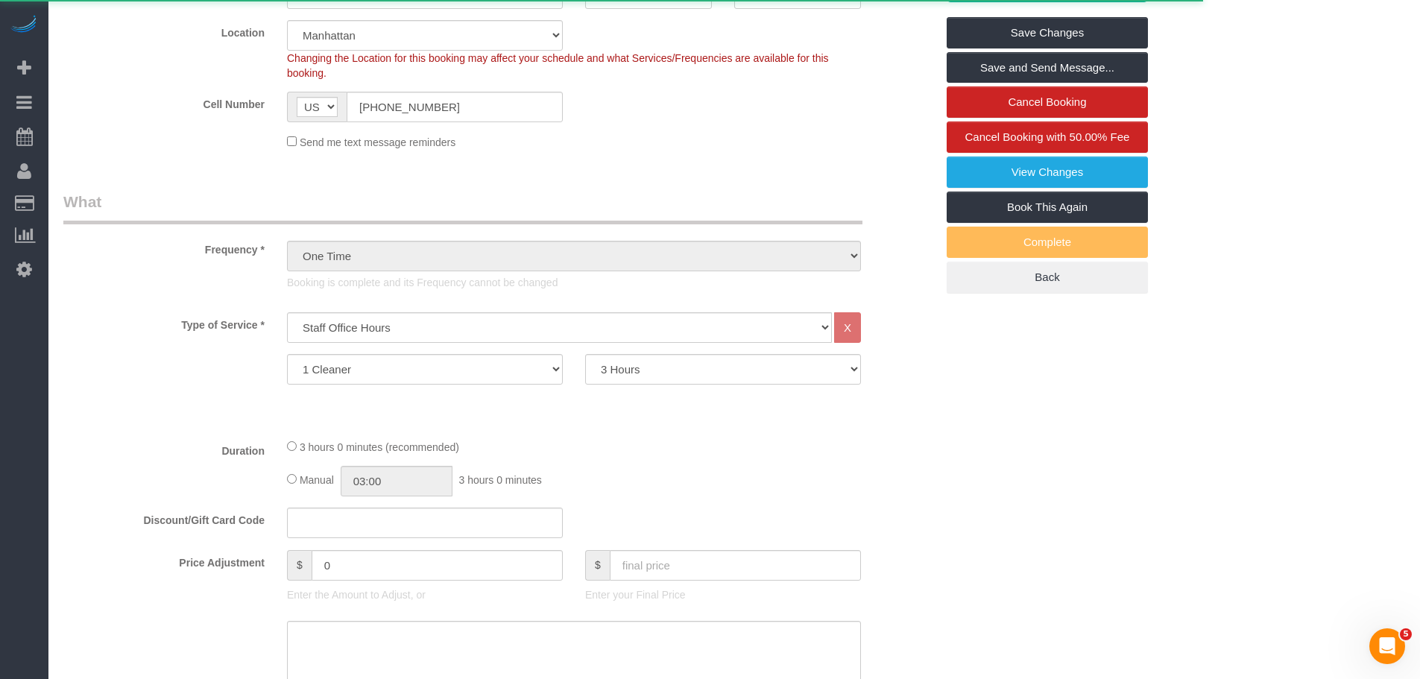
select select "NY"
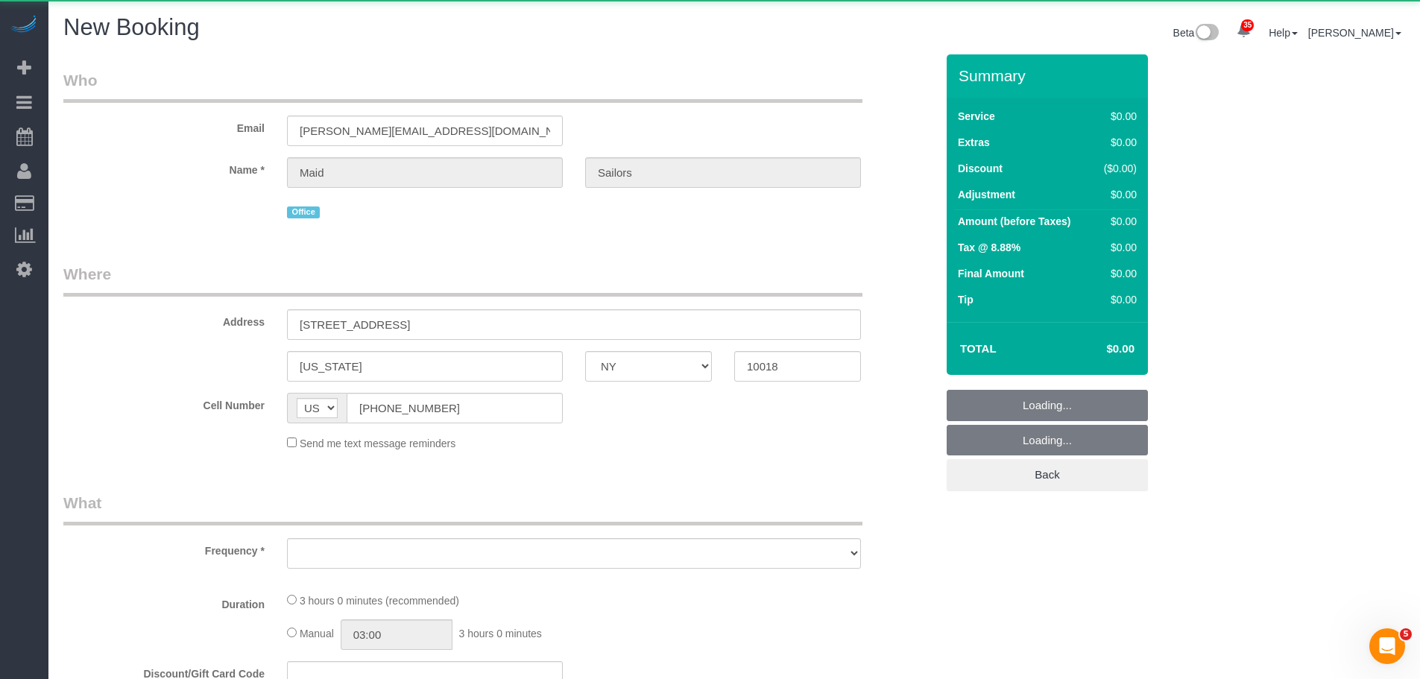
select select "string:stripe"
select select "number:89"
select select "number:90"
select select "number:15"
select select "number:5"
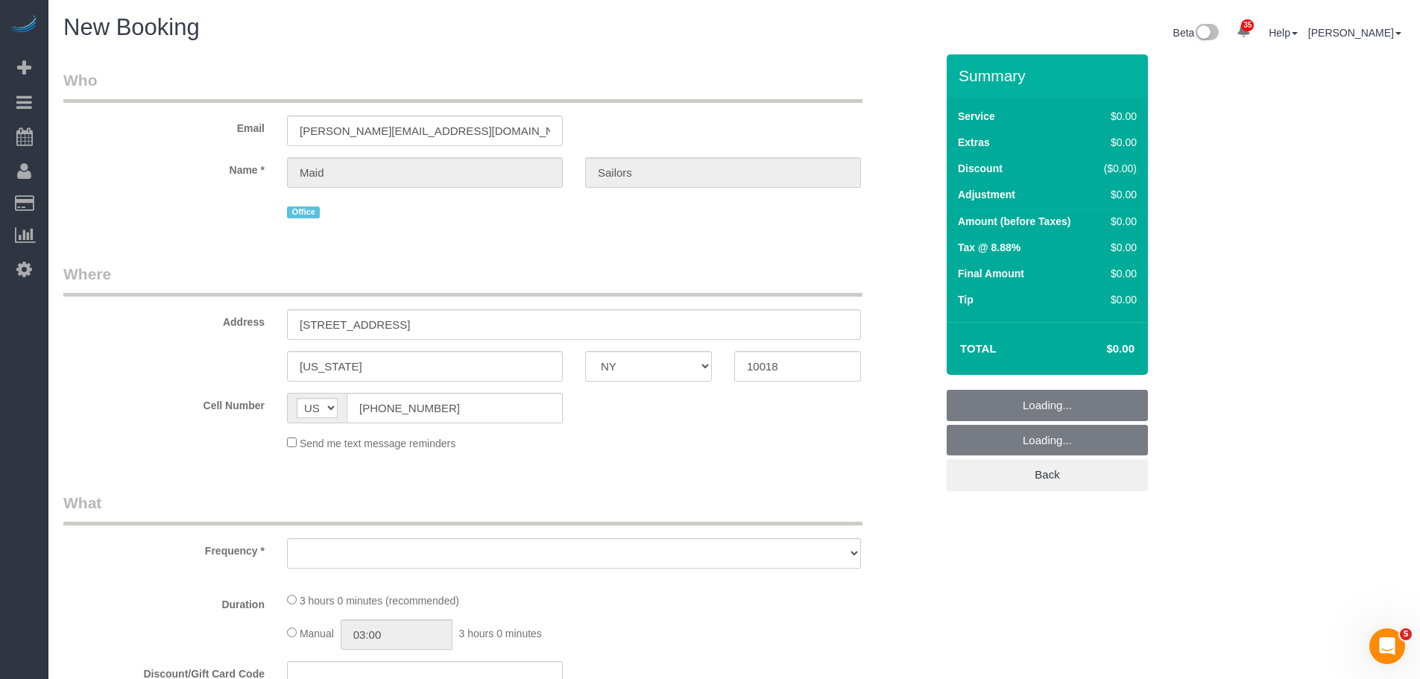
select select "180"
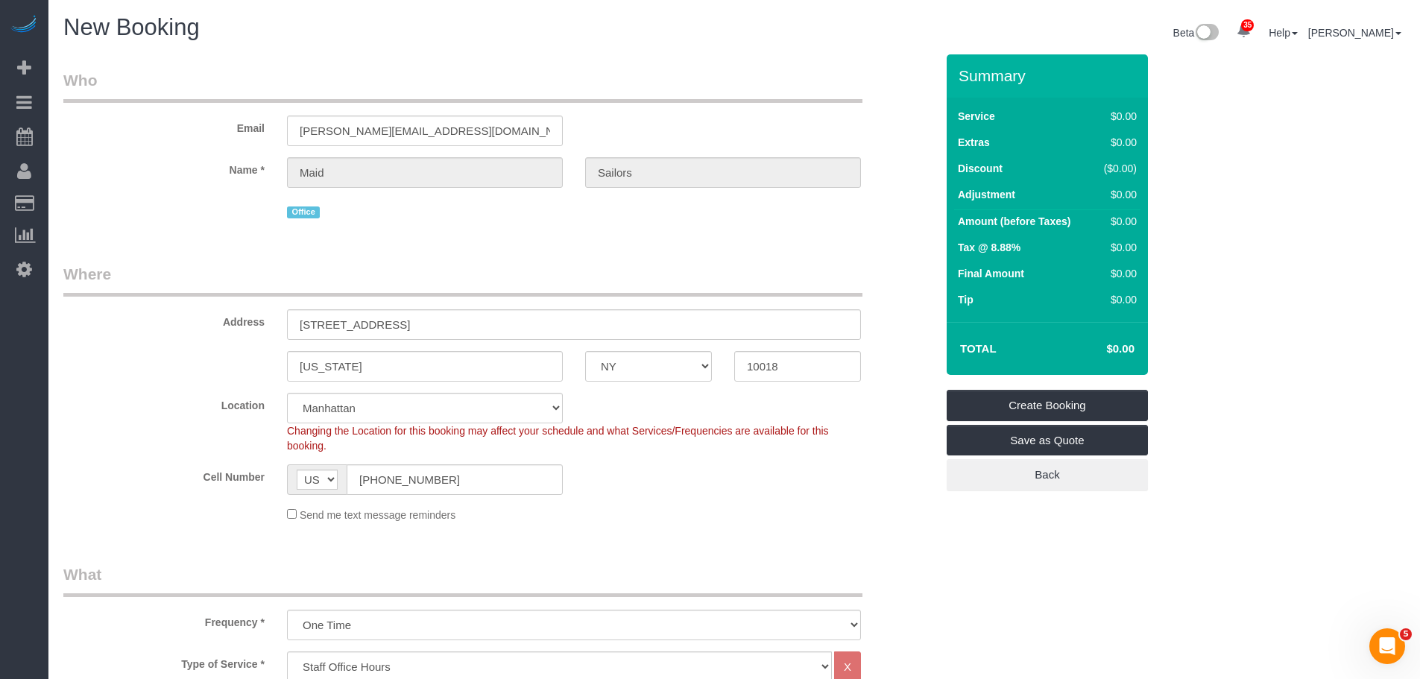
select select "object:2811"
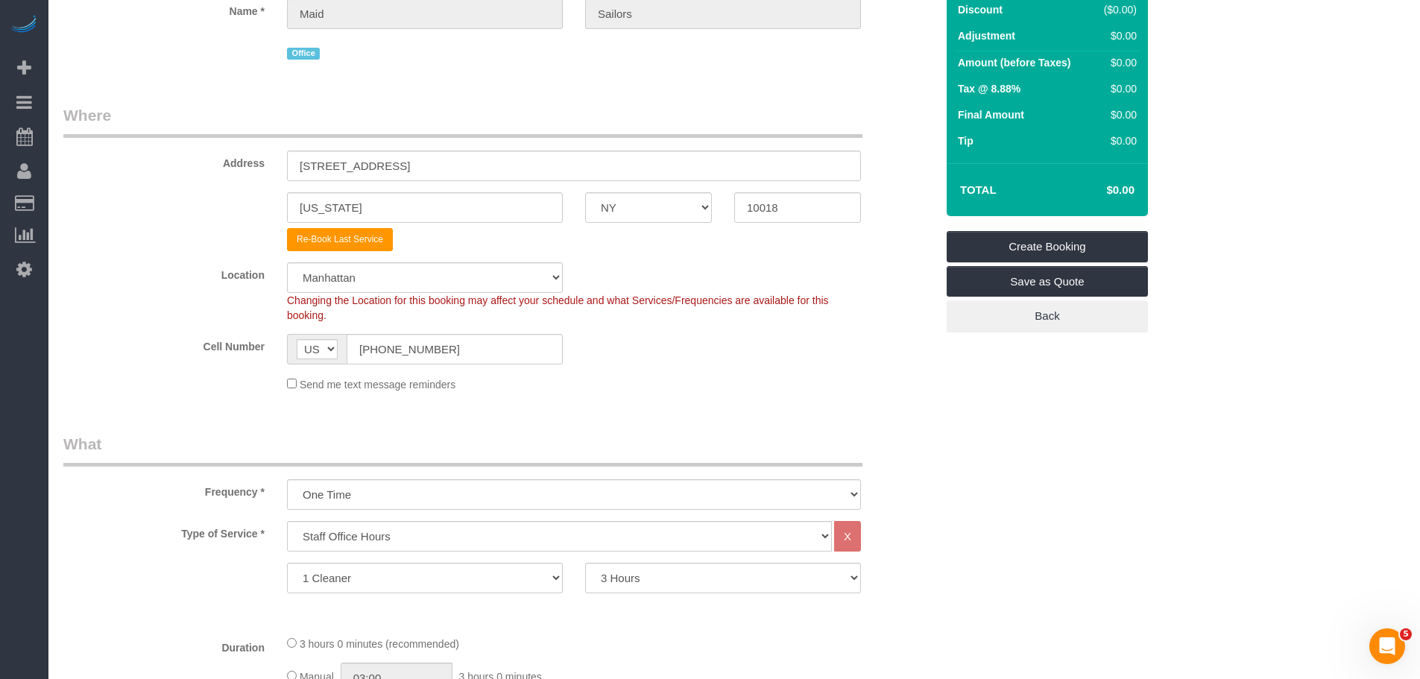
scroll to position [298, 0]
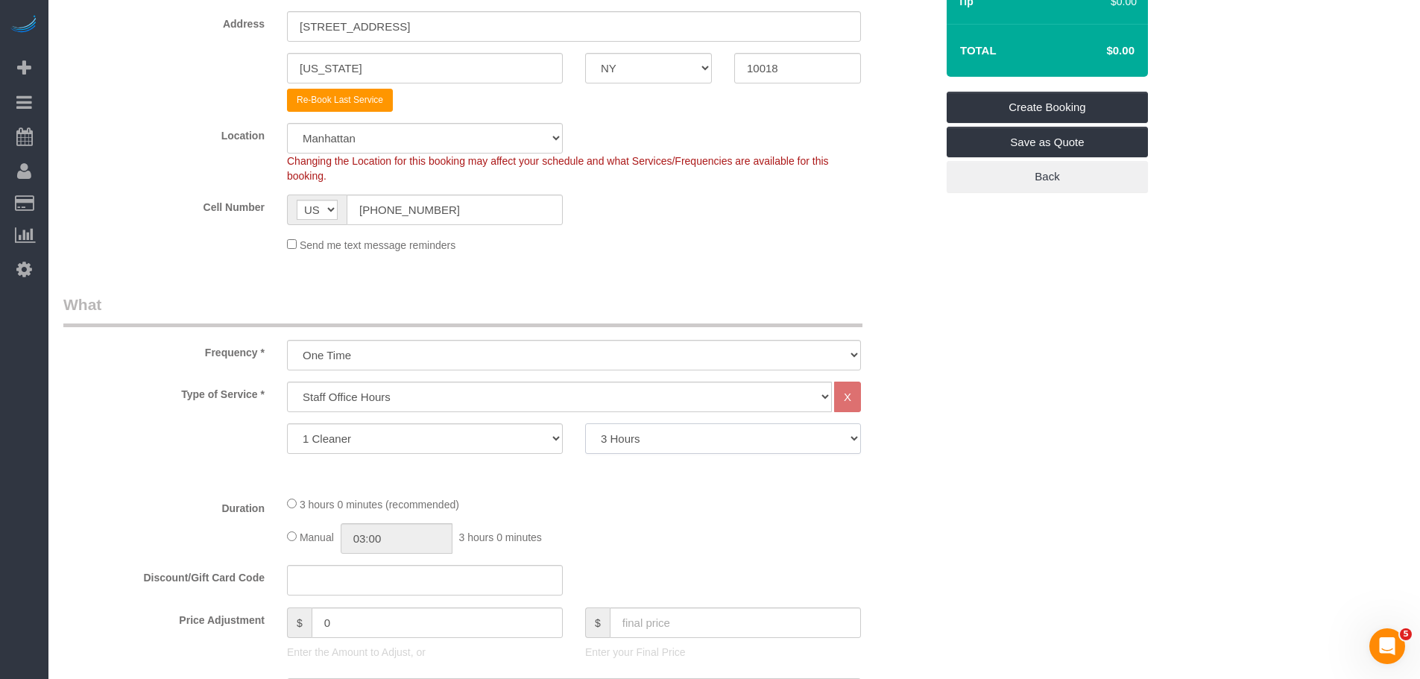
drag, startPoint x: 721, startPoint y: 438, endPoint x: 717, endPoint y: 424, distance: 14.6
click at [721, 438] on select "0.5 Hours 1 Hour 1.5 Hour 2 Hours 2.5 Hours 3 Hours 3.5 Hours 4 Hours 4.5 Hours…" at bounding box center [723, 438] width 276 height 31
select select "480"
click at [585, 423] on select "0.5 Hours 1 Hour 1.5 Hour 2 Hours 2.5 Hours 3 Hours 3.5 Hours 4 Hours 4.5 Hours…" at bounding box center [723, 438] width 276 height 31
click at [917, 348] on div "Frequency * One Time Weekly (20% Off) - 20.00% Every 2 Weeks (15% Off) - 15.00%…" at bounding box center [499, 332] width 895 height 77
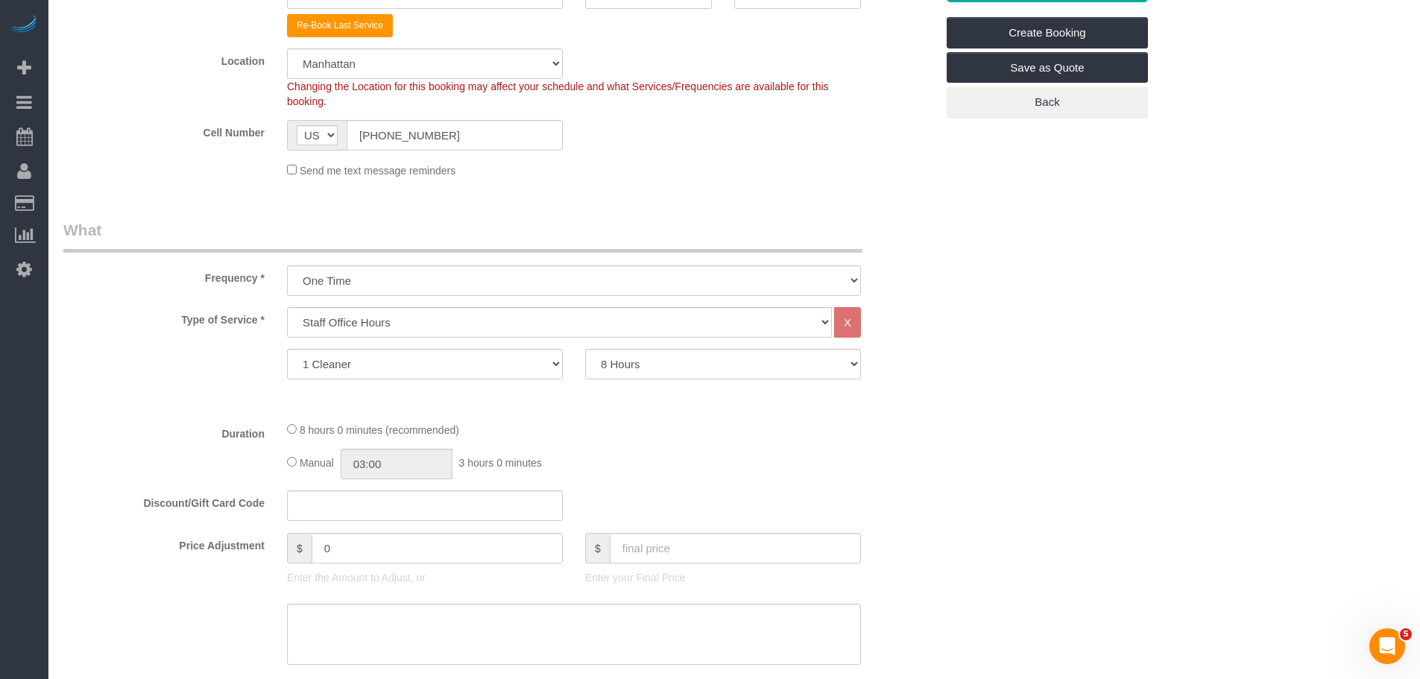
scroll to position [745, 0]
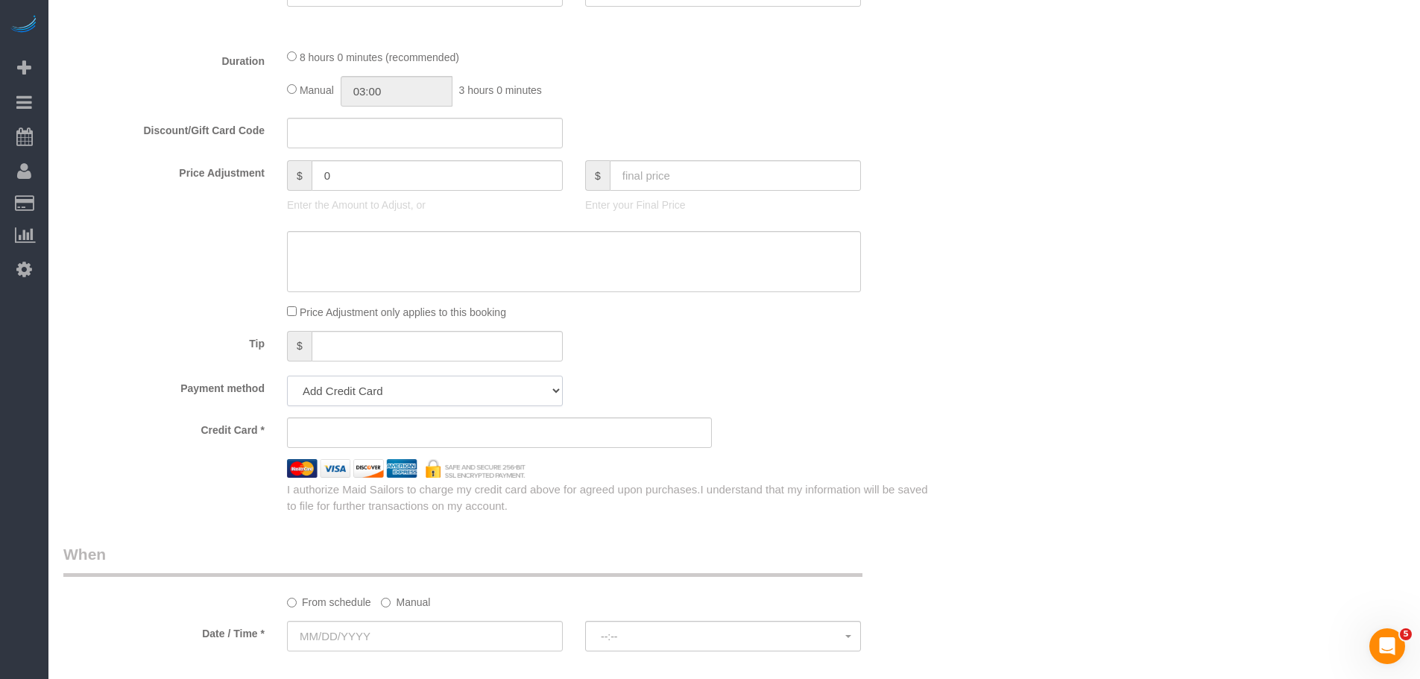
drag, startPoint x: 525, startPoint y: 390, endPoint x: 520, endPoint y: 397, distance: 8.5
click at [525, 390] on select "Add Credit Card Cash Check Paypal" at bounding box center [425, 391] width 276 height 31
select select "string:cash"
click at [287, 376] on select "Add Credit Card Cash Check Paypal" at bounding box center [425, 391] width 276 height 31
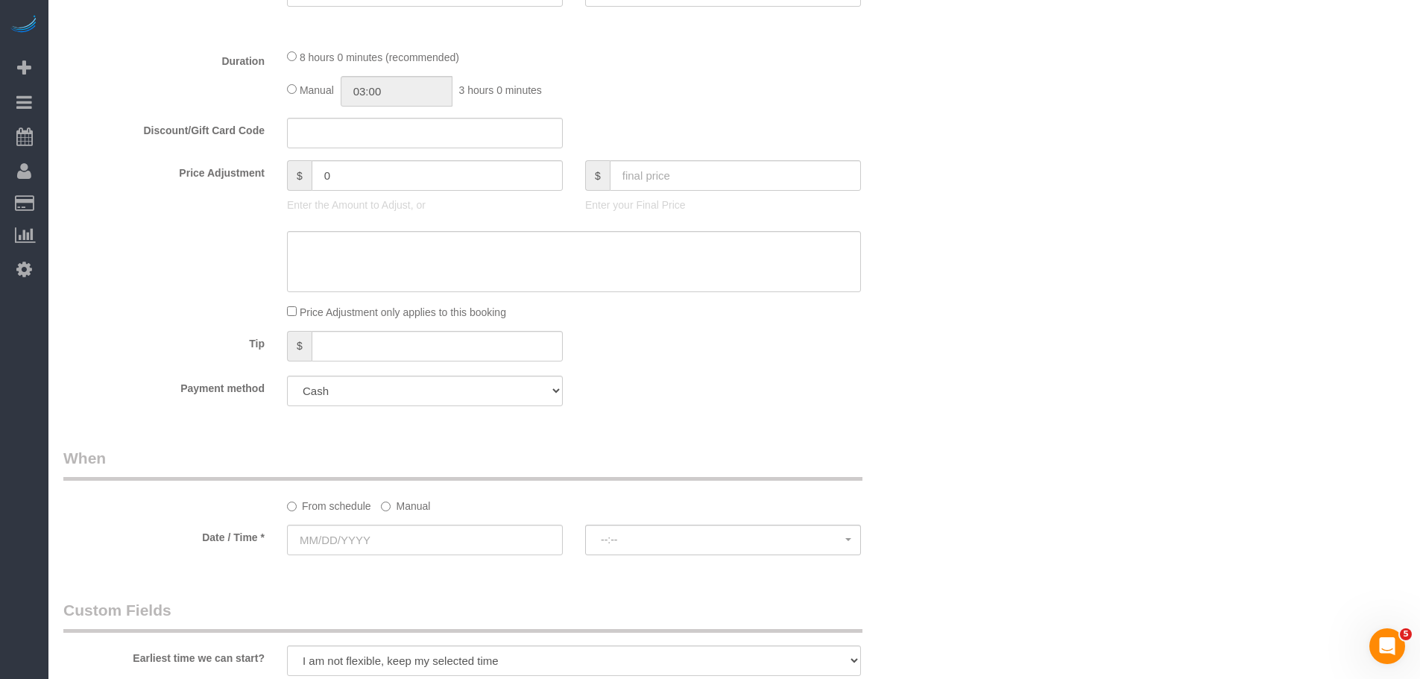
click at [760, 347] on div "Tip $" at bounding box center [499, 348] width 895 height 34
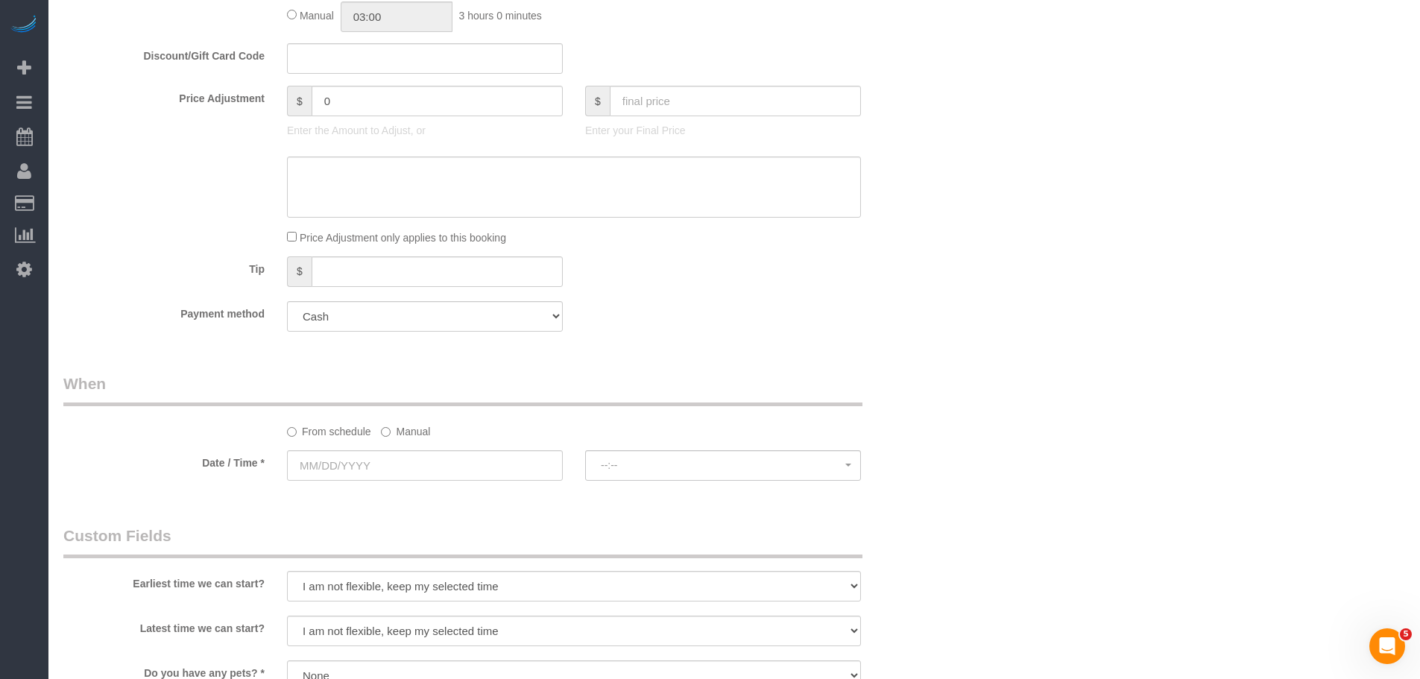
click at [400, 432] on label "Manual" at bounding box center [405, 429] width 49 height 20
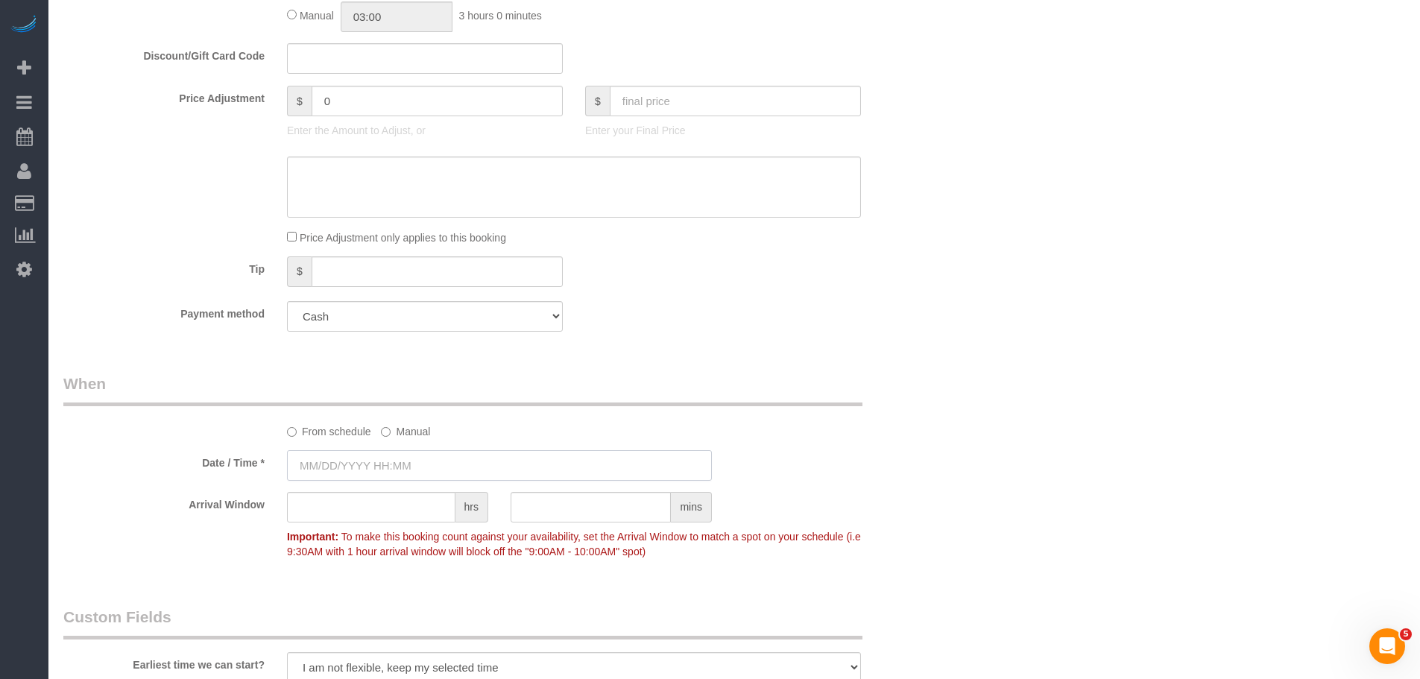
click at [396, 456] on input "text" at bounding box center [499, 465] width 425 height 31
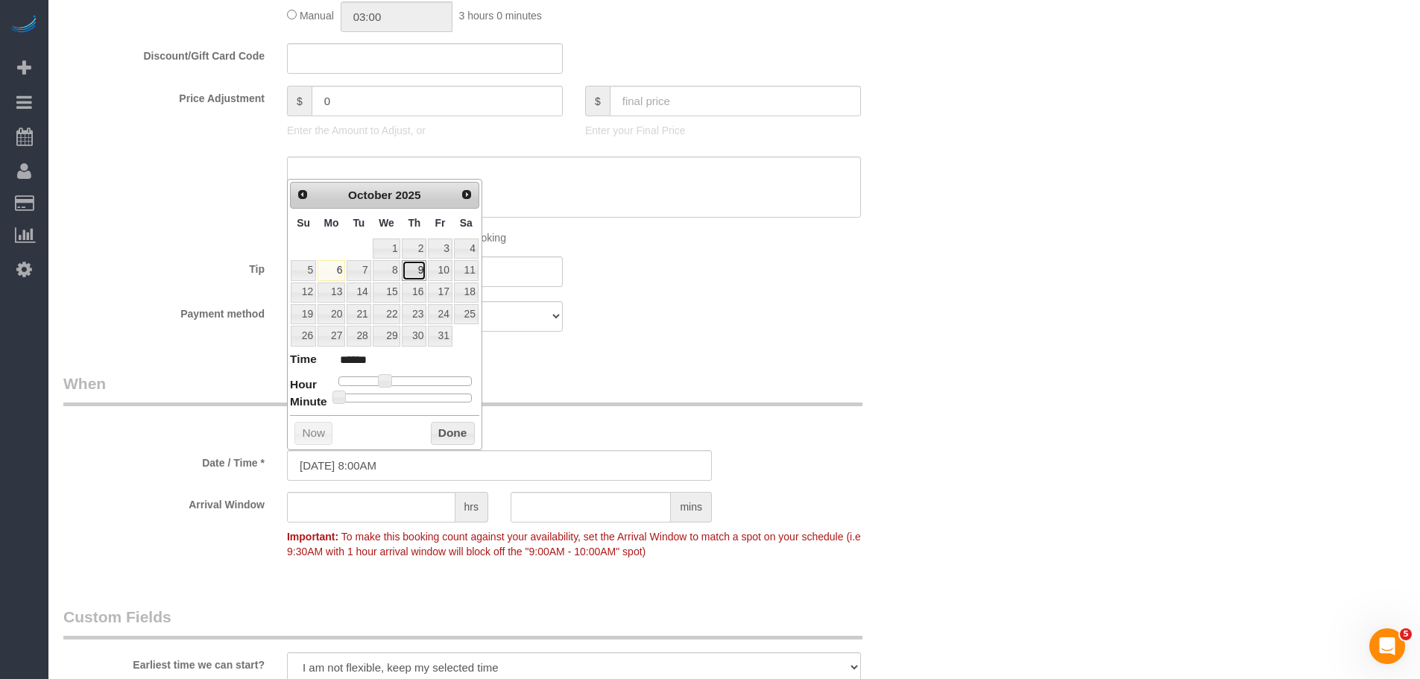
click at [412, 269] on link "9" at bounding box center [414, 270] width 25 height 20
click at [388, 383] on span at bounding box center [384, 380] width 13 height 13
type input "10/09/2025 9:00AM"
type input "******"
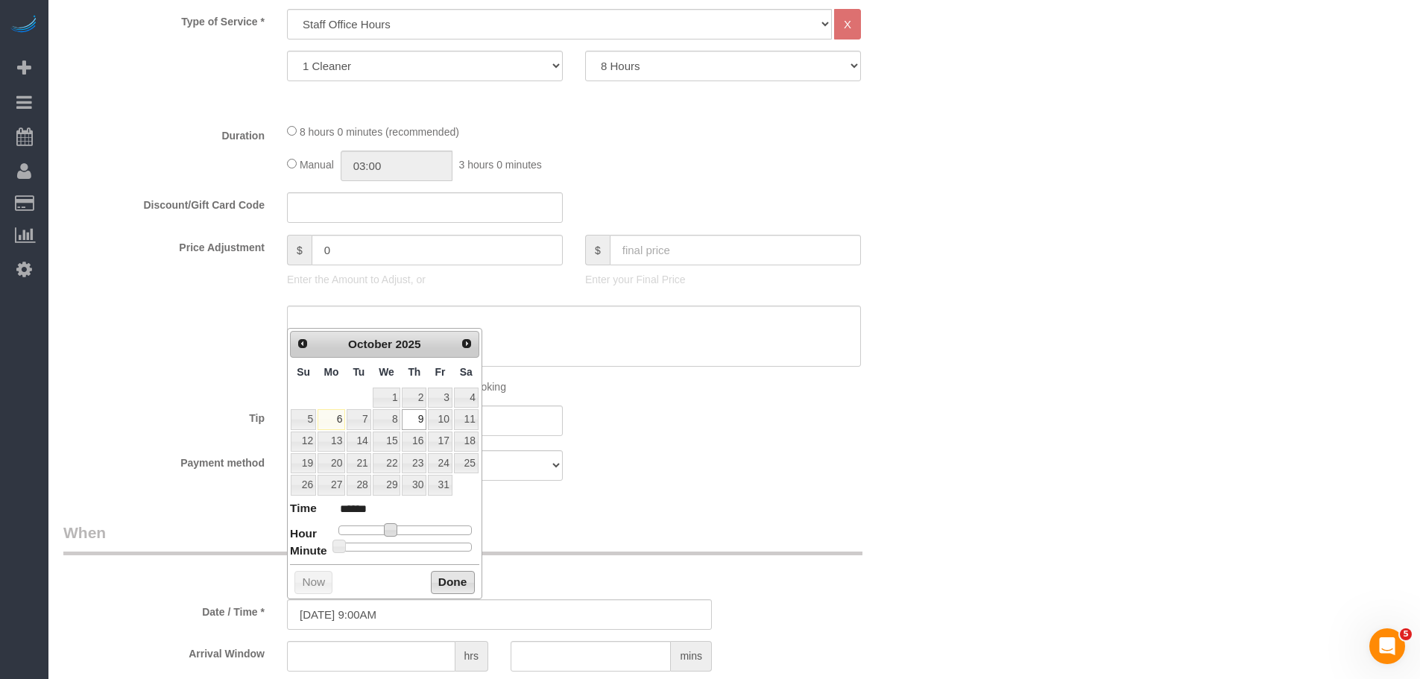
click at [463, 580] on button "Done" at bounding box center [453, 583] width 44 height 24
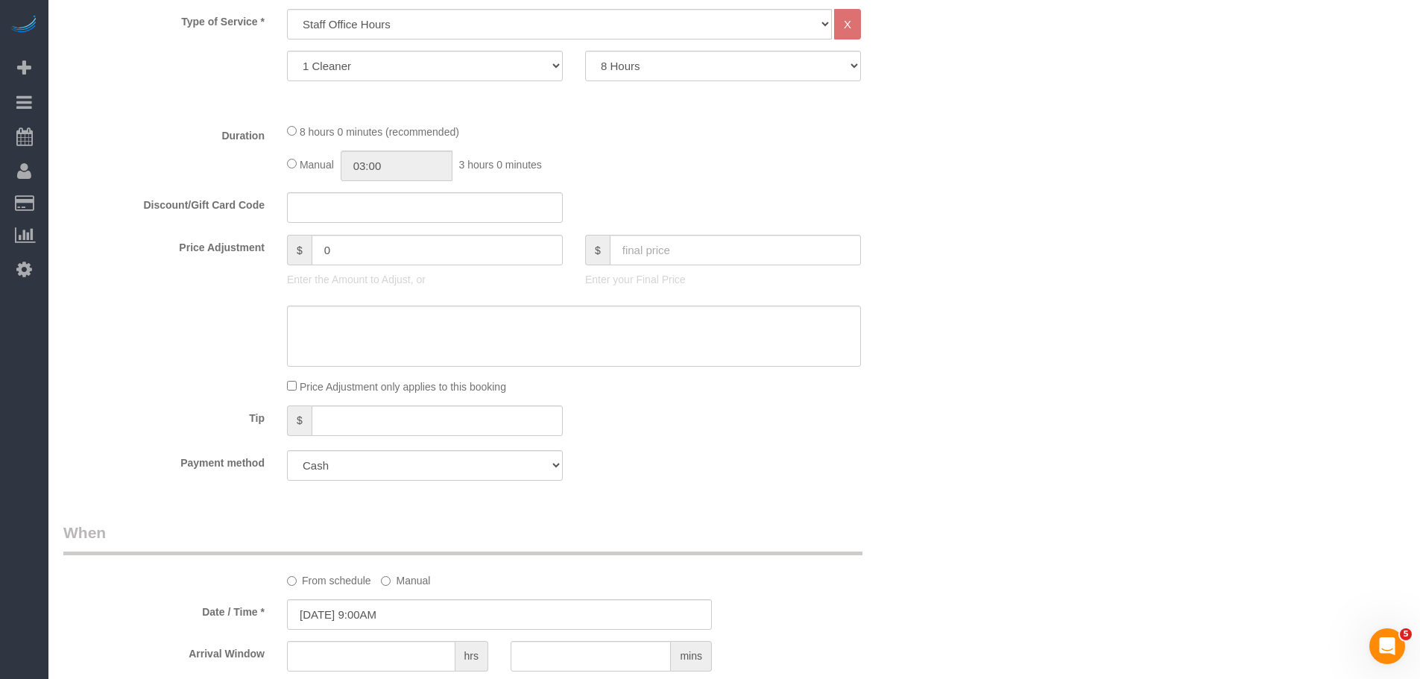
click at [817, 490] on fieldset "What Frequency * One Time Weekly (20% Off) - 20.00% Every 2 Weeks (15% Off) - 1…" at bounding box center [499, 206] width 872 height 571
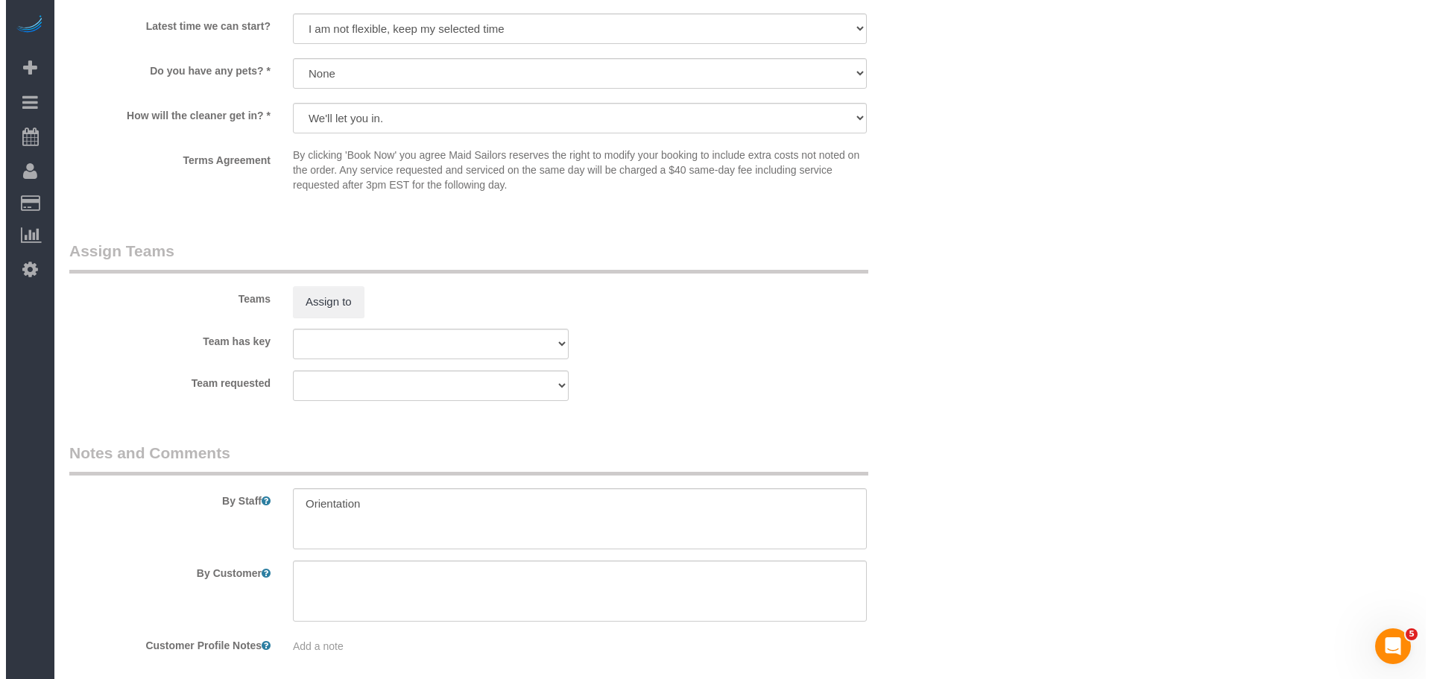
scroll to position [1571, 0]
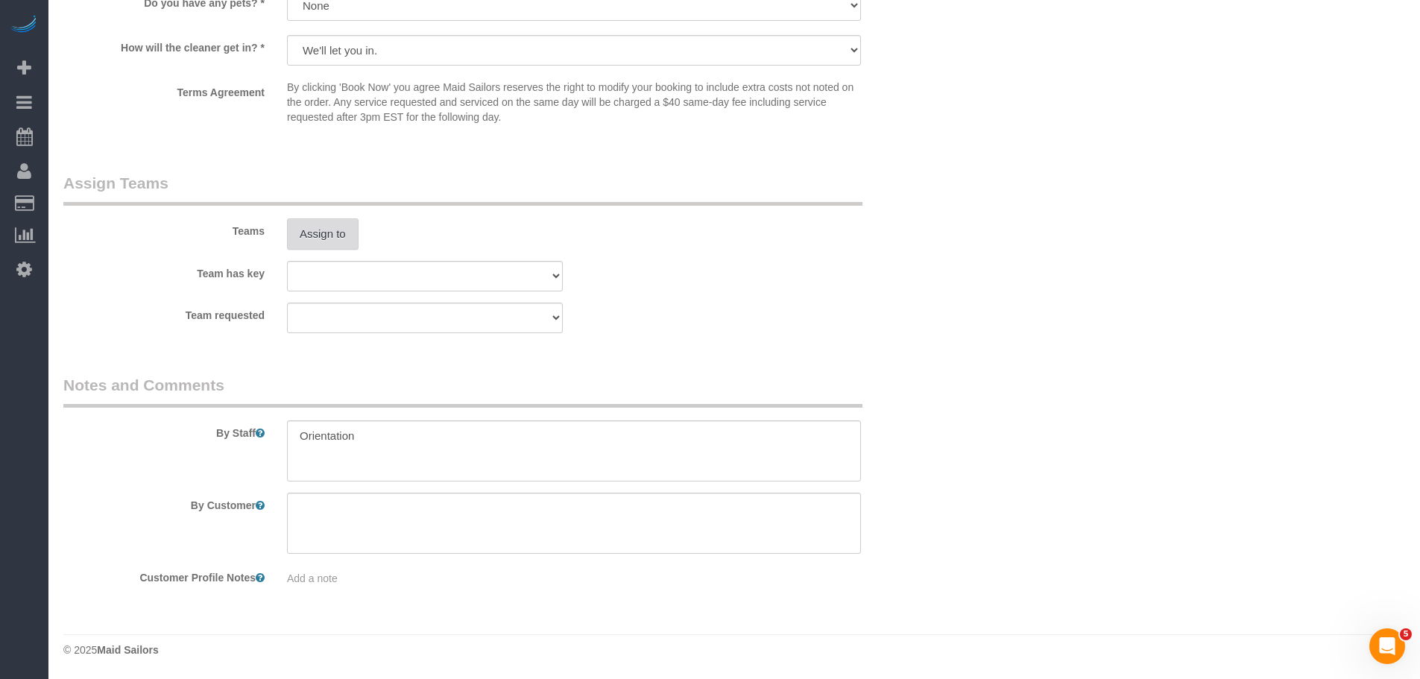
click at [330, 231] on button "Assign to" at bounding box center [323, 233] width 72 height 31
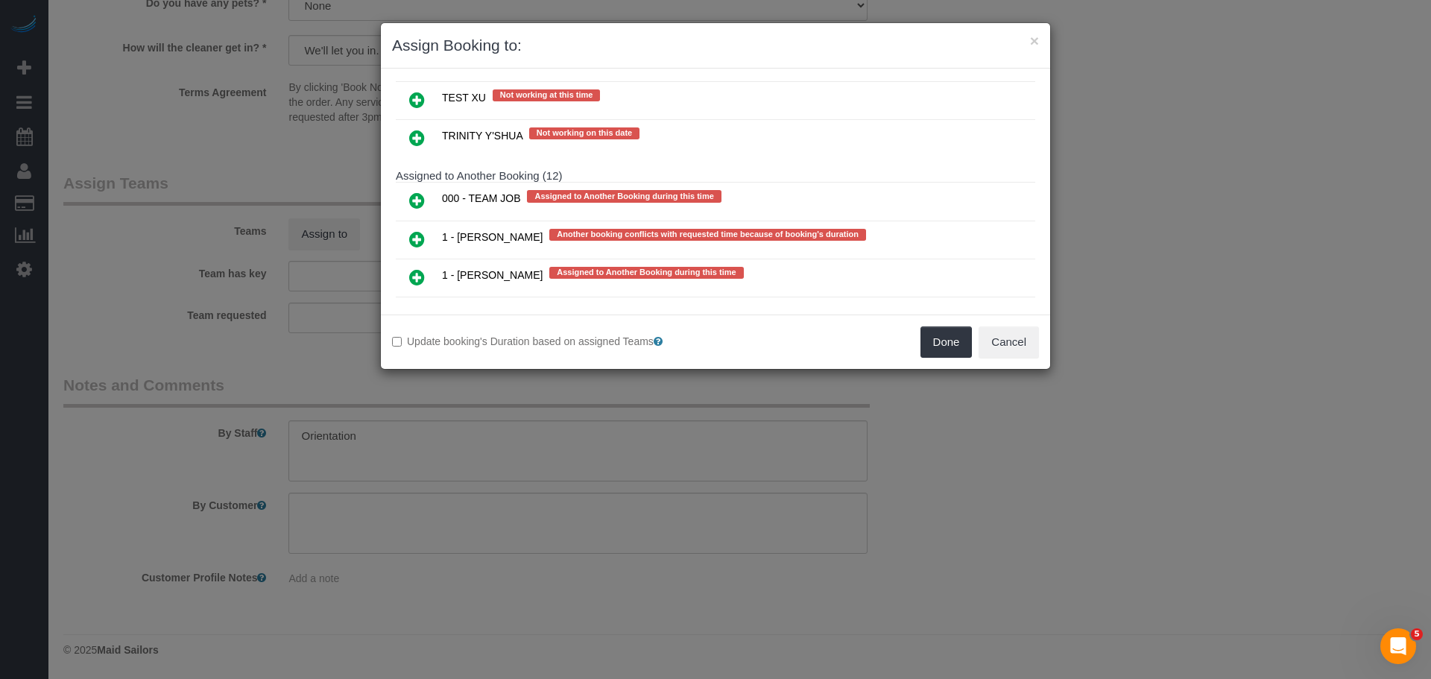
scroll to position [2609, 0]
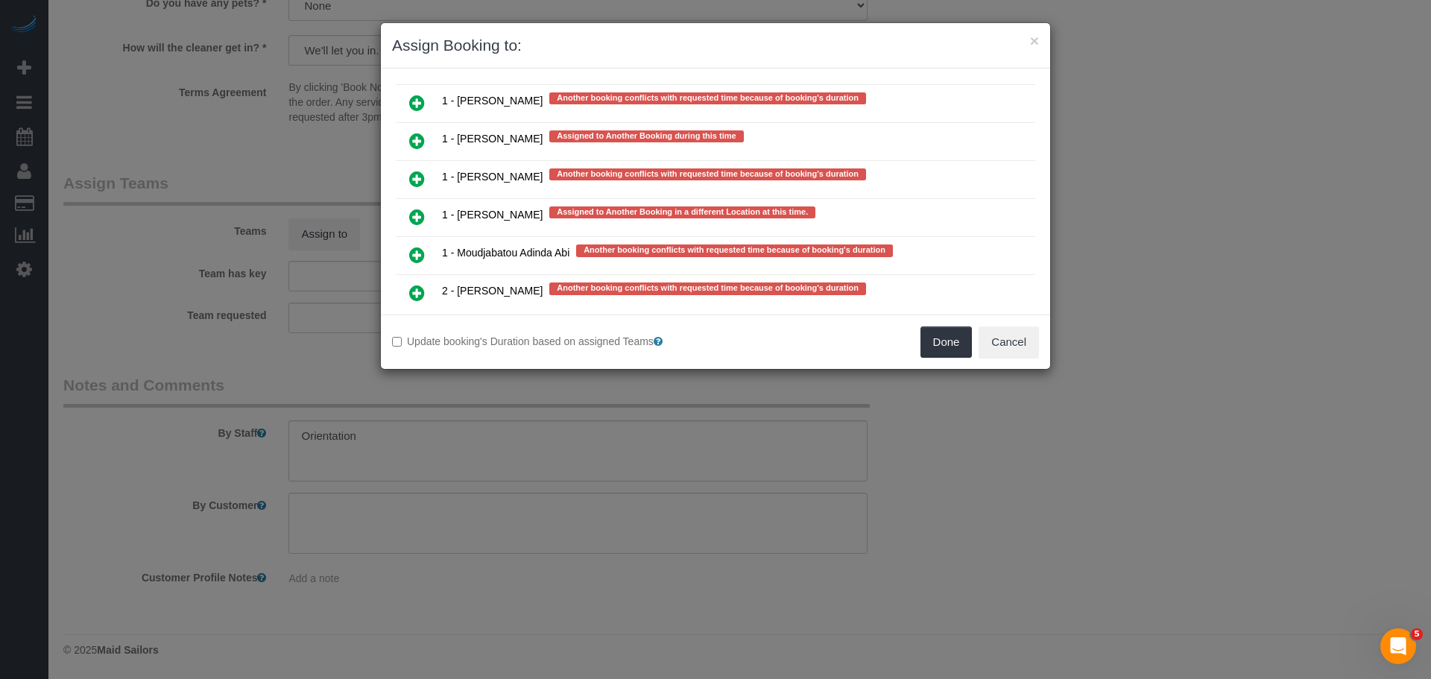
click at [417, 218] on icon at bounding box center [417, 217] width 16 height 18
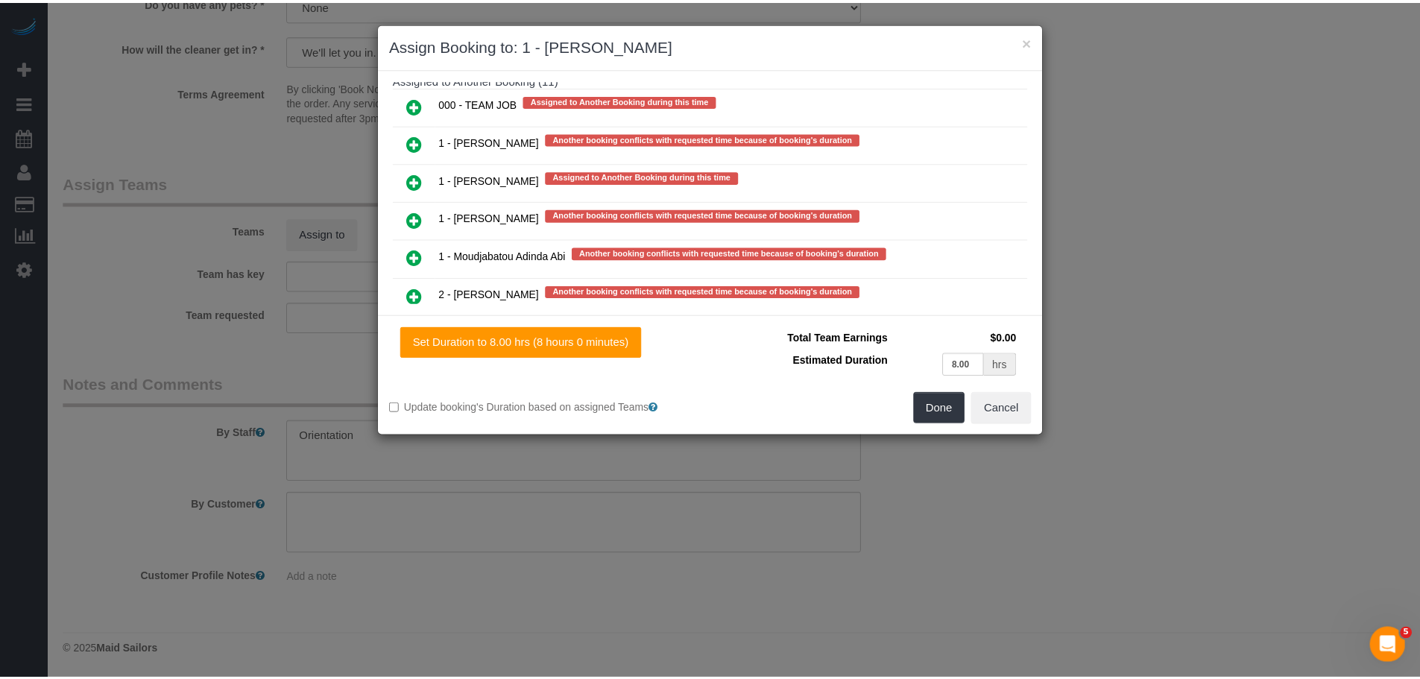
scroll to position [2650, 0]
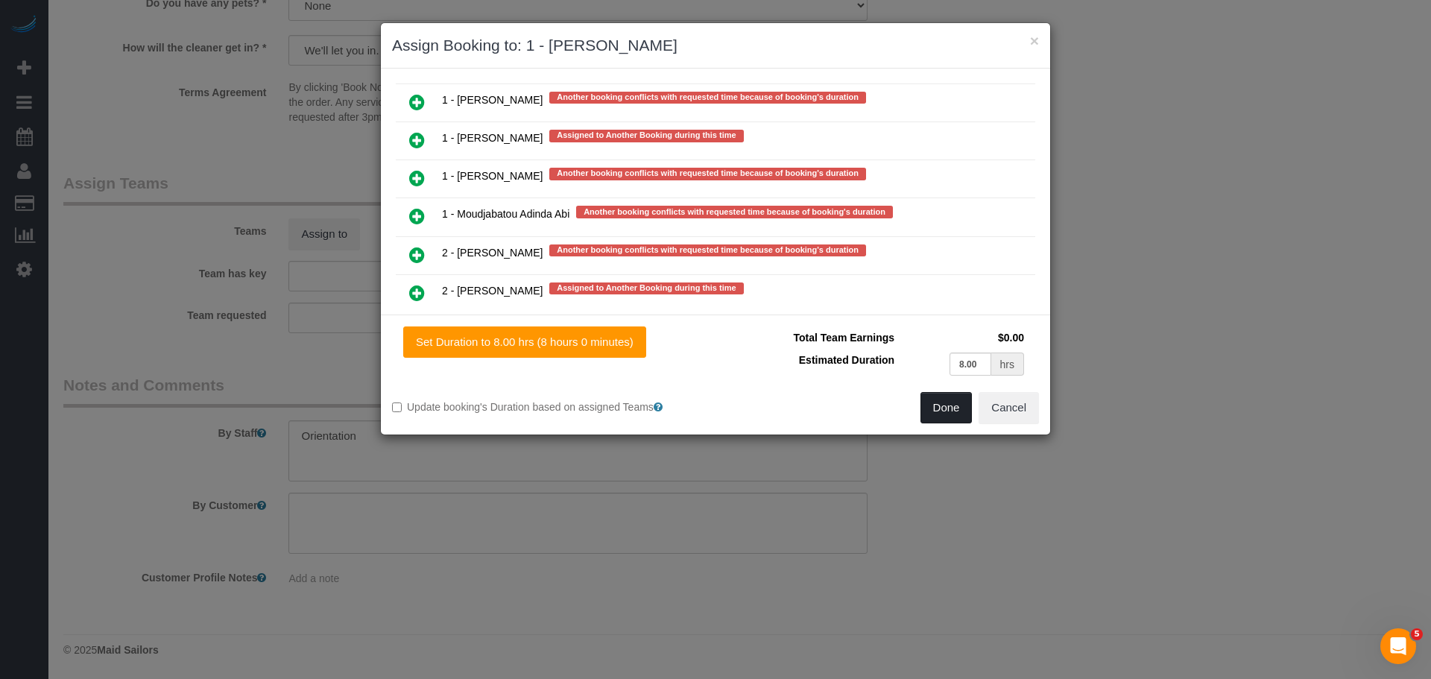
drag, startPoint x: 950, startPoint y: 417, endPoint x: 931, endPoint y: 413, distance: 19.0
click at [950, 416] on button "Done" at bounding box center [947, 407] width 52 height 31
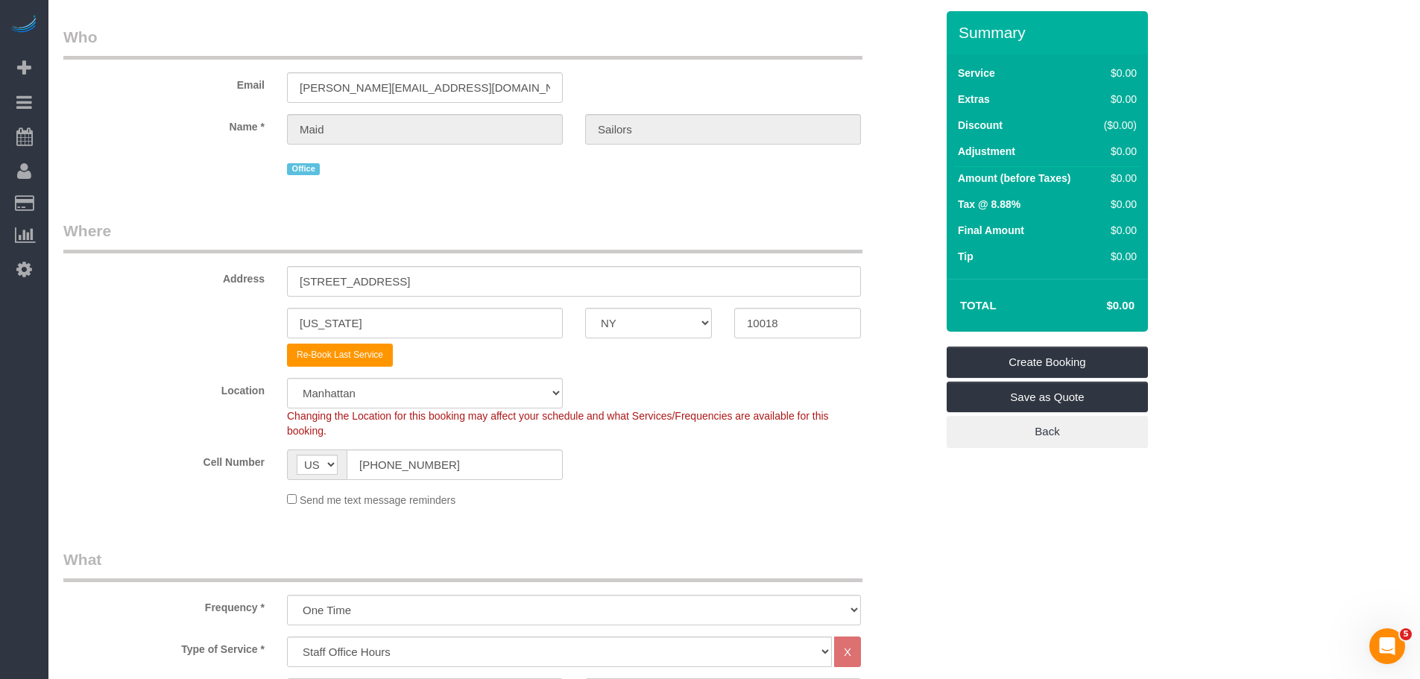
scroll to position [0, 0]
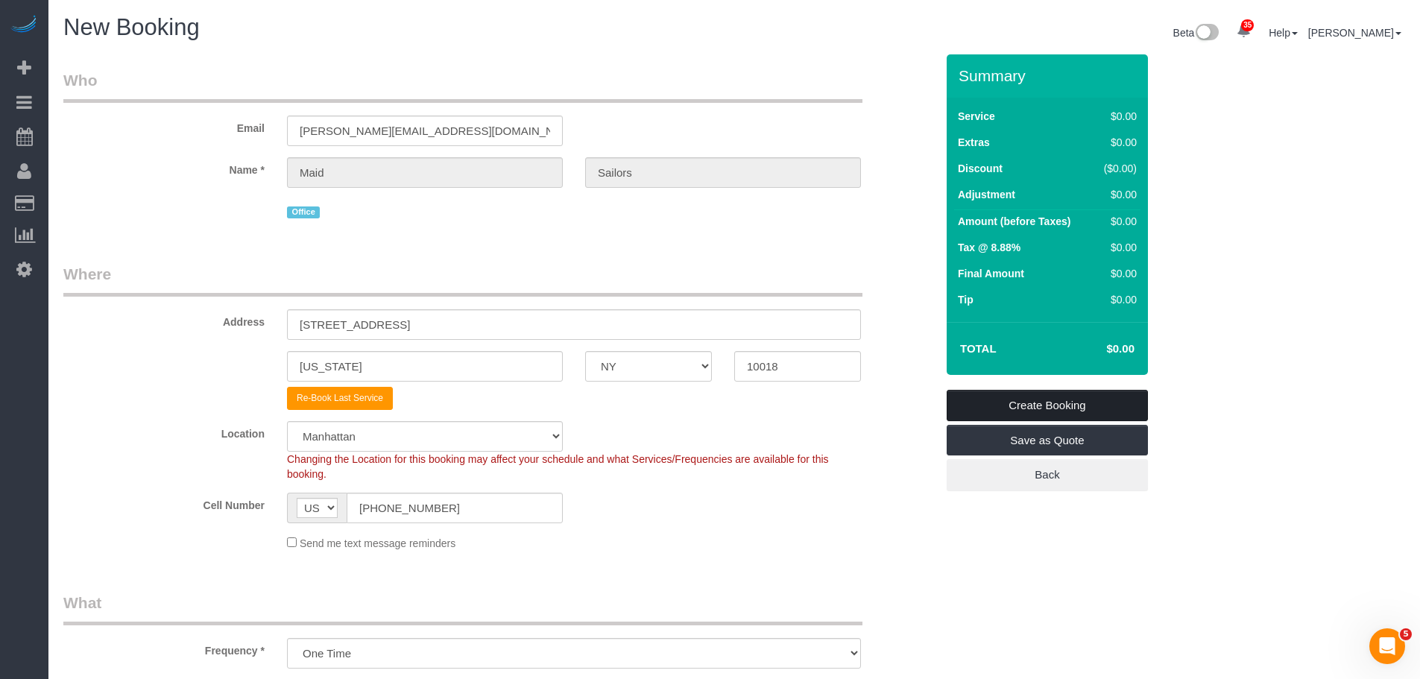
click at [1040, 405] on link "Create Booking" at bounding box center [1047, 405] width 201 height 31
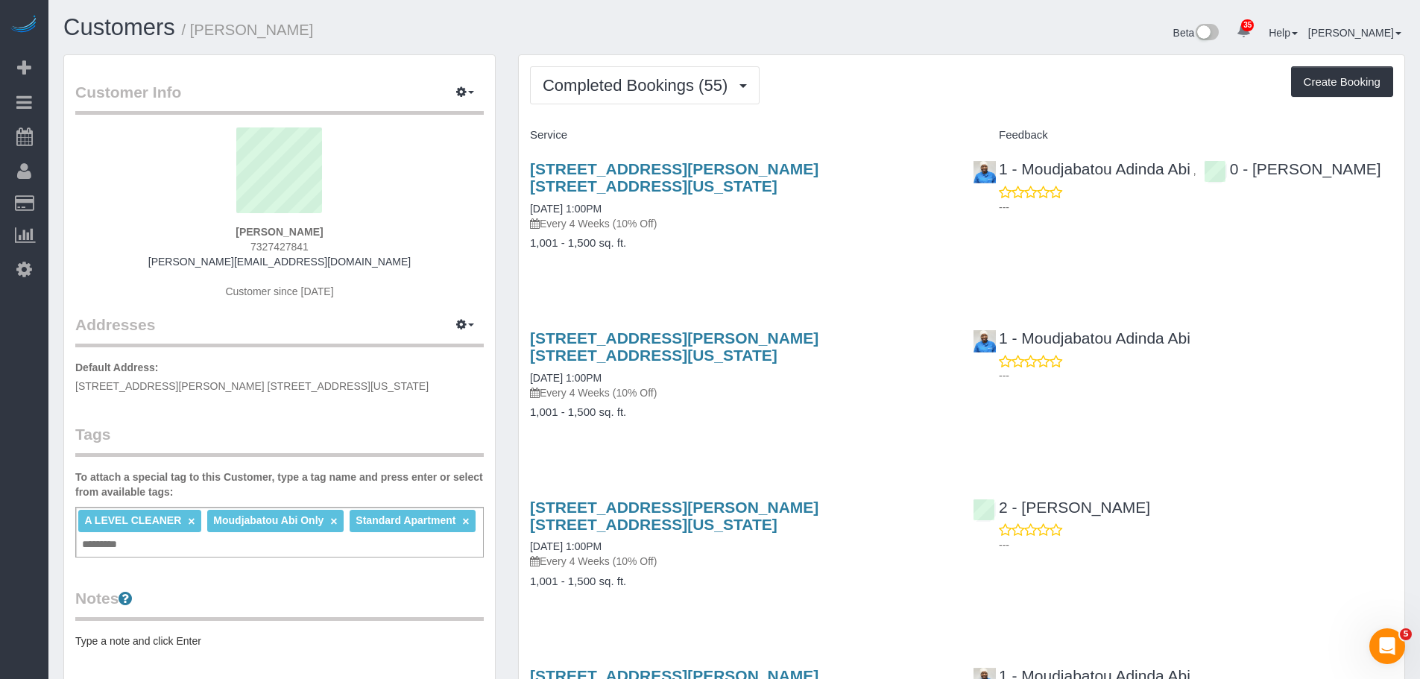
click at [887, 101] on div "Completed Bookings (55) Completed Bookings (55) Upcoming Bookings (6) Cancelled…" at bounding box center [961, 85] width 863 height 38
click at [894, 123] on div "Service" at bounding box center [740, 135] width 443 height 25
drag, startPoint x: 523, startPoint y: 187, endPoint x: 618, endPoint y: 188, distance: 94.7
click at [618, 188] on div "[STREET_ADDRESS][PERSON_NAME] [STREET_ADDRESS][US_STATE] [DATE] 1:00PM Every 4 …" at bounding box center [740, 214] width 443 height 132
copy link "[DATE] 1:00PM"
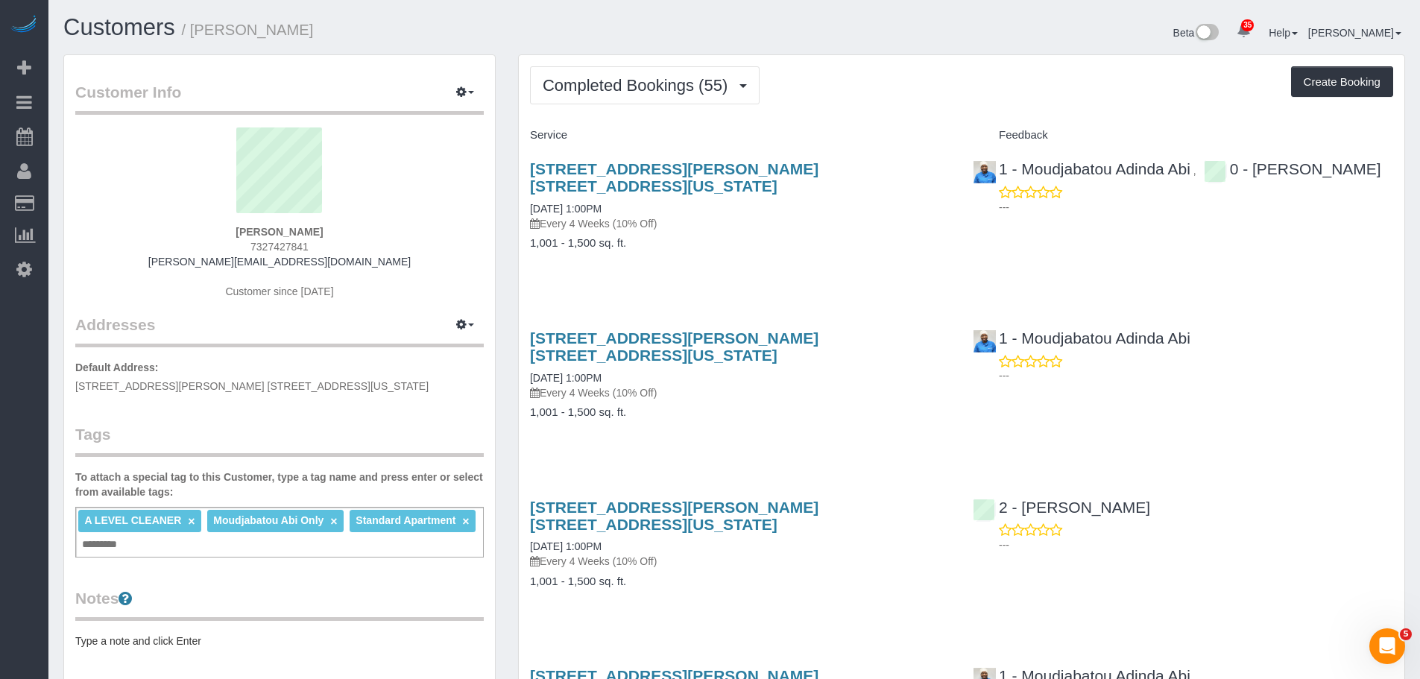
click at [901, 98] on div "Completed Bookings (55) Completed Bookings (55) Upcoming Bookings (6) Cancelled…" at bounding box center [961, 85] width 863 height 38
click at [921, 99] on div "Completed Bookings (55) Completed Bookings (55) Upcoming Bookings (6) Cancelled…" at bounding box center [961, 85] width 863 height 38
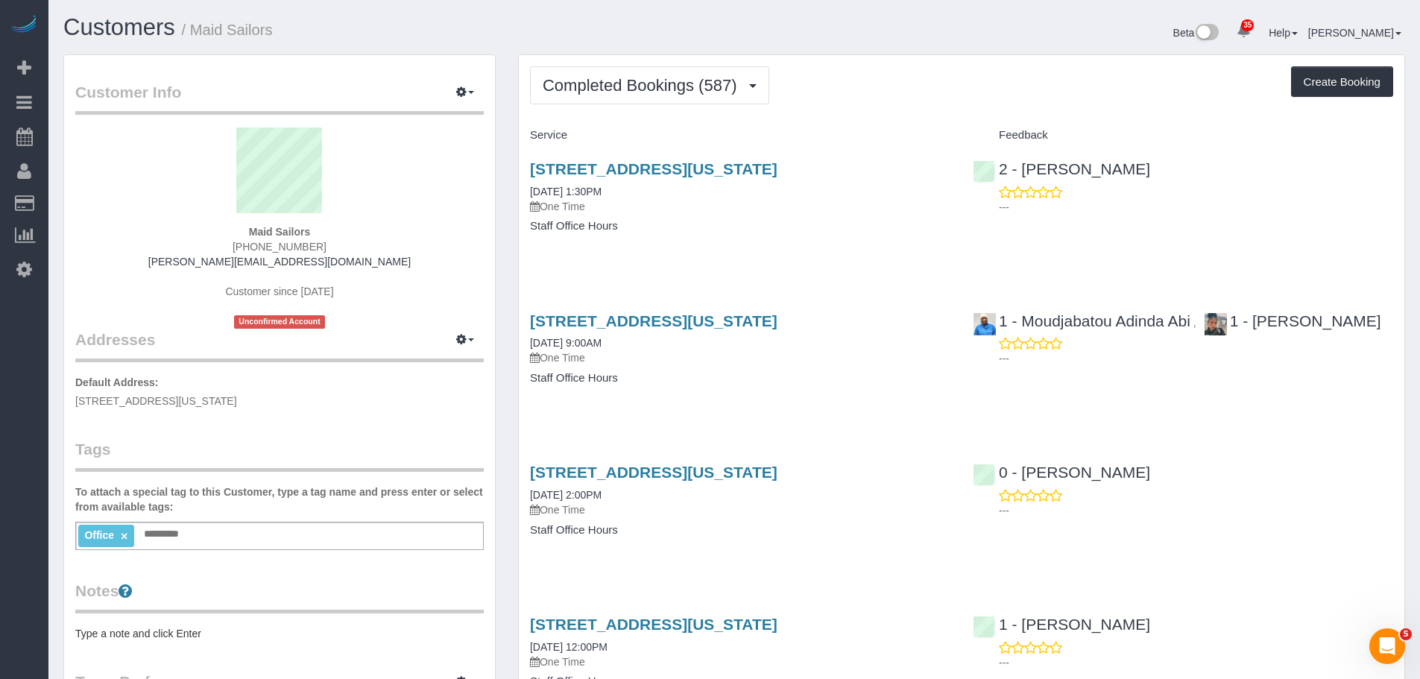
click at [924, 100] on div "Completed Bookings (587) Completed Bookings (587) Upcoming Bookings (2) Cancell…" at bounding box center [961, 85] width 863 height 38
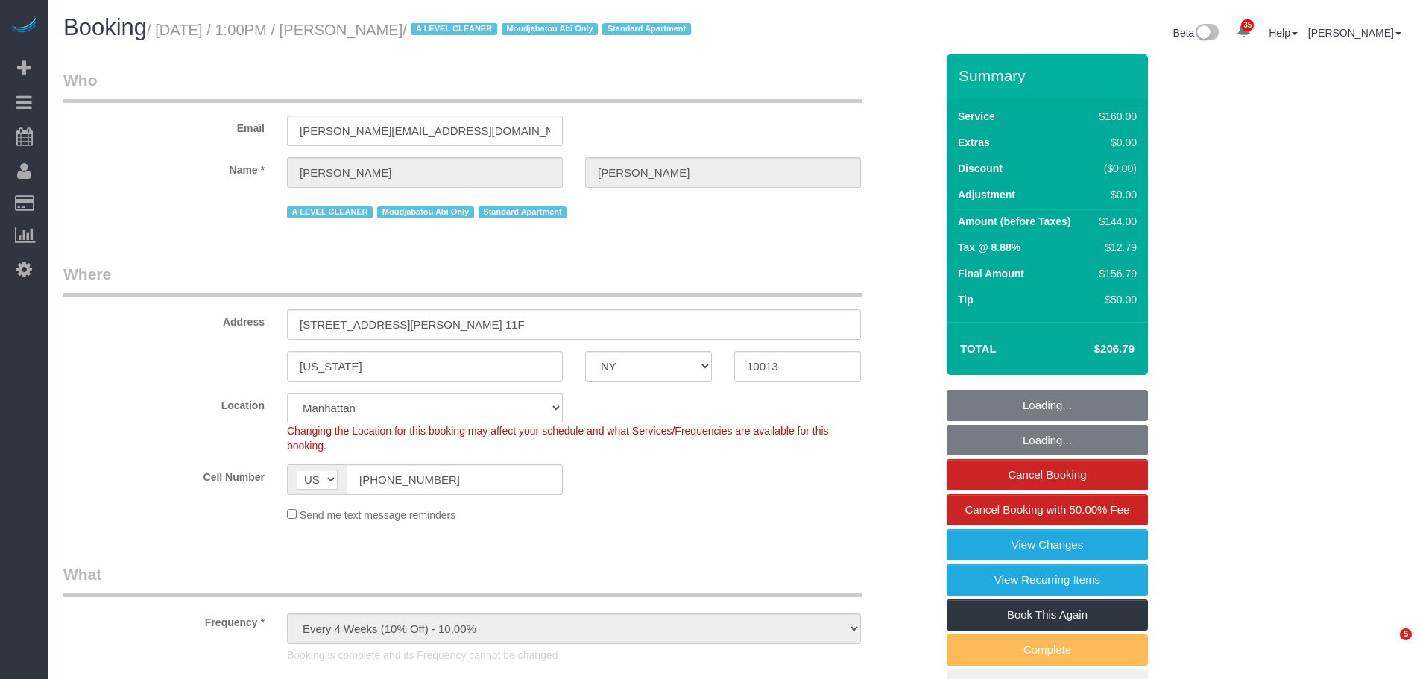
select select "NY"
select select "spot1"
select select "number:89"
select select "number:90"
select select "number:15"
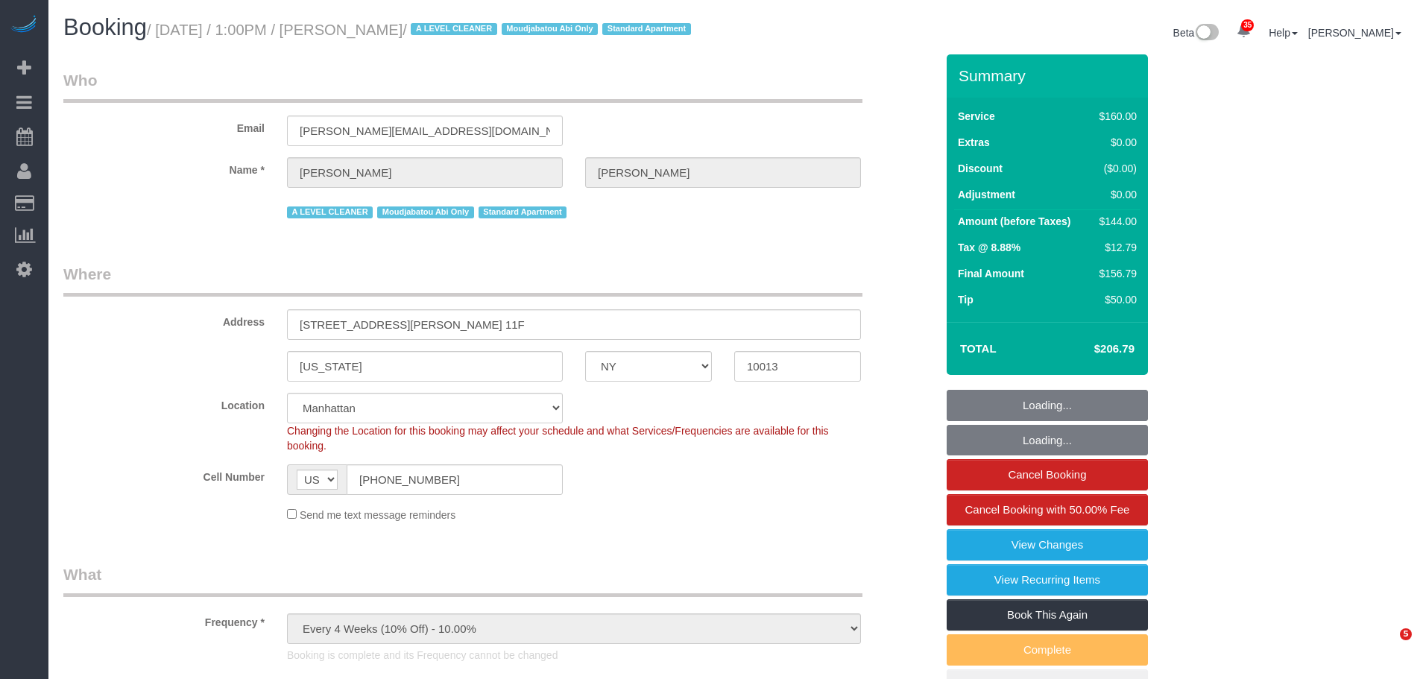
select select "number:6"
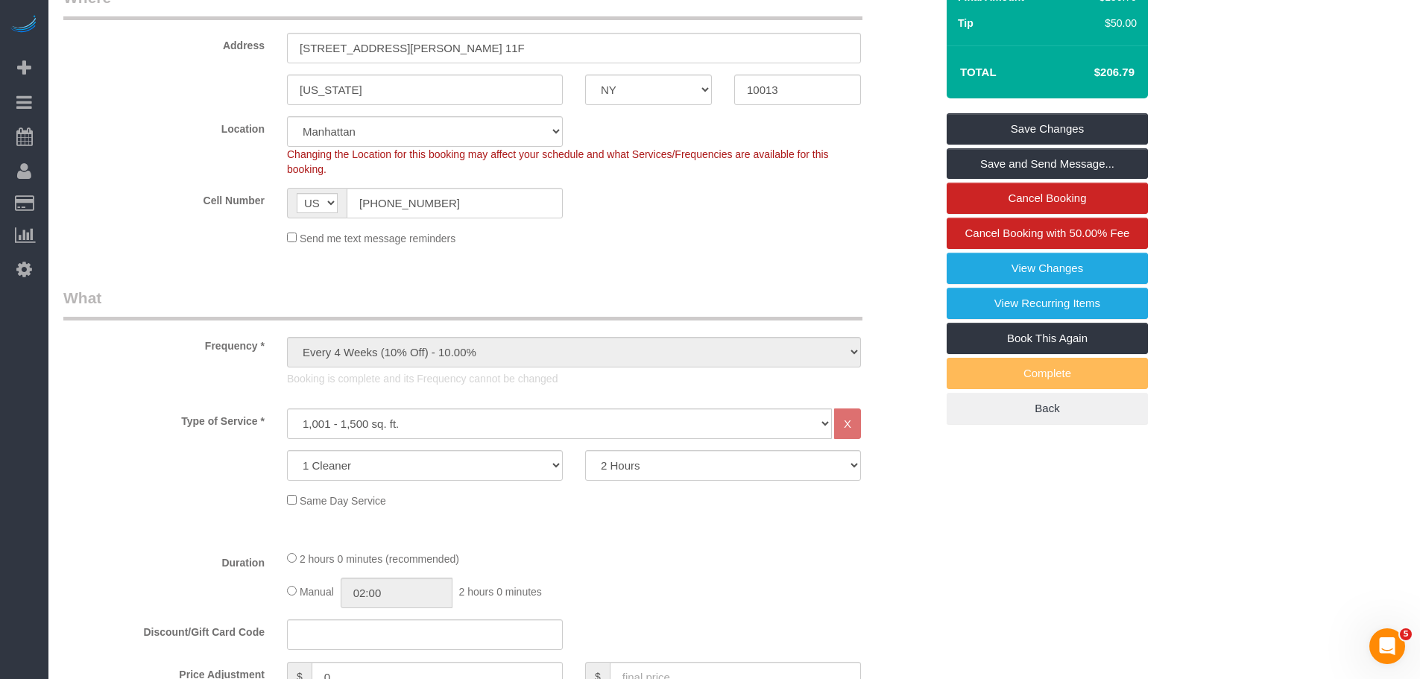
scroll to position [373, 0]
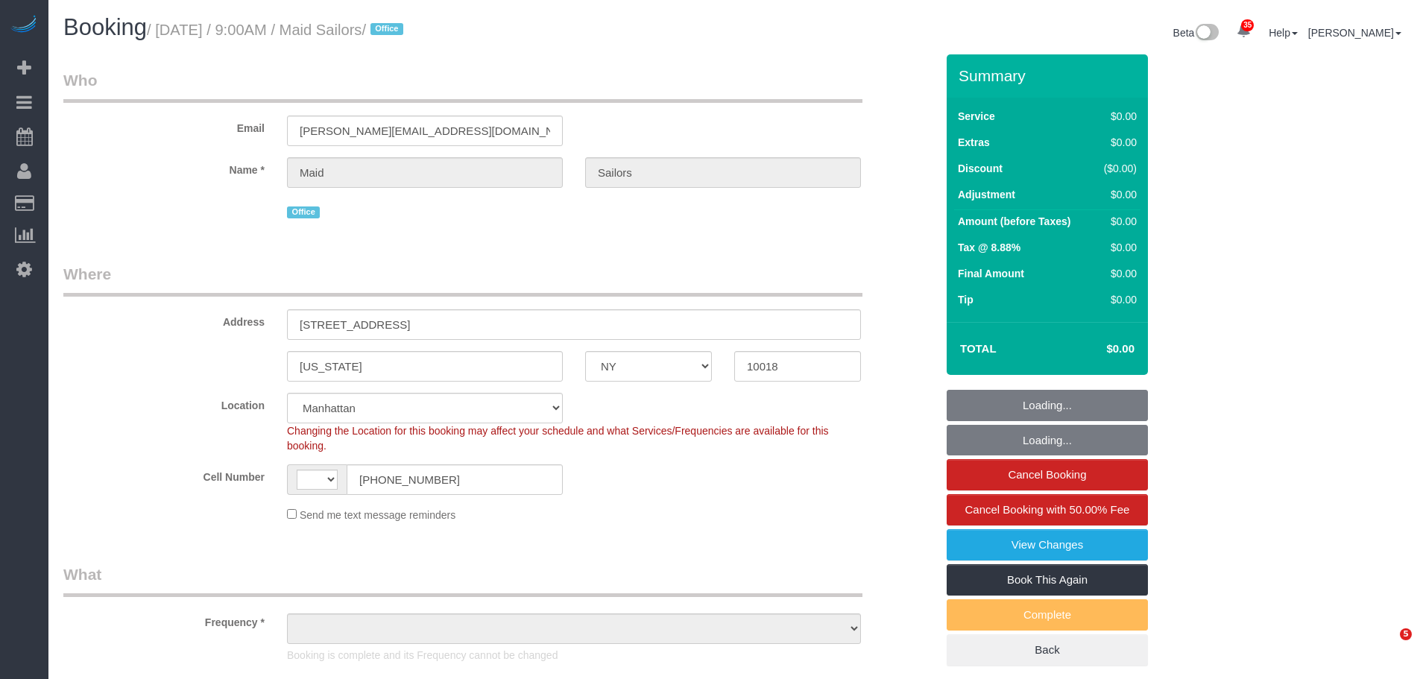
select select "NY"
select select "string:US"
select select "spot1"
select select "number:89"
select select "number:90"
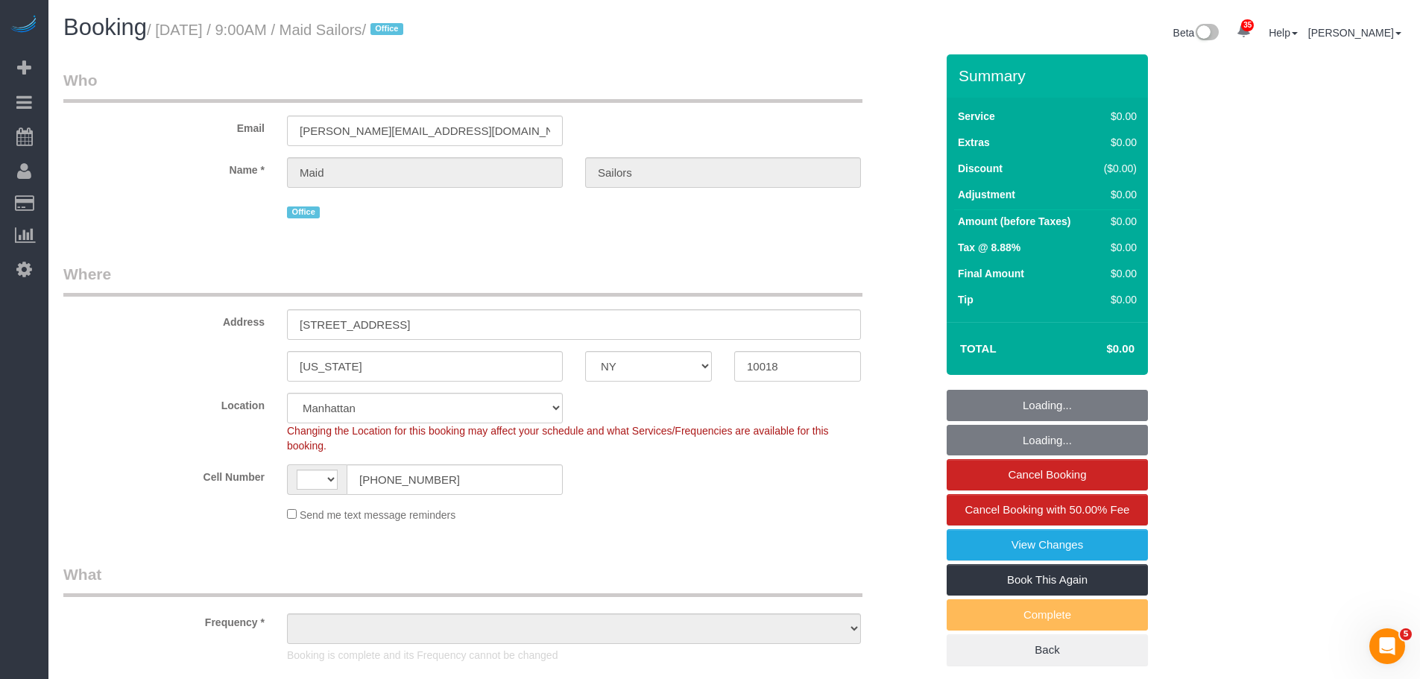
select select "number:15"
select select "number:5"
select select "object:966"
select select "2"
select select "360"
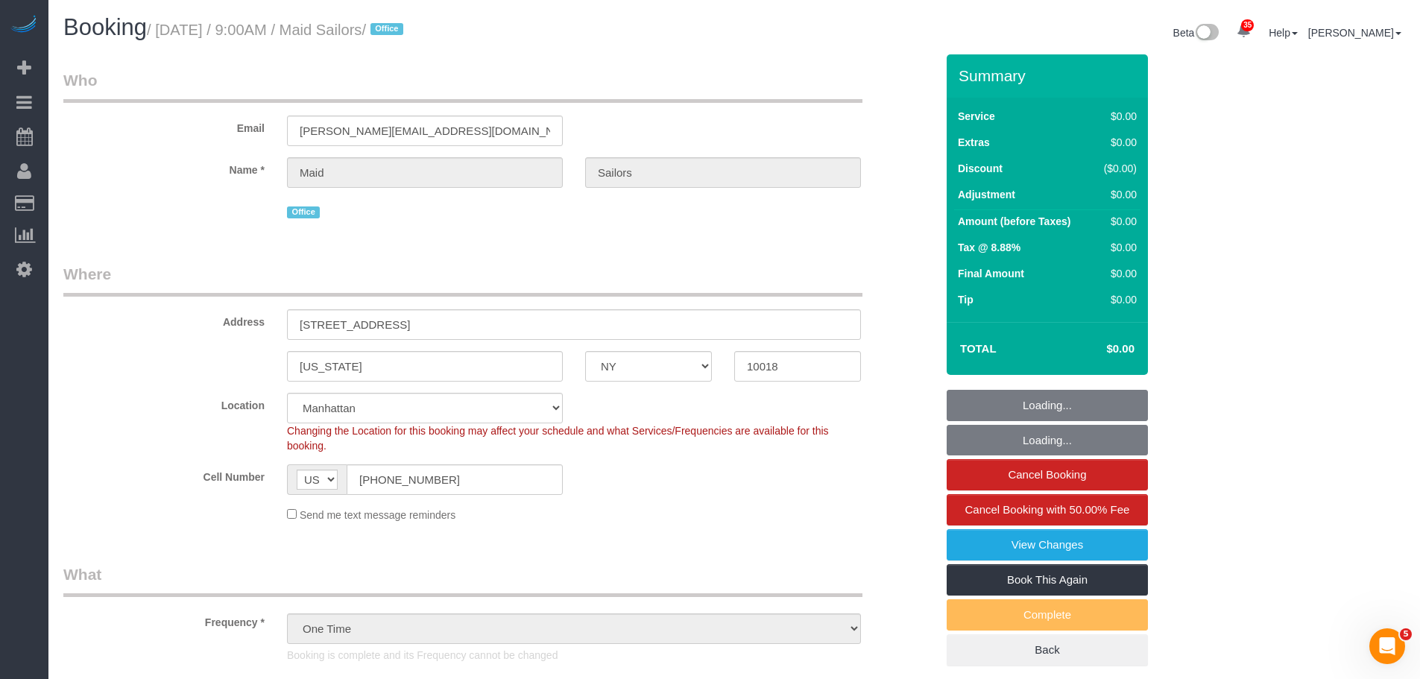
select select "object:1492"
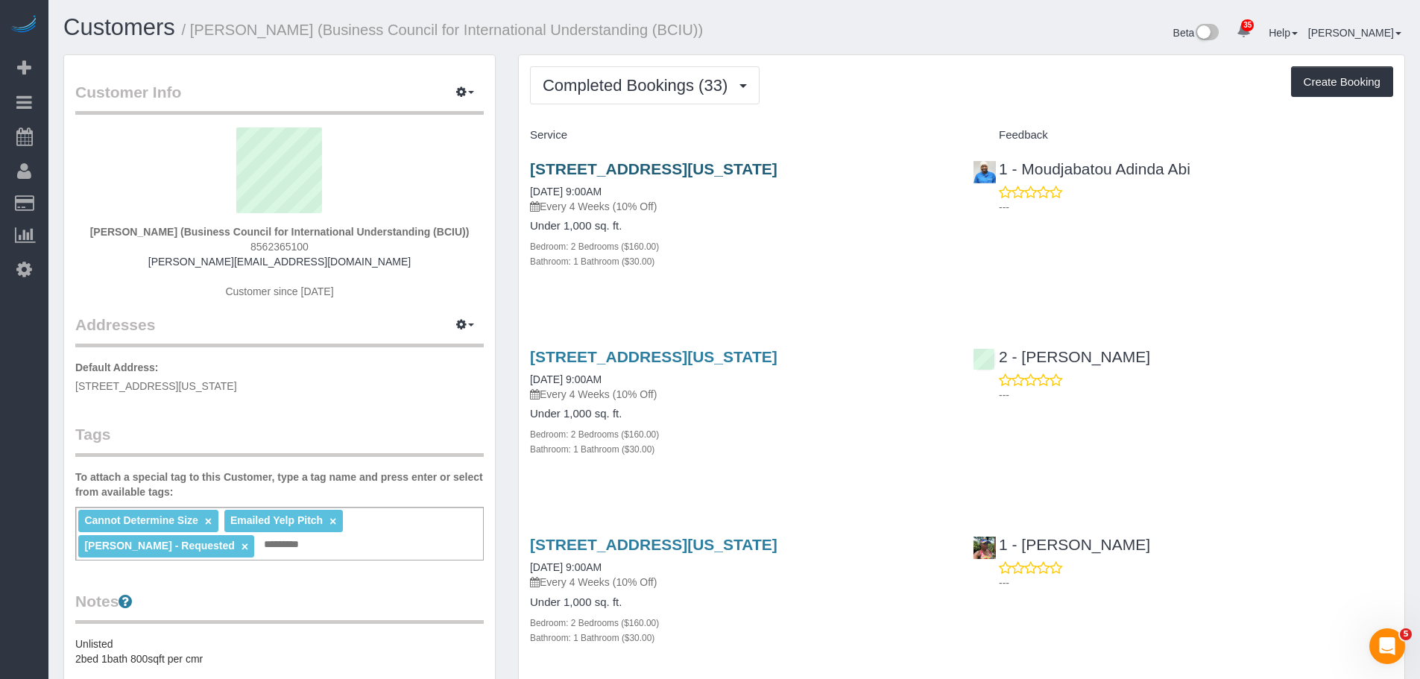
scroll to position [4925, 1420]
click at [878, 78] on div "Completed Bookings (33) Completed Bookings (33) Upcoming Bookings (6) Cancelled…" at bounding box center [961, 85] width 863 height 38
click at [905, 101] on div "Completed Bookings (33) Completed Bookings (33) Upcoming Bookings (6) Cancelled…" at bounding box center [961, 85] width 863 height 38
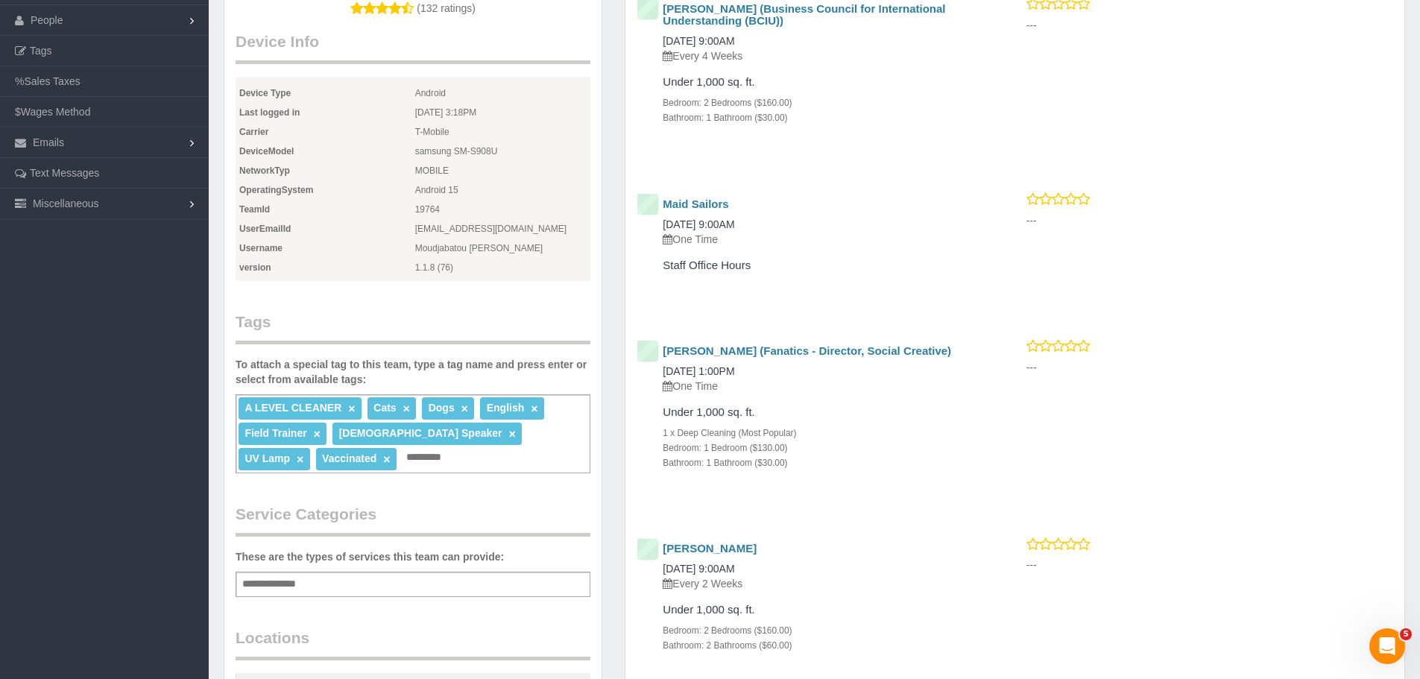
scroll to position [224, 0]
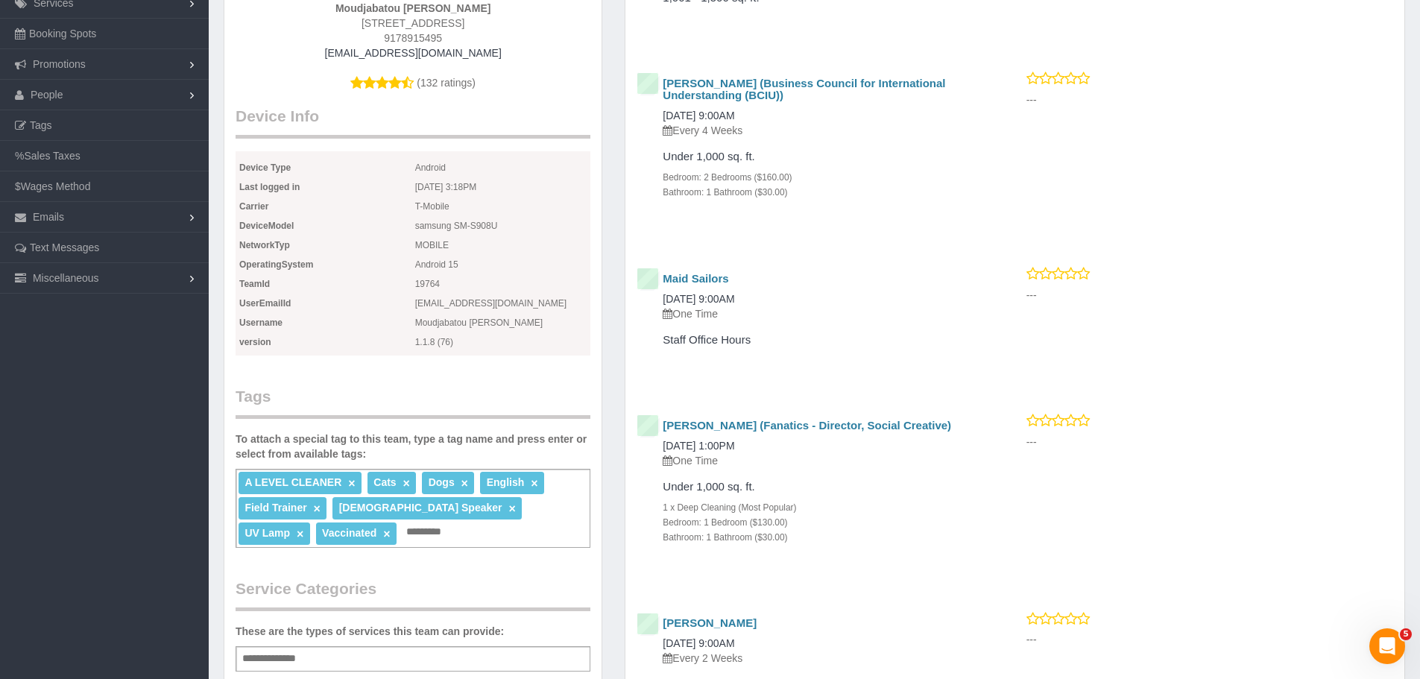
click at [865, 284] on h4 "Maid Sailors" at bounding box center [822, 279] width 318 height 13
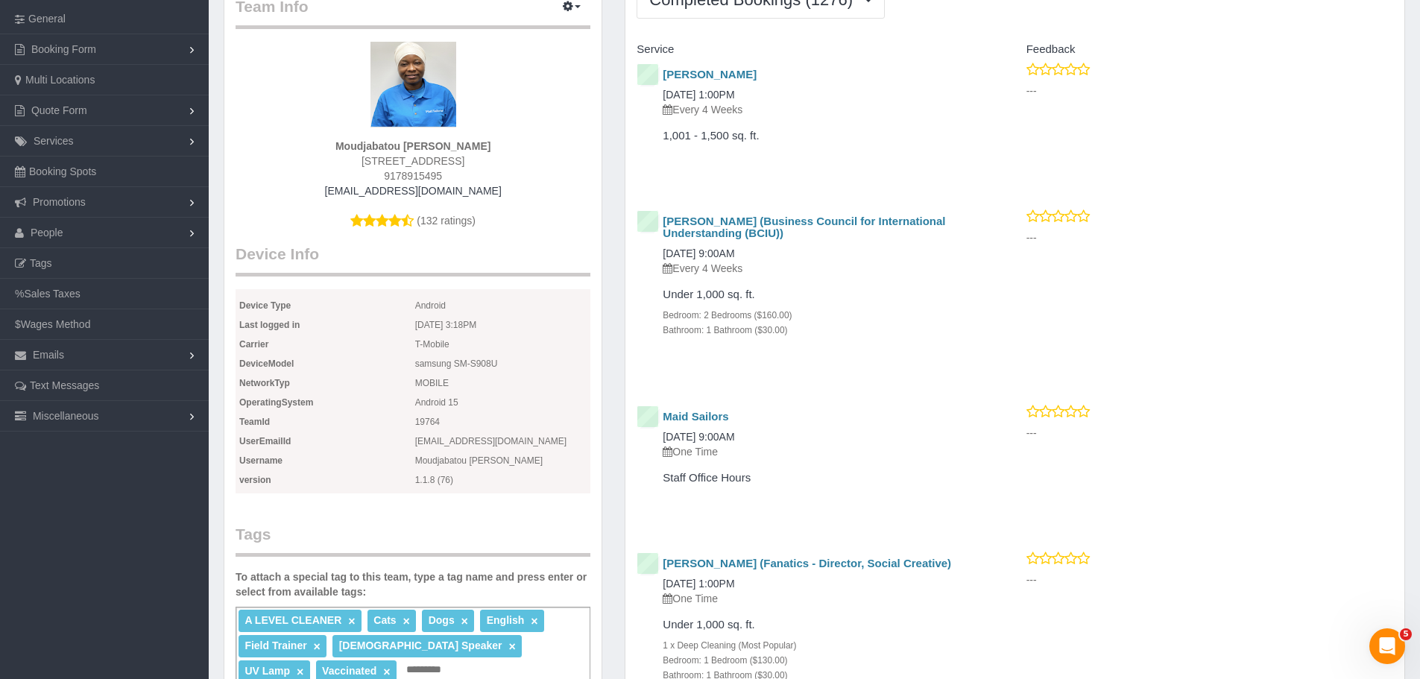
scroll to position [75, 0]
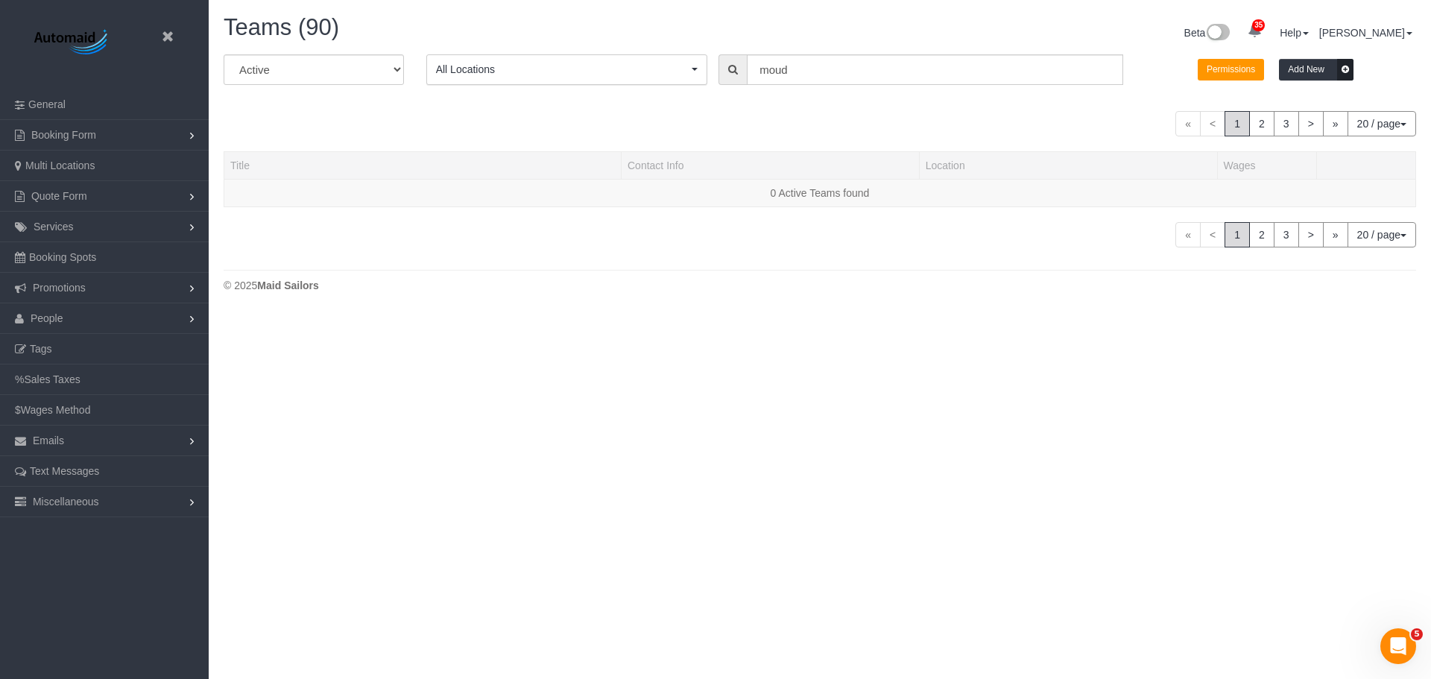
scroll to position [365, 1431]
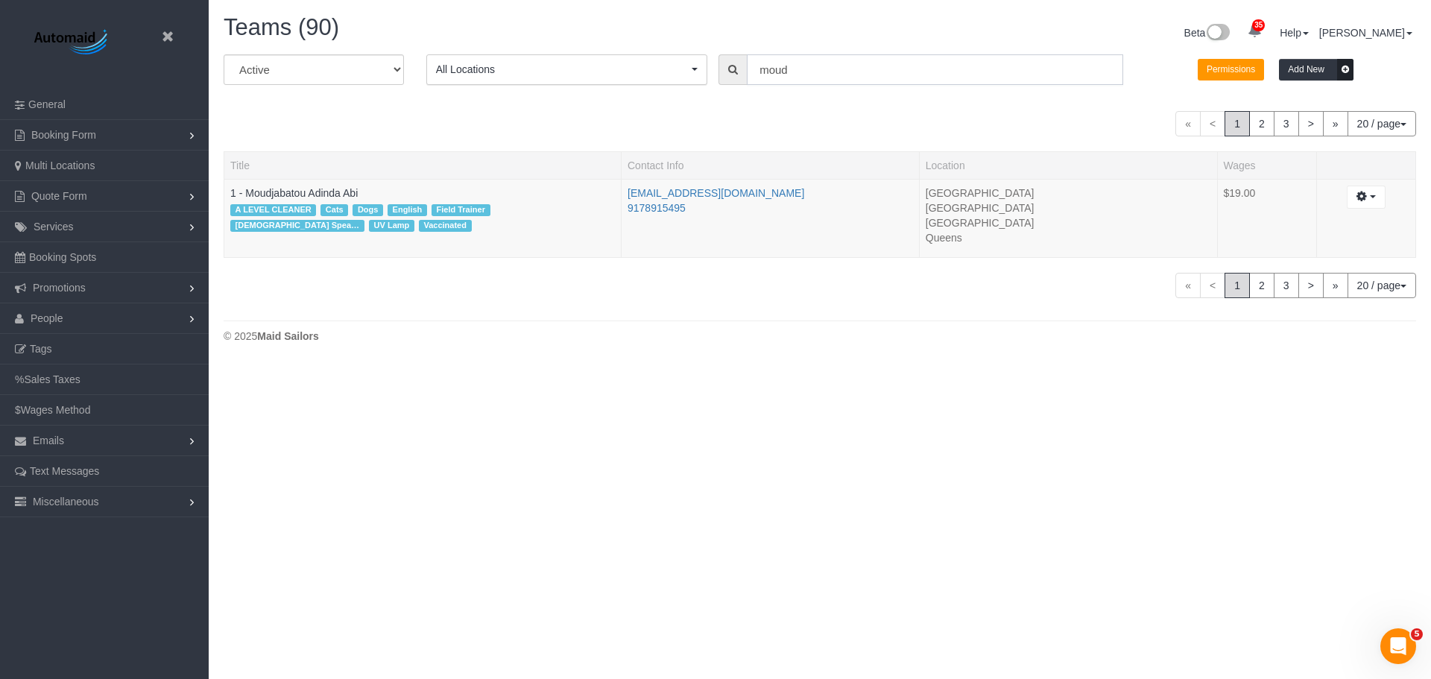
drag, startPoint x: 877, startPoint y: 66, endPoint x: 602, endPoint y: 89, distance: 275.2
click at [671, 89] on div "All Active Archived All Locations All Locations Active Locations Manhattan [def…" at bounding box center [819, 75] width 1215 height 42
type input "kenia"
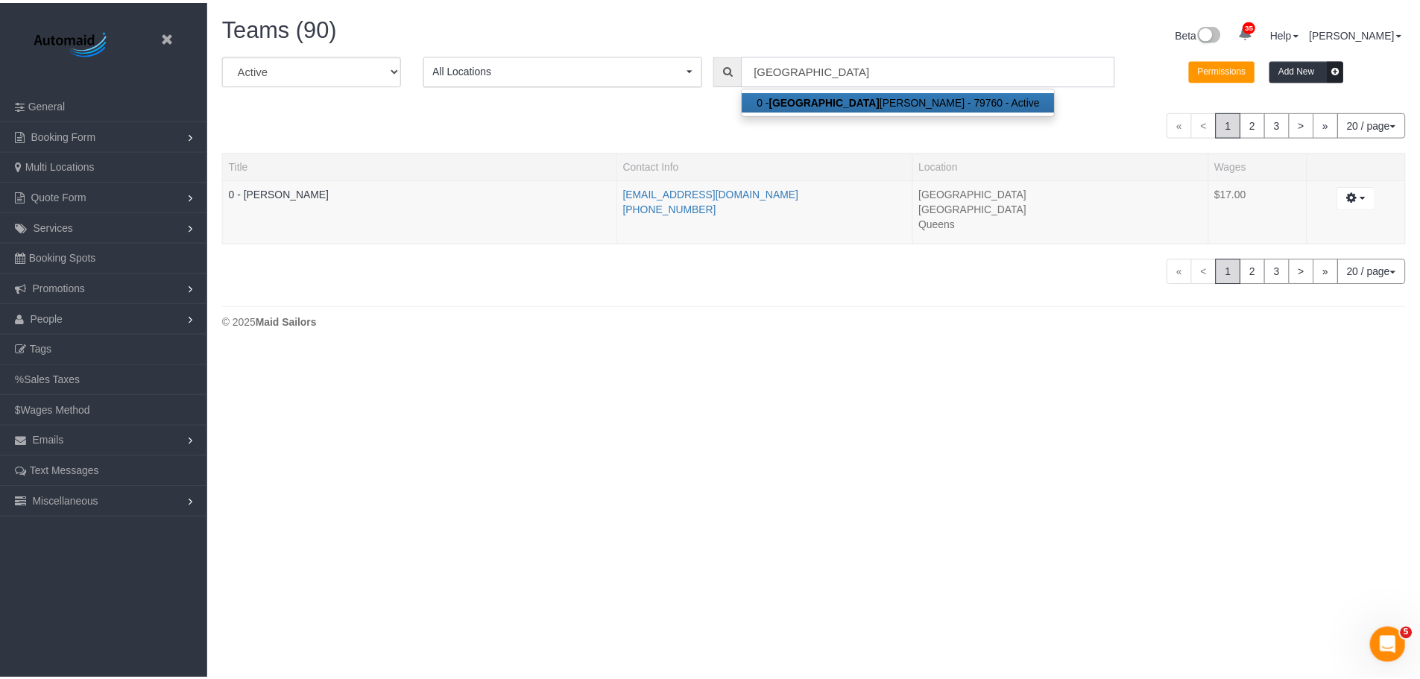
scroll to position [350, 1431]
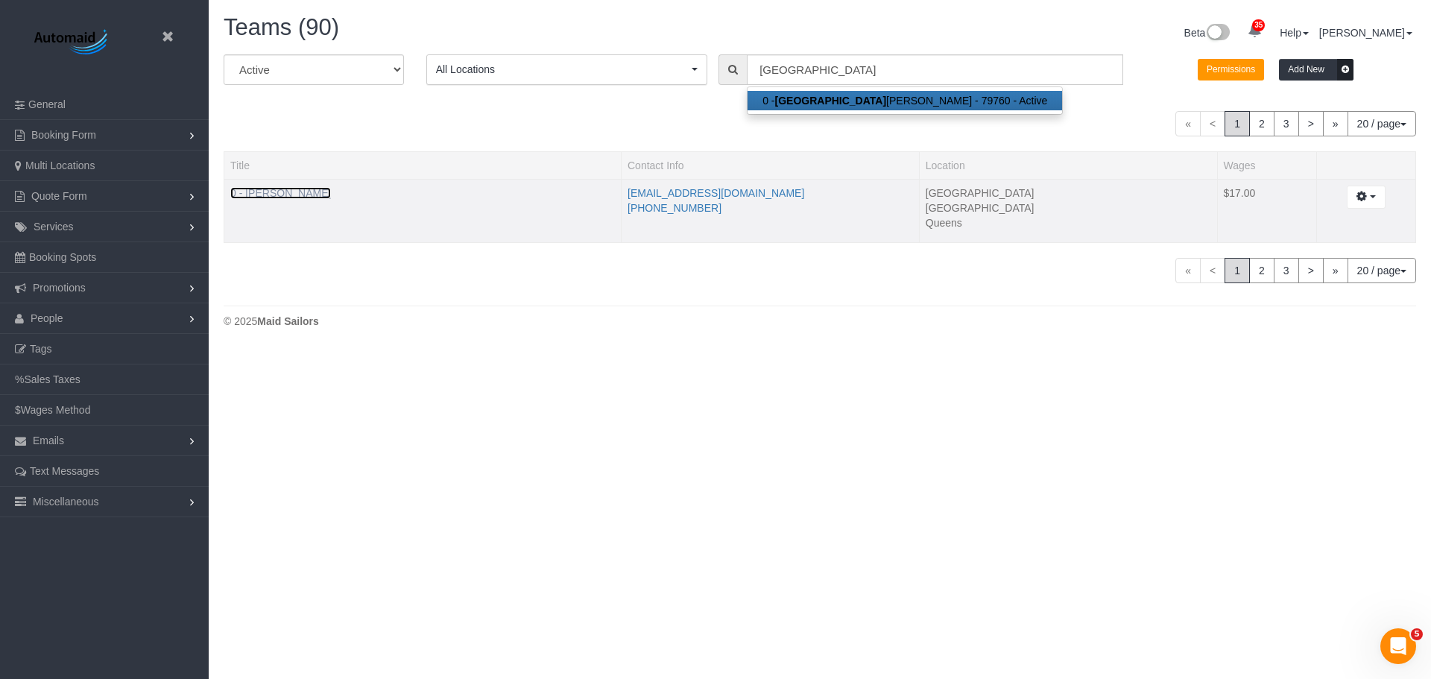
click at [331, 195] on link "0 - [PERSON_NAME]" at bounding box center [280, 193] width 101 height 12
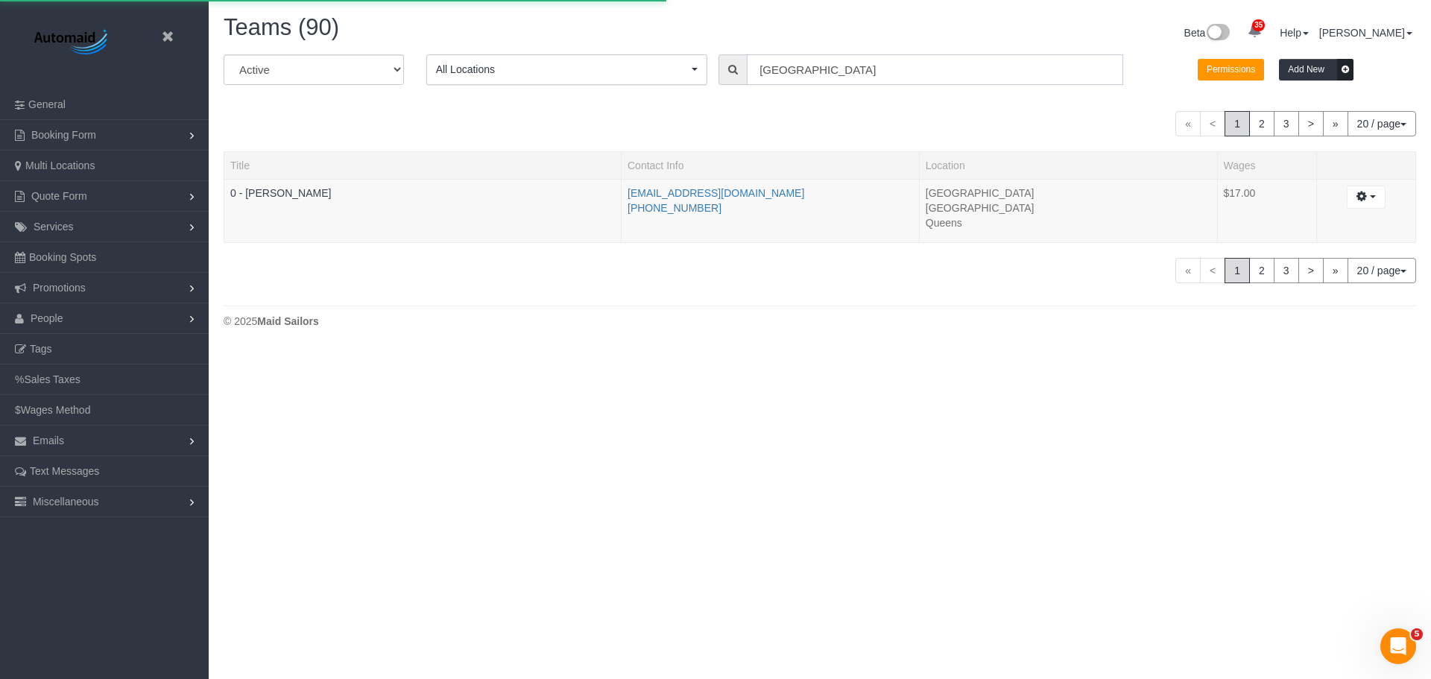
click at [535, 63] on div "All Active Archived All Locations All Locations Active Locations Manhattan [def…" at bounding box center [819, 75] width 1215 height 42
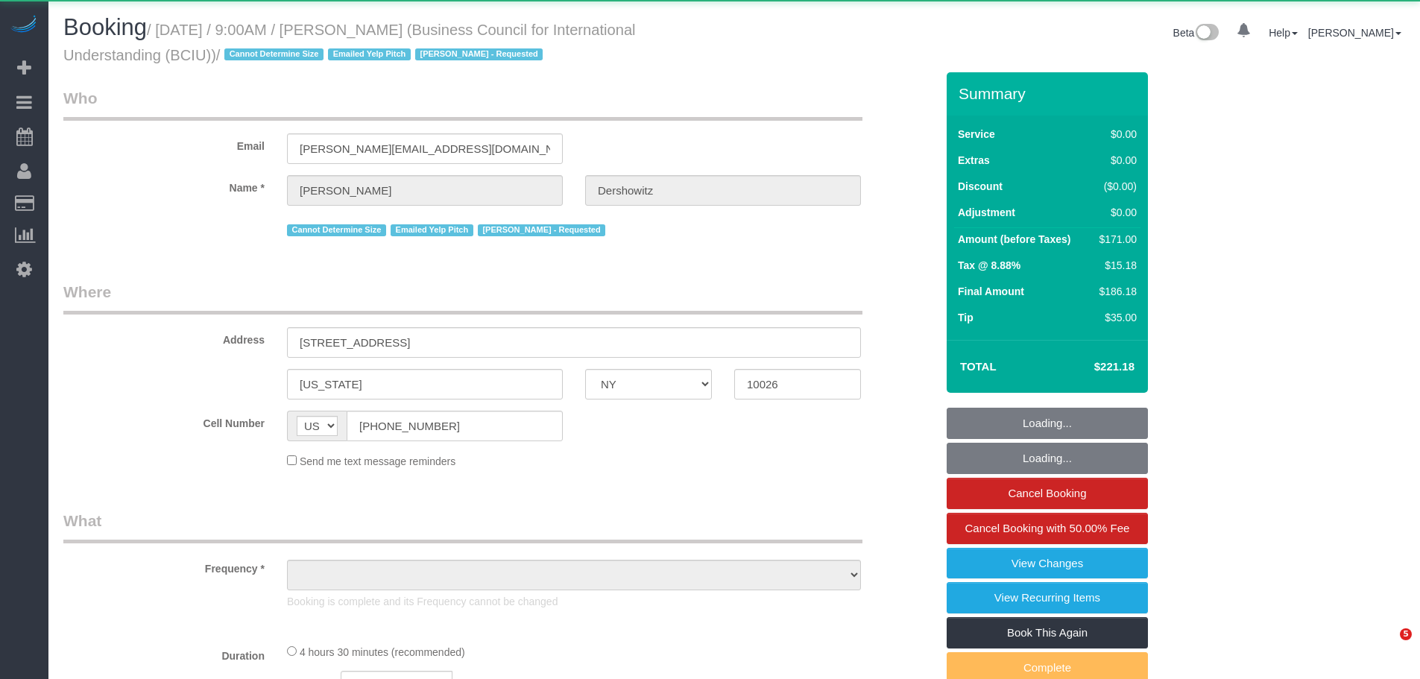
select select "NY"
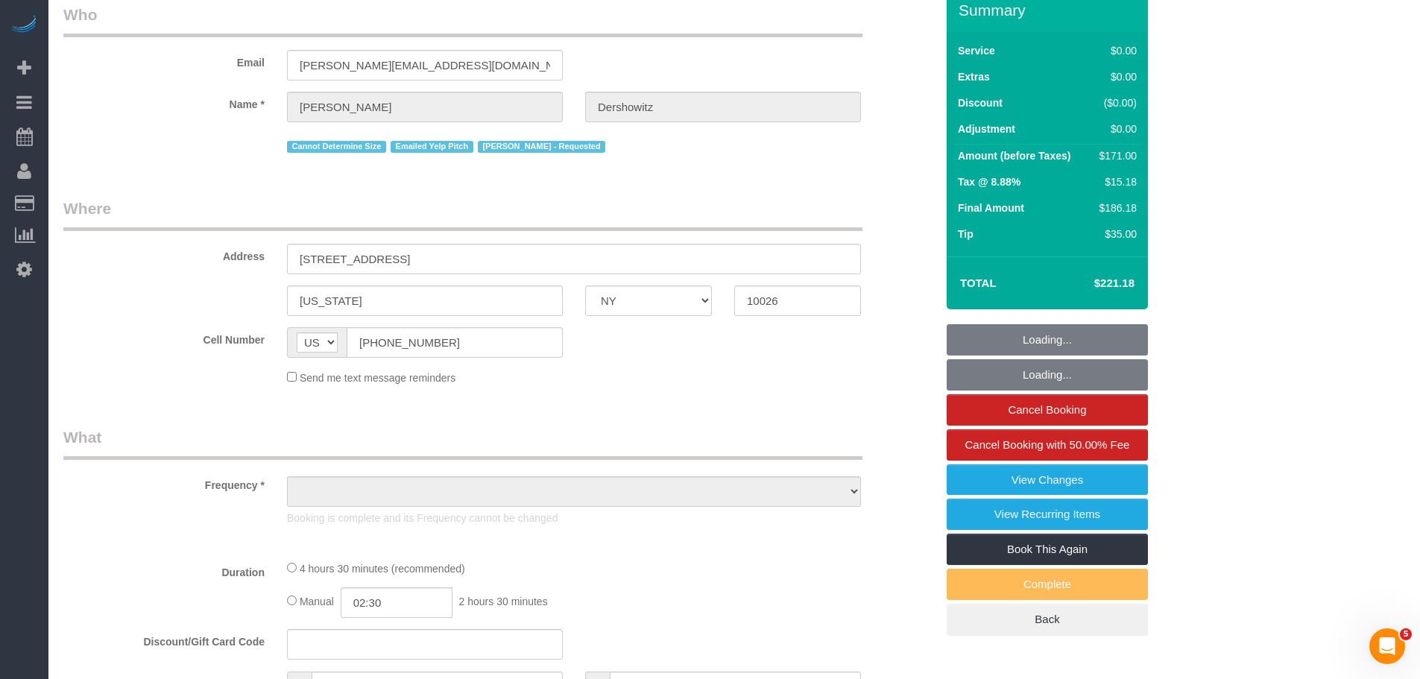
select select "string:stripe-pm_1MLZxV4VGloSiKo7DAfnL6ub"
select select "number:89"
select select "number:90"
select select "number:15"
select select "number:5"
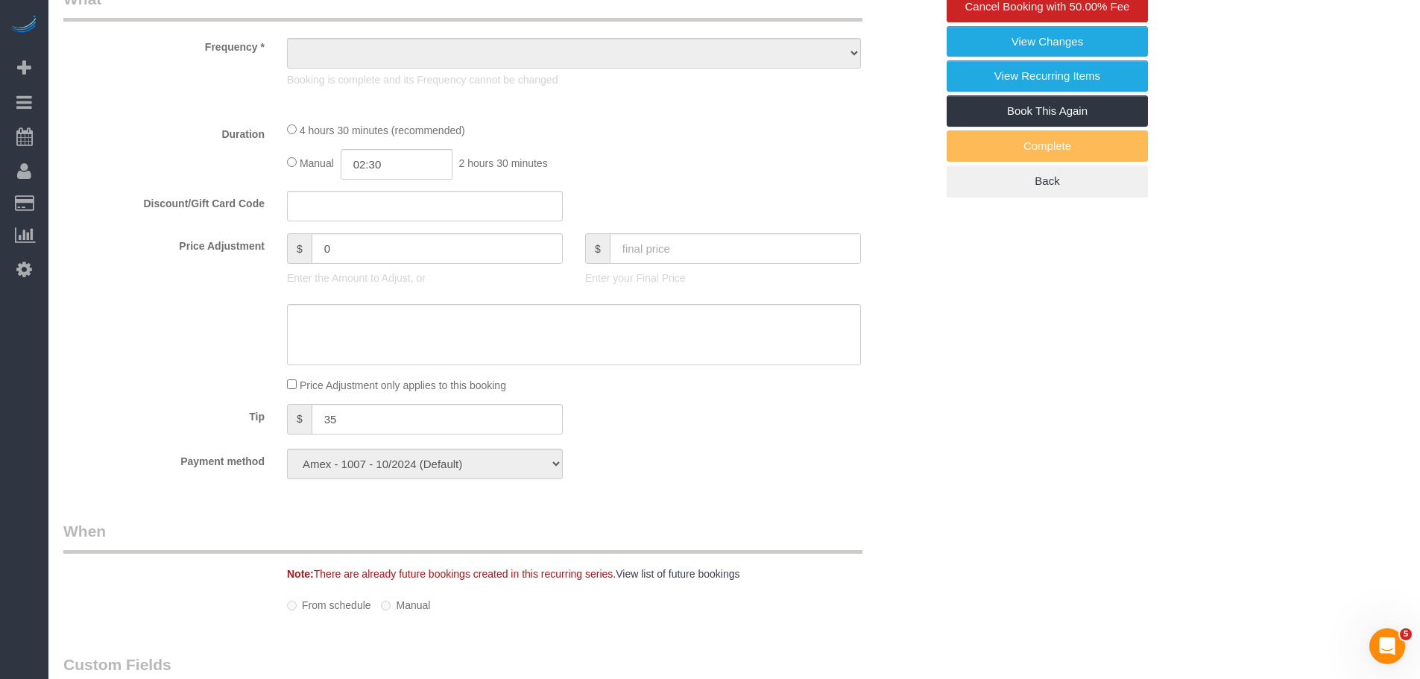
scroll to position [593, 0]
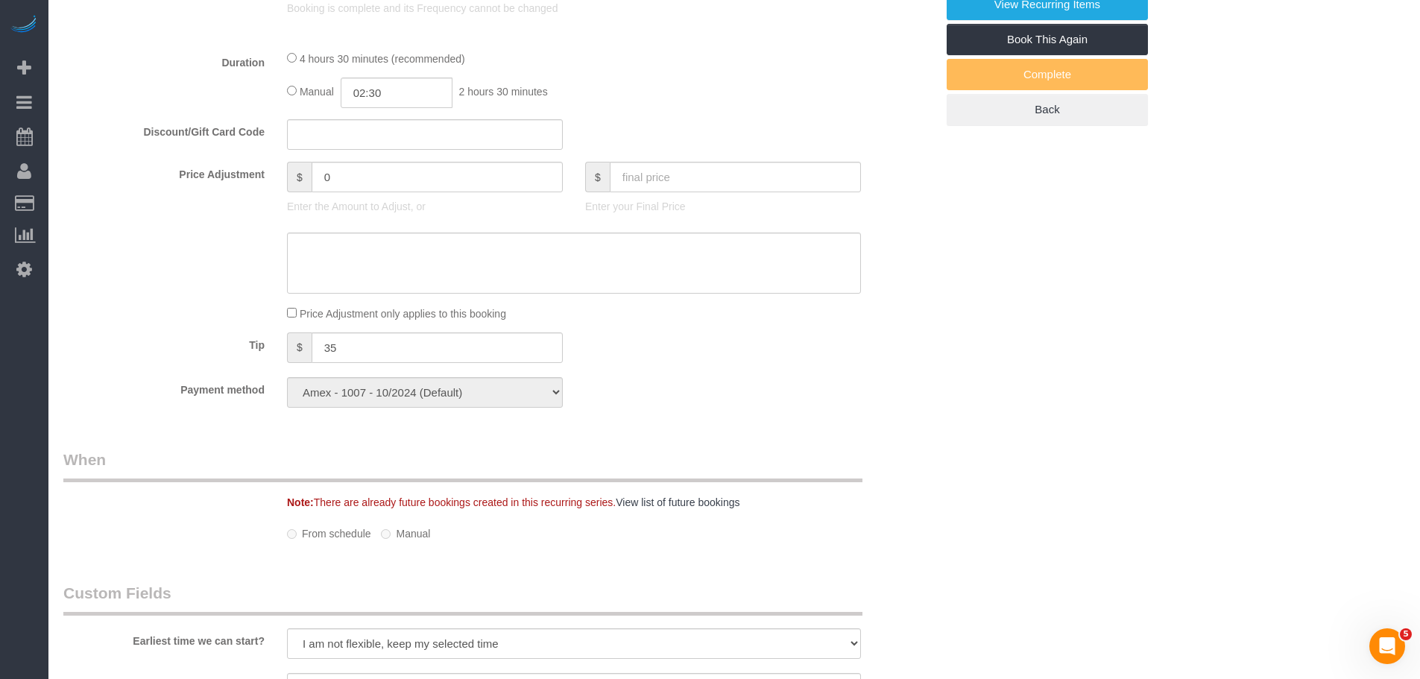
select select "object:985"
select select "spot1"
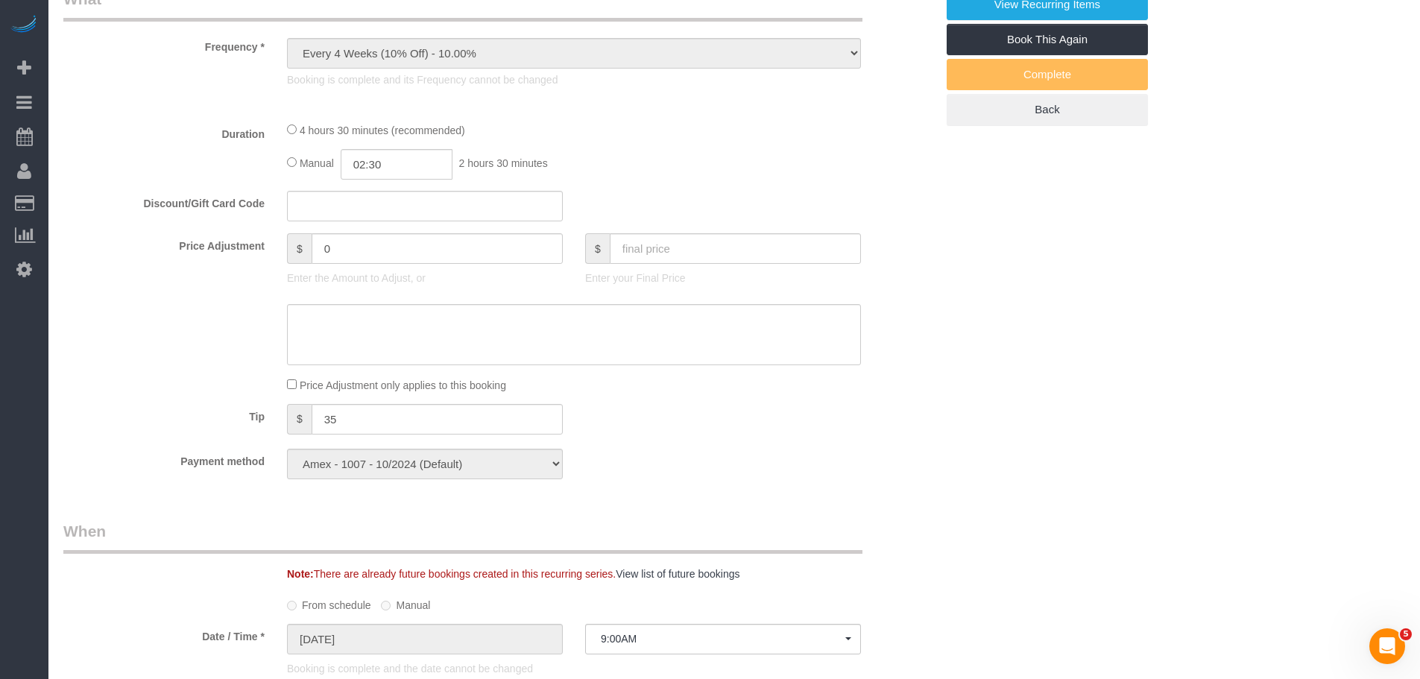
select select "2"
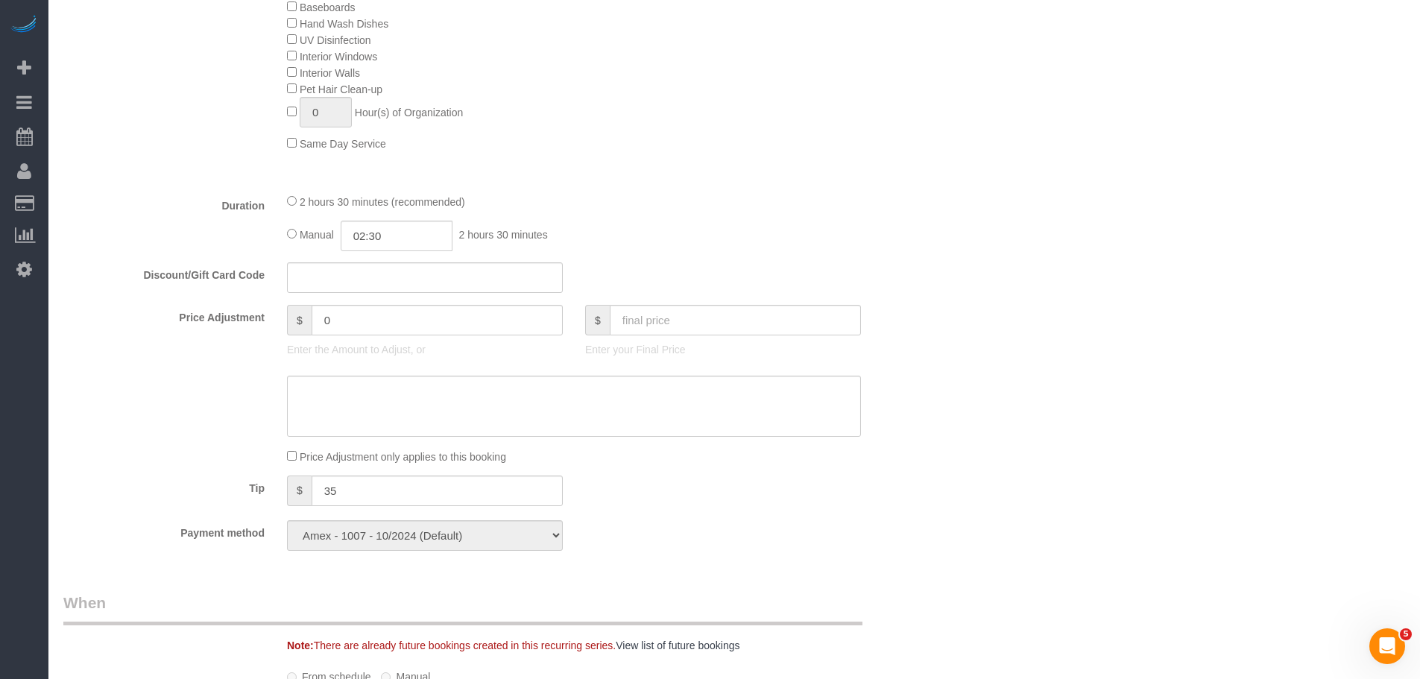
scroll to position [1264, 0]
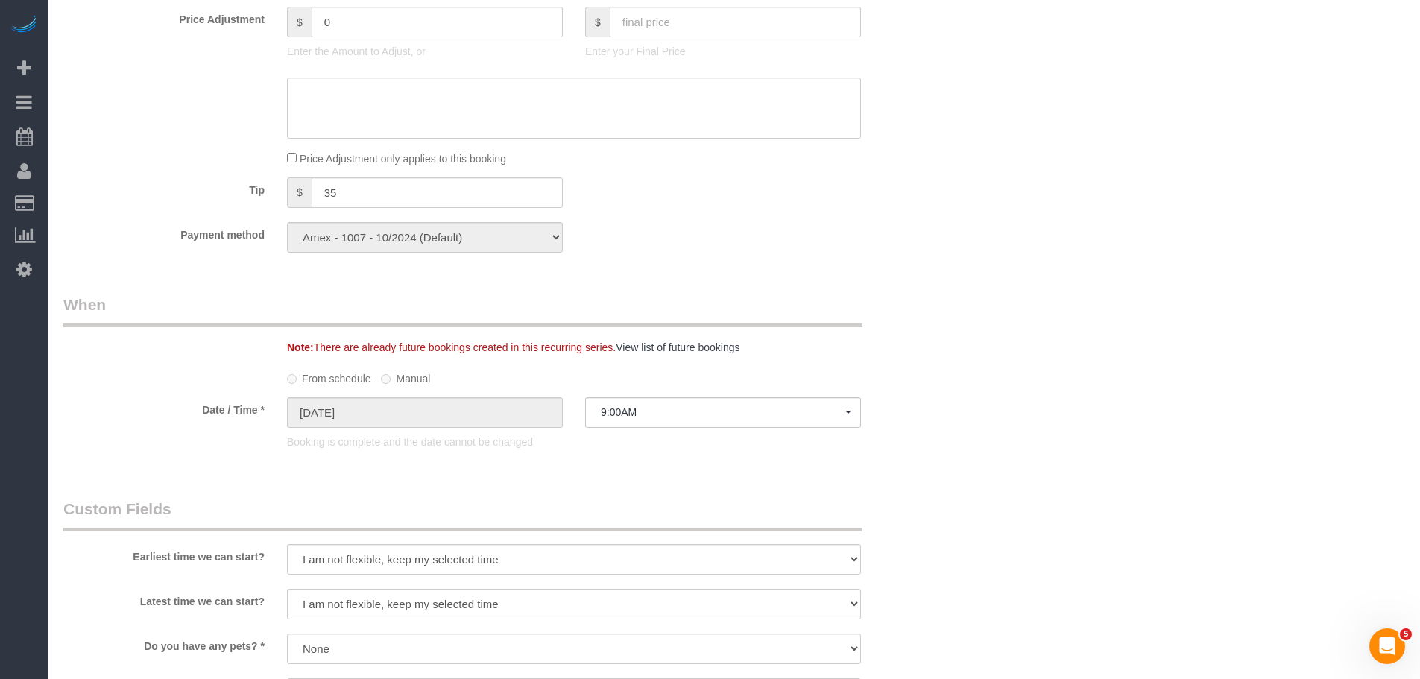
select select "object:1889"
select select "2"
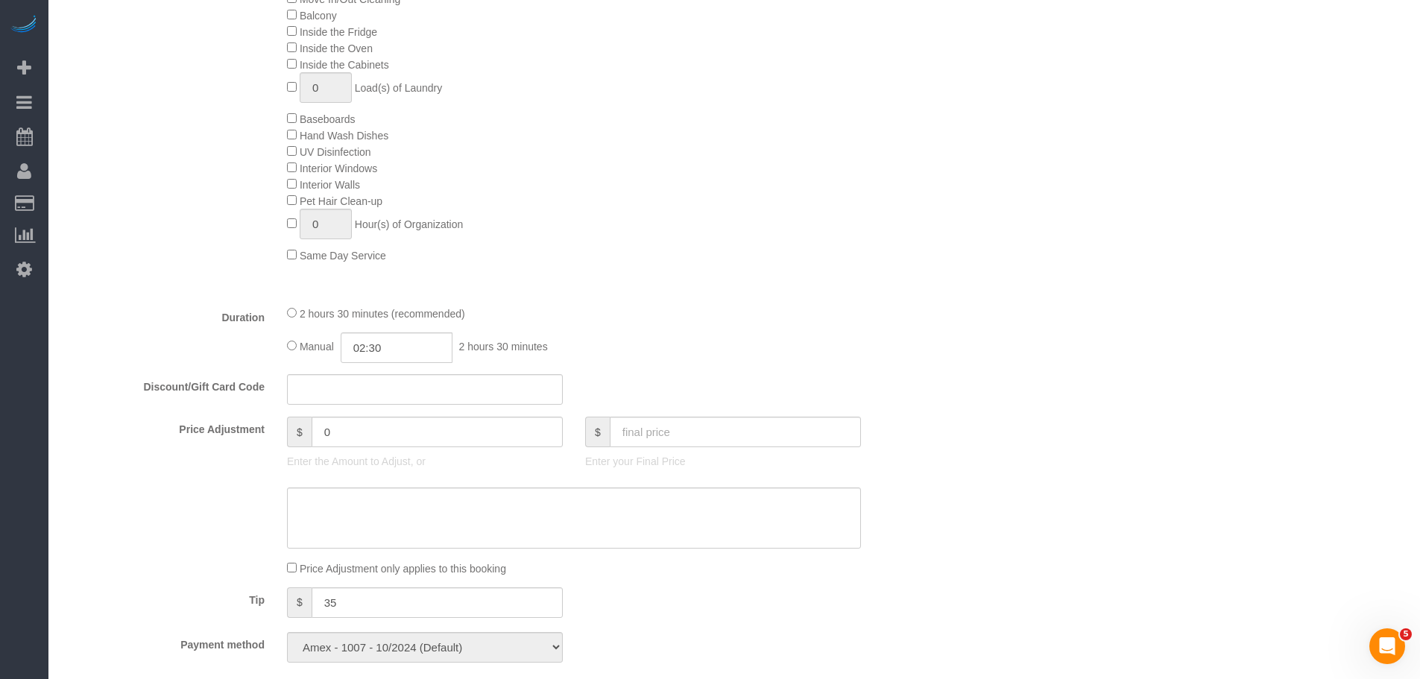
scroll to position [966, 0]
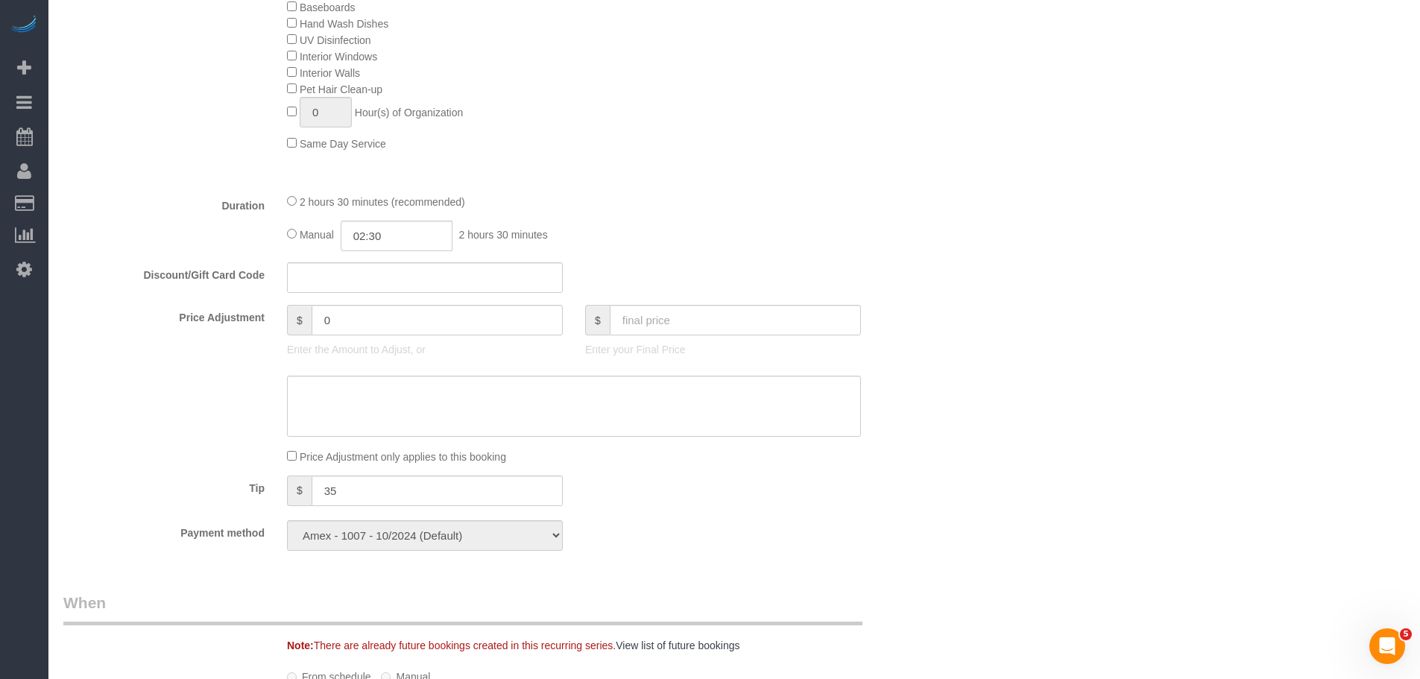
click at [756, 255] on fieldset "What Frequency * One Time Weekly (20% Off) - 20.00% Every 2 Weeks (15% Off) - 1…" at bounding box center [499, 88] width 872 height 947
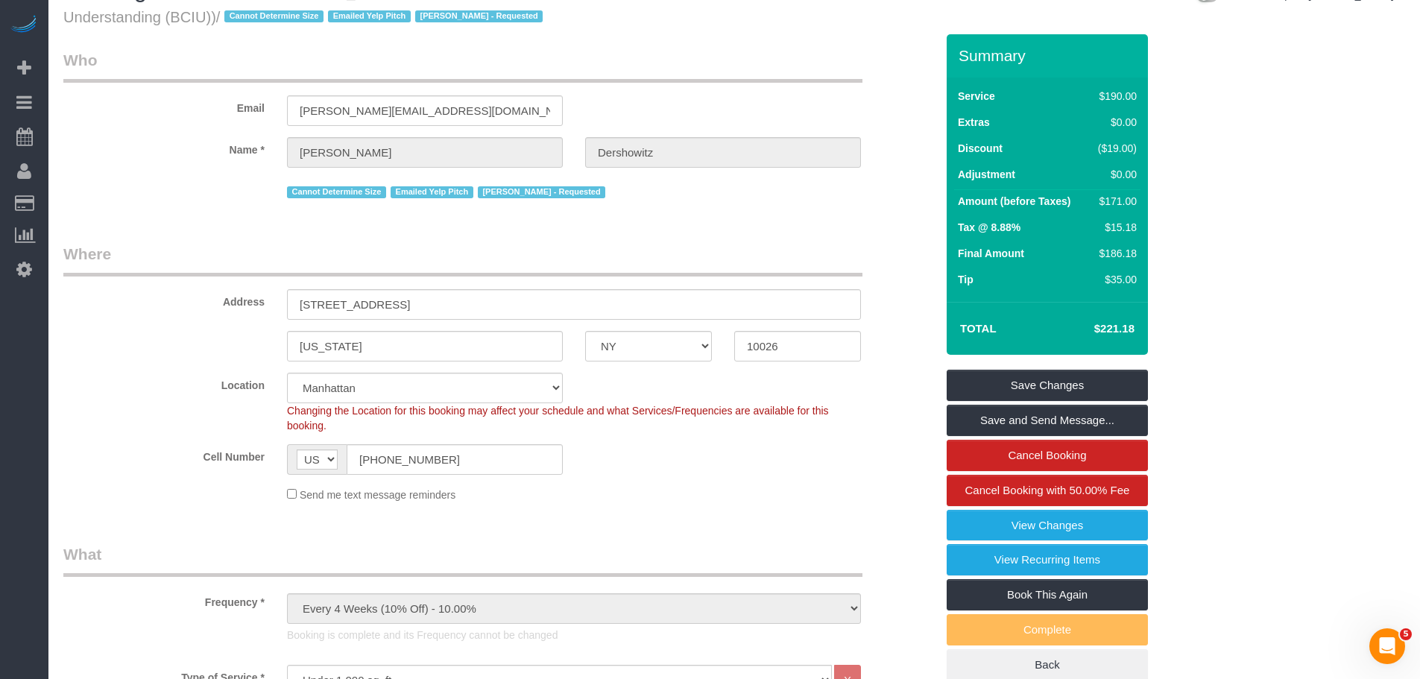
scroll to position [0, 0]
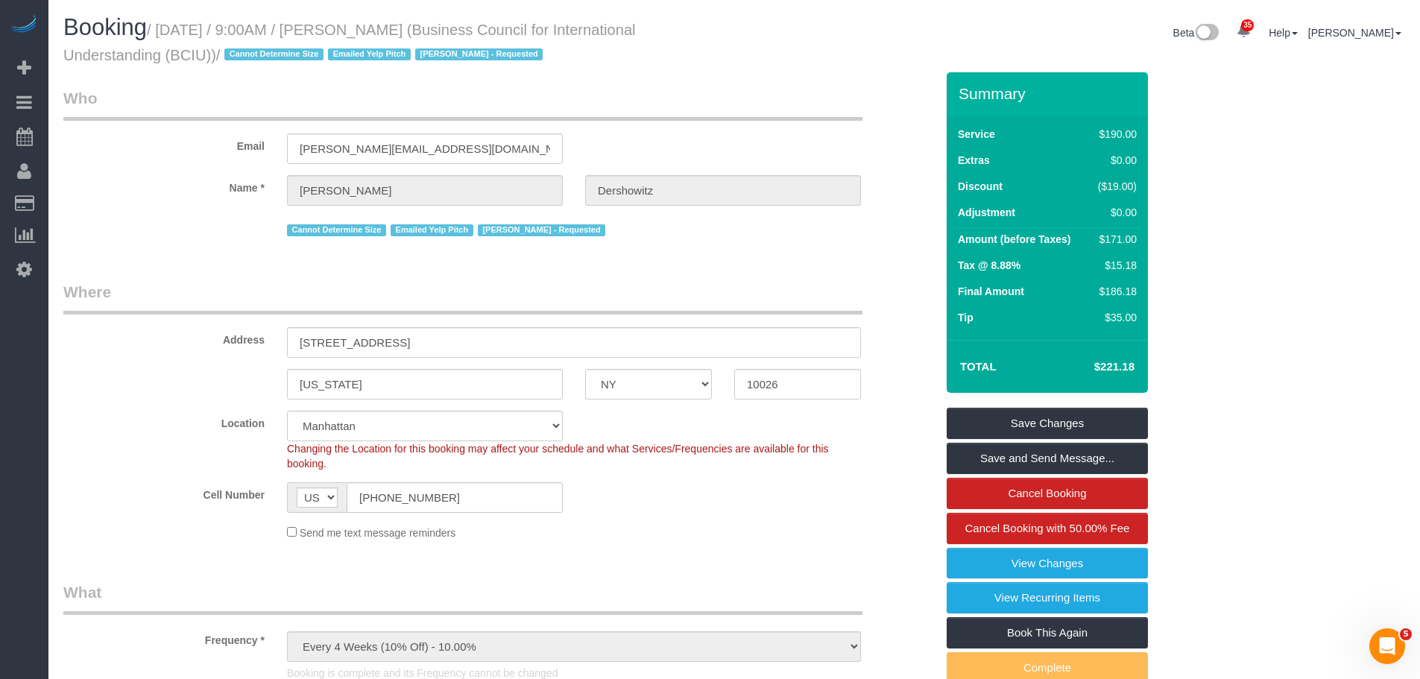
click at [373, 26] on small "/ October 04, 2025 / 9:00AM / Brian Dershowitz (Business Council for Internatio…" at bounding box center [349, 43] width 573 height 42
click at [436, 27] on small "/ October 04, 2025 / 9:00AM / Brian Dershowitz (Business Council for Internatio…" at bounding box center [349, 43] width 573 height 42
copy small "Brian Dershowitz"
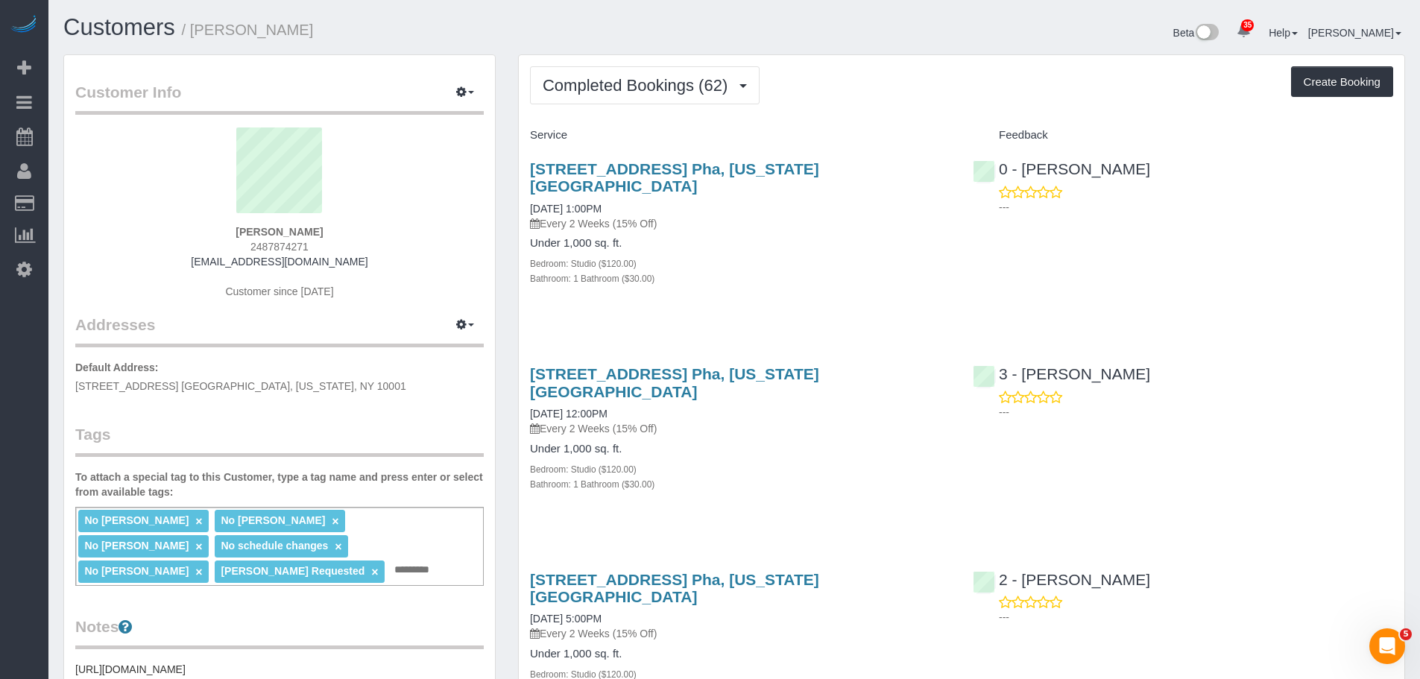
click at [904, 91] on div "Completed Bookings (62) Completed Bookings (62) Upcoming Bookings (7) Cancelled…" at bounding box center [961, 85] width 863 height 38
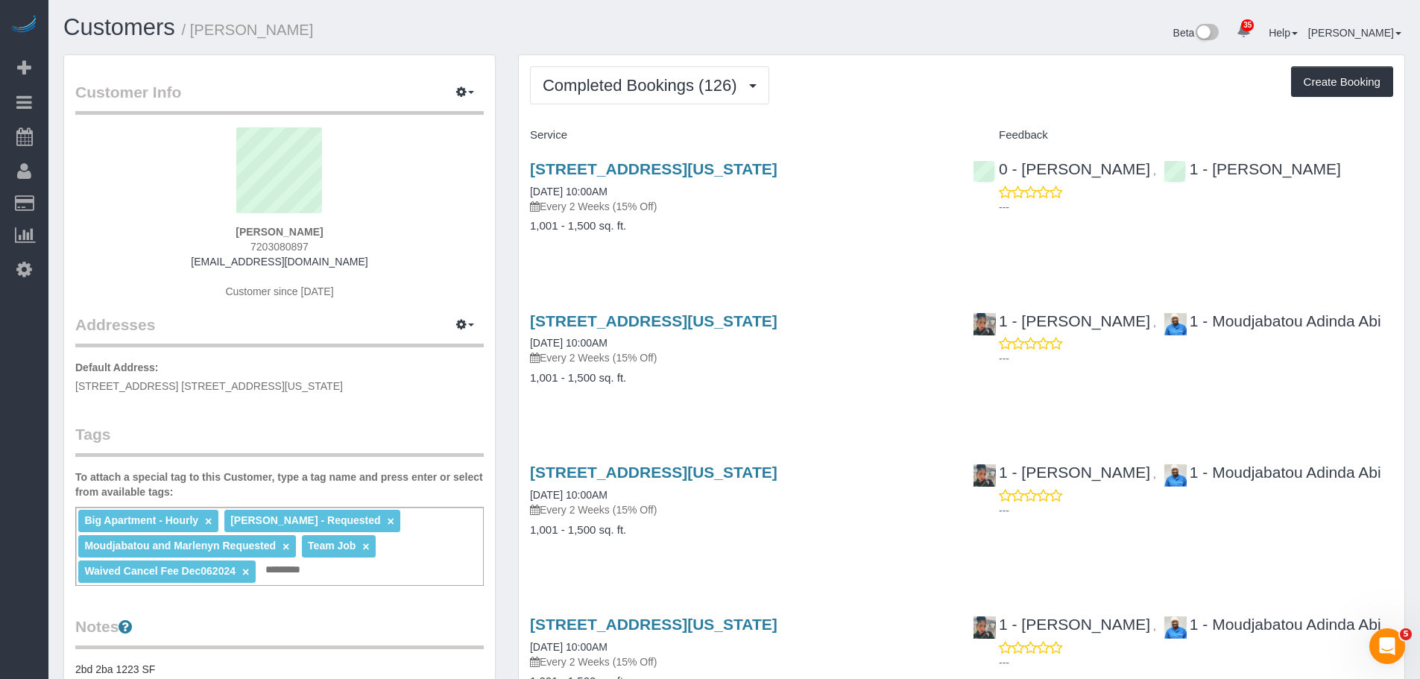
click at [904, 132] on h4 "Service" at bounding box center [740, 135] width 420 height 13
click at [742, 166] on link "128 West 23rd St, 3a, New York, NY 10011" at bounding box center [653, 168] width 247 height 17
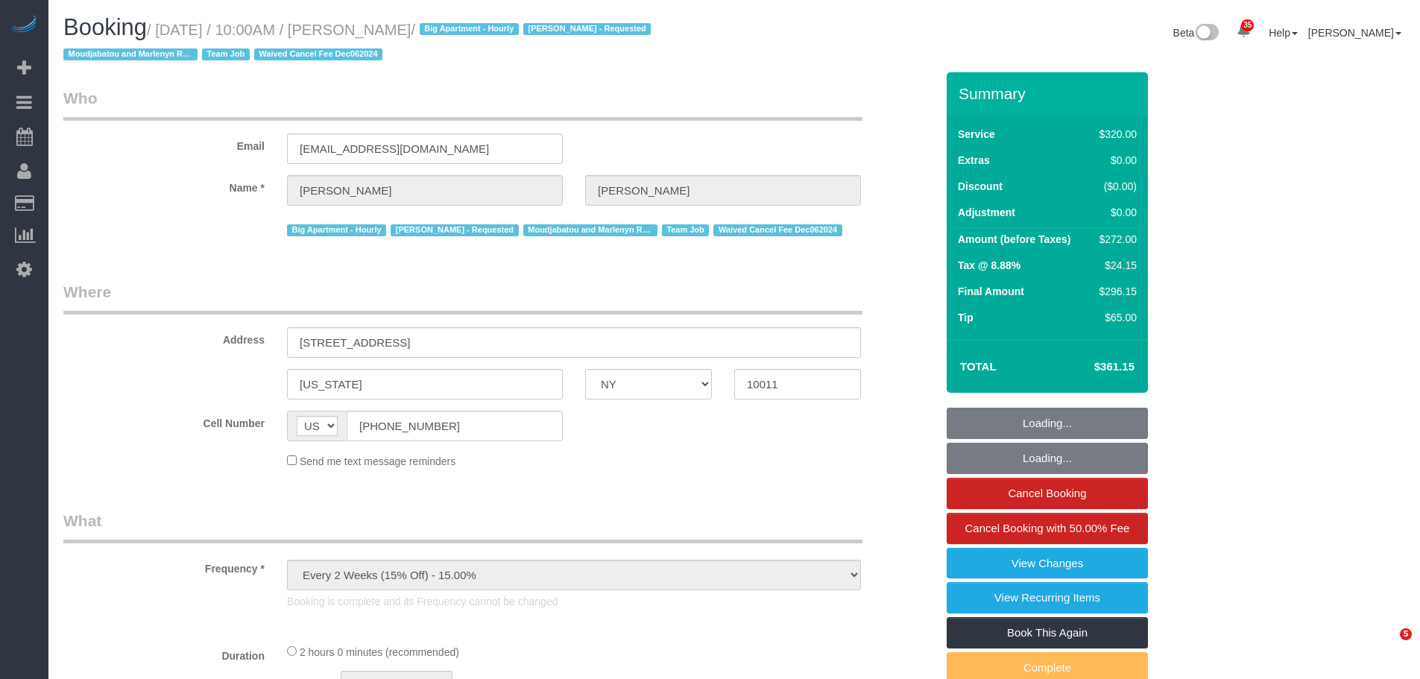
select select "NY"
select select "string:stripe-pm_1KLpgX4VGloSiKo7ke0Lv0h0"
select select "2"
select select "spot1"
select select "number:89"
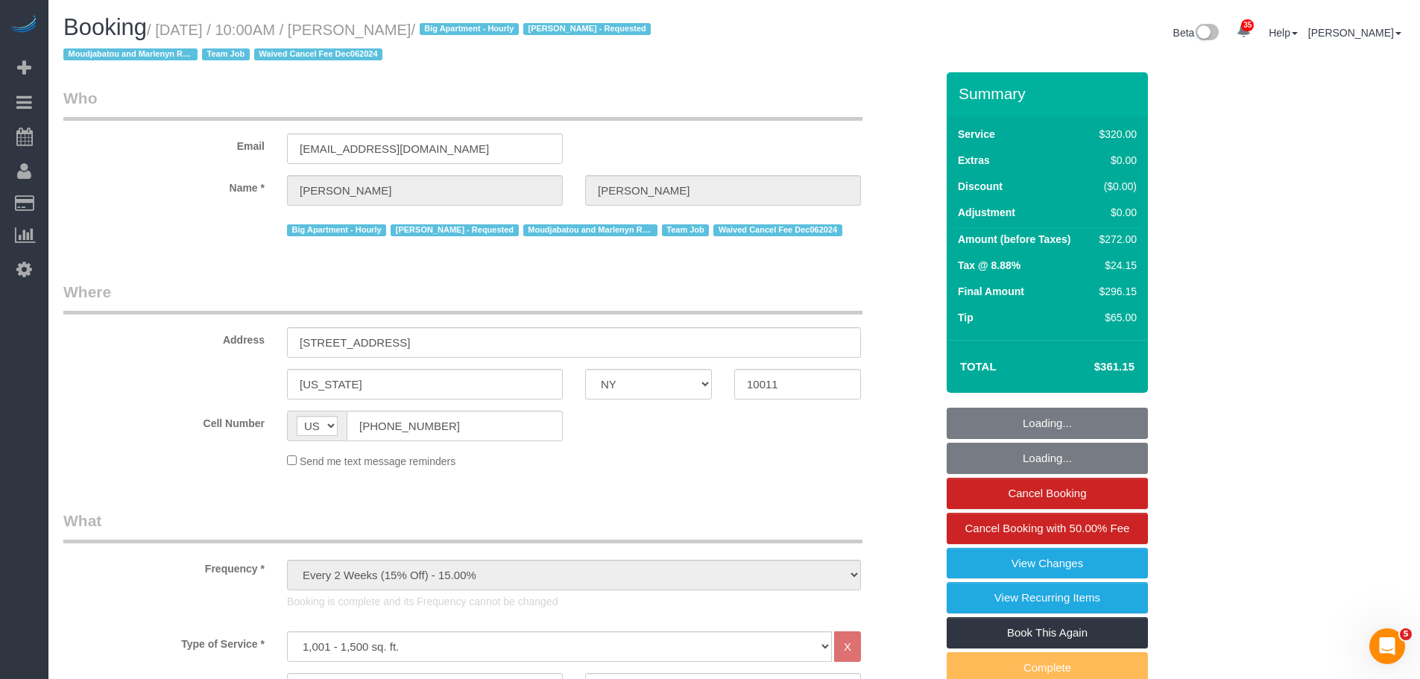
select select "number:90"
select select "number:14"
select select "number:5"
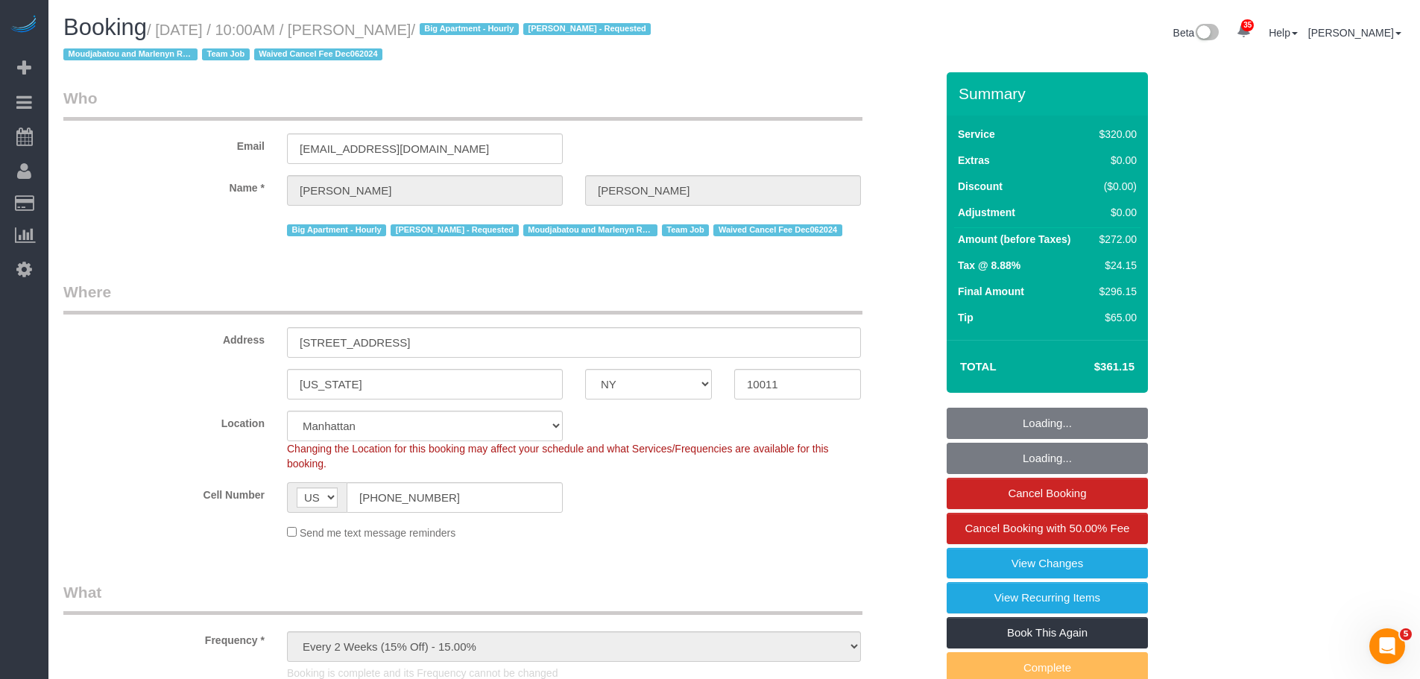
select select "object:1470"
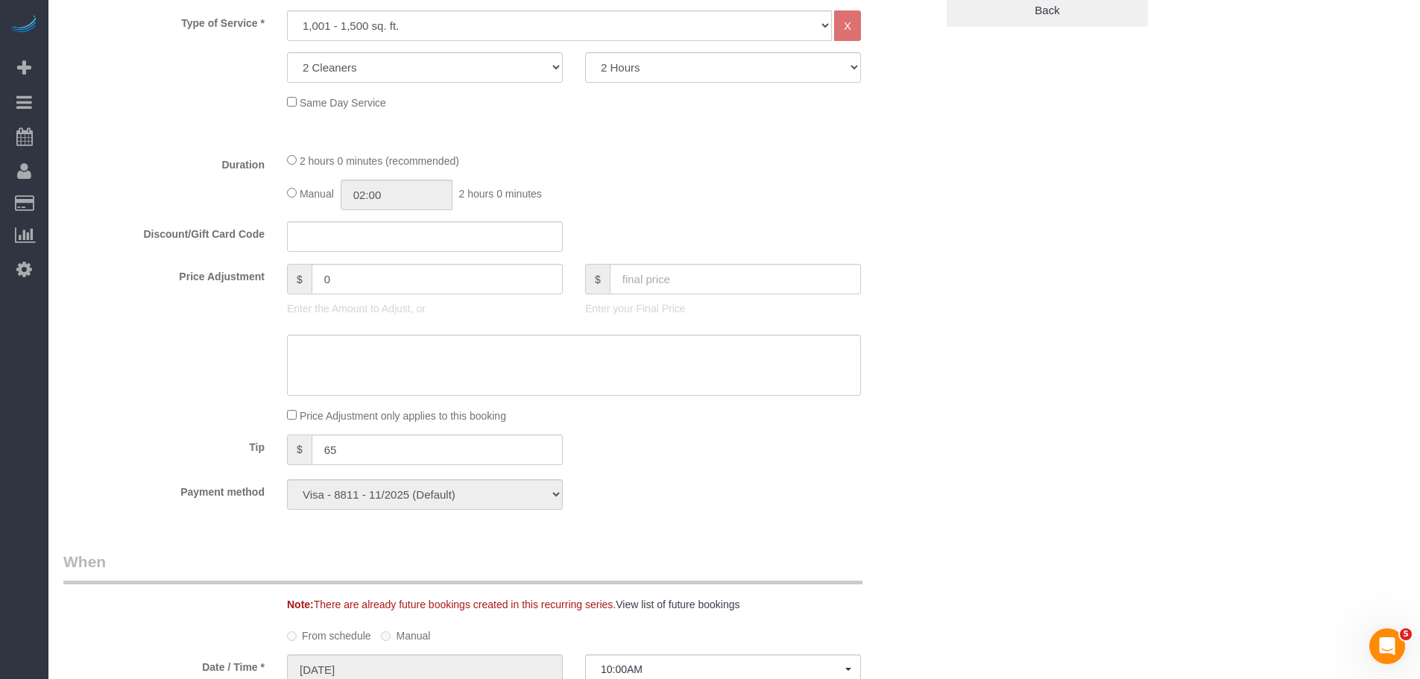
scroll to position [820, 0]
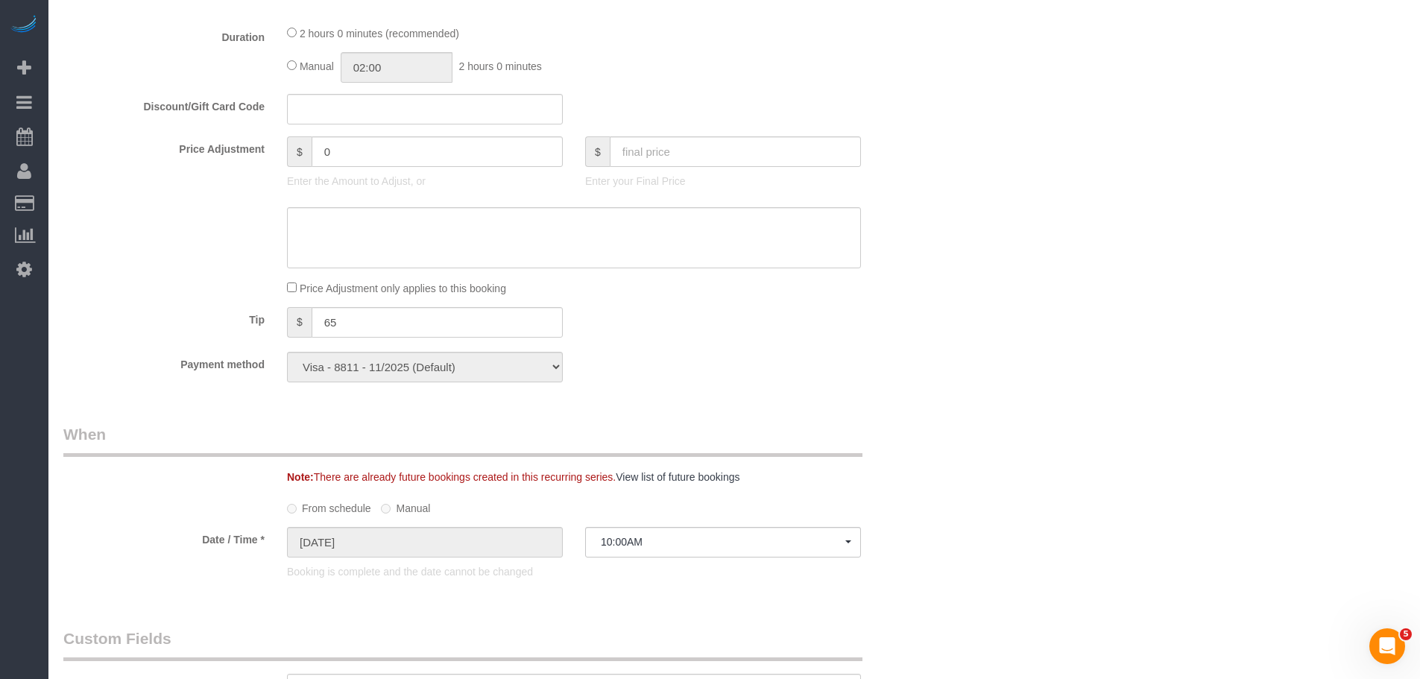
drag, startPoint x: 1076, startPoint y: 222, endPoint x: 1414, endPoint y: 225, distance: 338.5
click at [1076, 222] on div "Who Email [EMAIL_ADDRESS][DOMAIN_NAME] Name * [PERSON_NAME] Big Apartment - Hou…" at bounding box center [734, 385] width 1342 height 2266
